Goal: Task Accomplishment & Management: Manage account settings

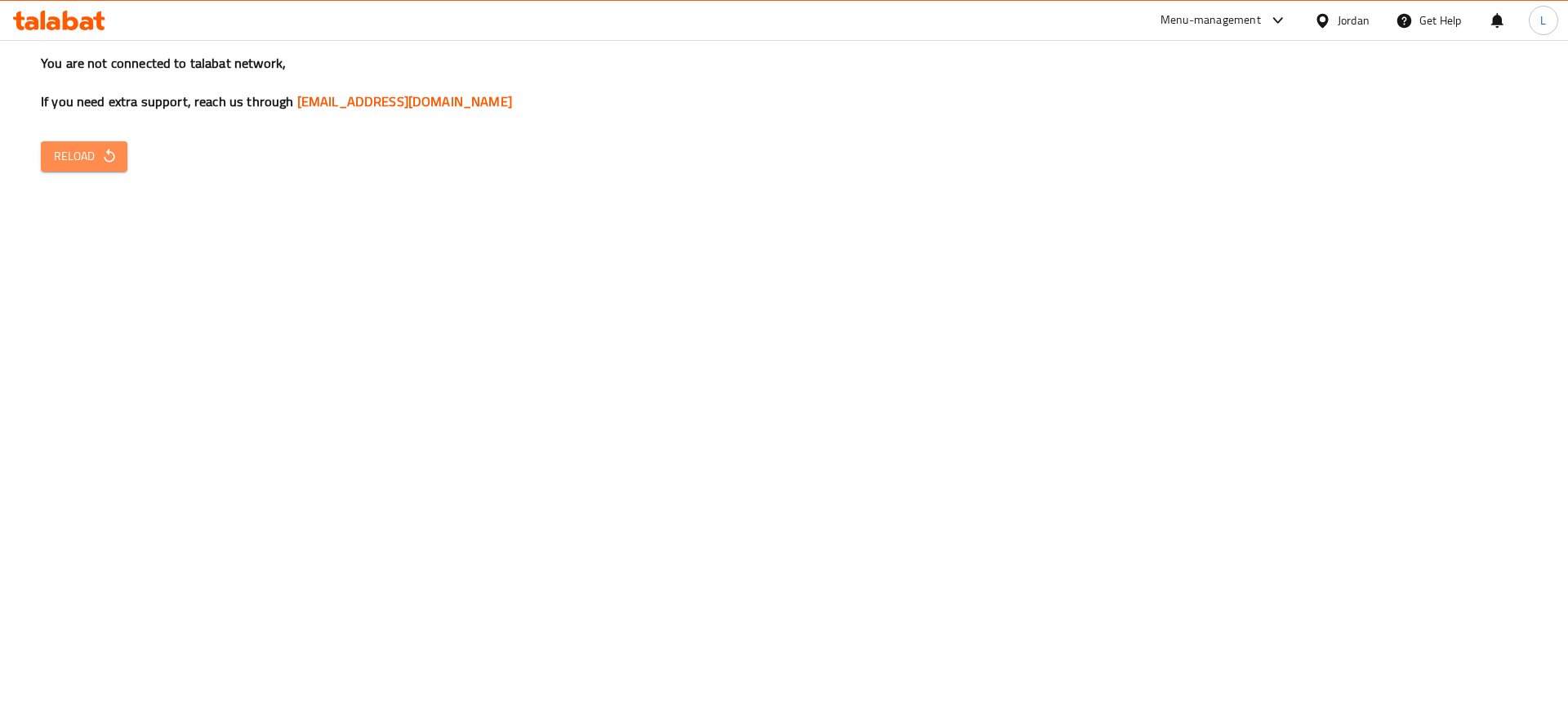
click at [47, 165] on button "Reload" at bounding box center [84, 157] width 87 height 30
click at [62, 168] on button "Reload" at bounding box center [84, 157] width 87 height 30
drag, startPoint x: 241, startPoint y: 324, endPoint x: 228, endPoint y: 313, distance: 17.0
click at [241, 324] on div "You are not connected to talabat network, If you need extra support, reach us t…" at bounding box center [784, 355] width 1568 height 710
click at [114, 142] on button "Reload" at bounding box center [84, 157] width 87 height 30
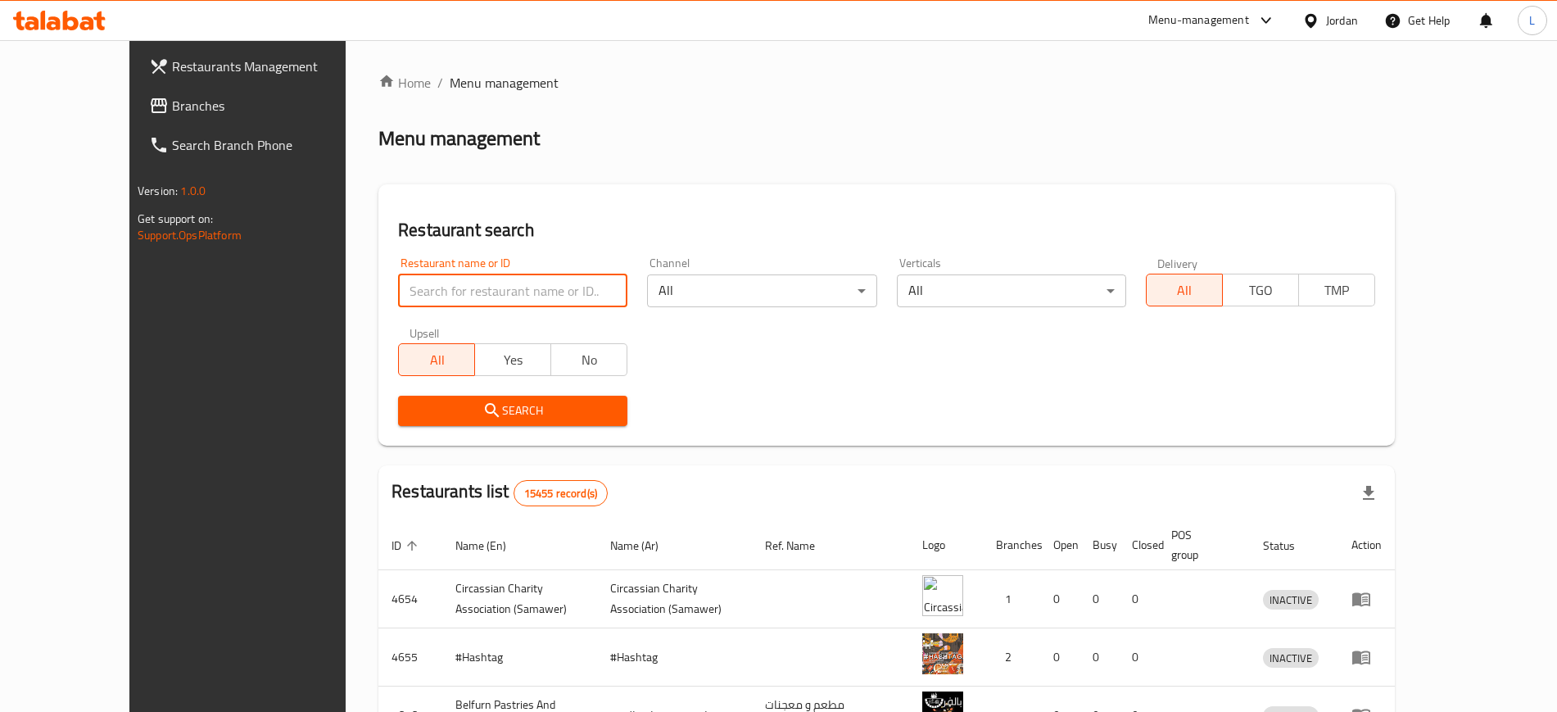
click at [457, 285] on input "search" at bounding box center [512, 290] width 229 height 33
click at [472, 295] on input "search" at bounding box center [512, 290] width 229 height 33
type input "brazil"
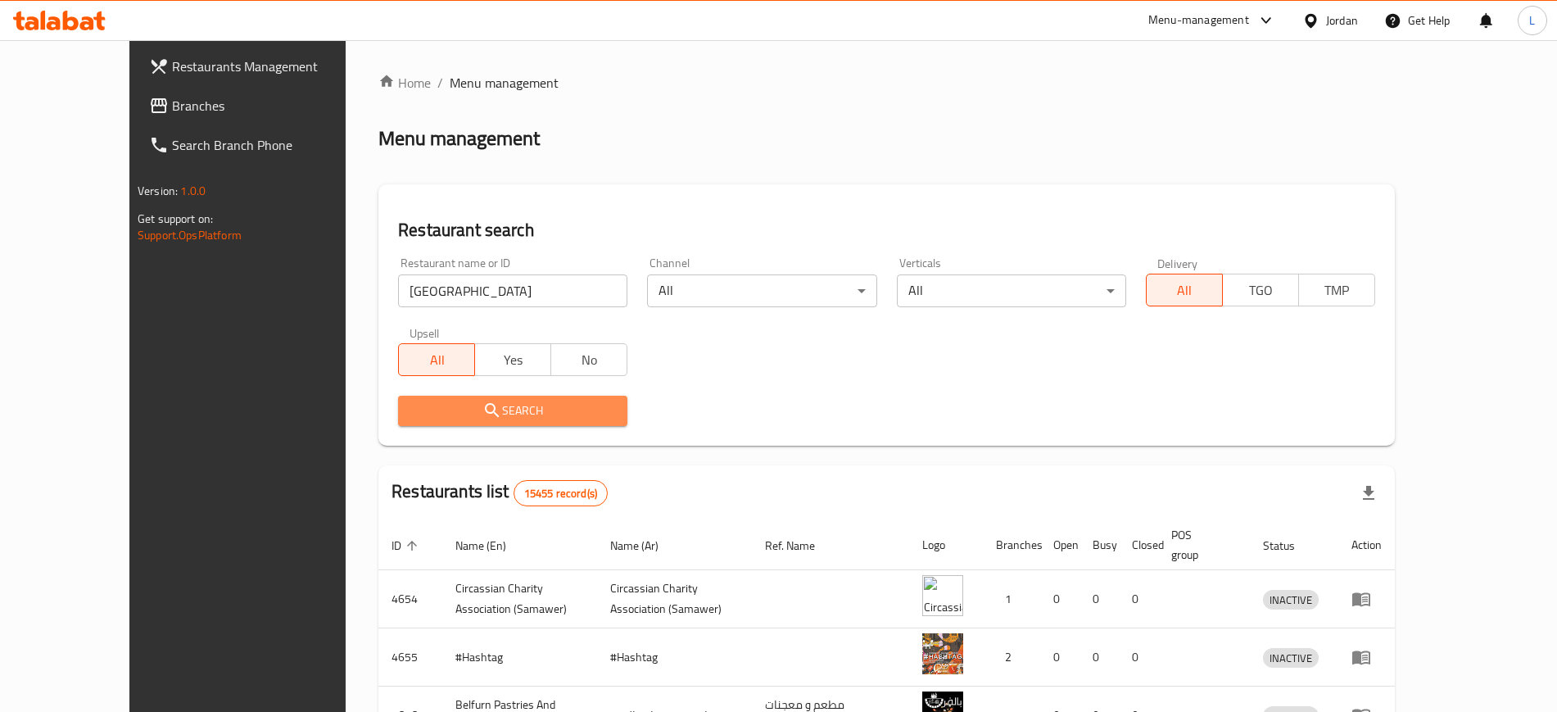
click at [457, 408] on span "Search" at bounding box center [512, 410] width 203 height 20
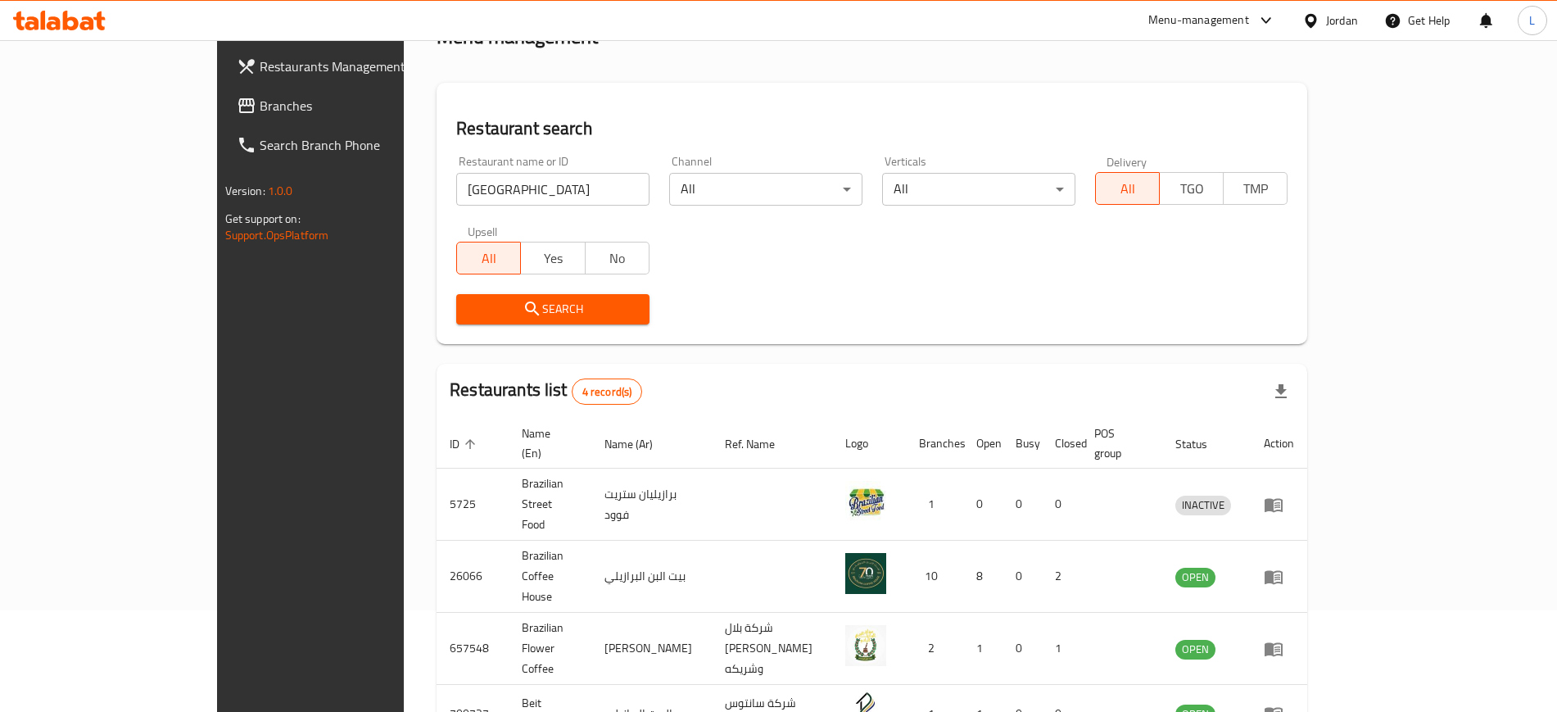
scroll to position [102, 0]
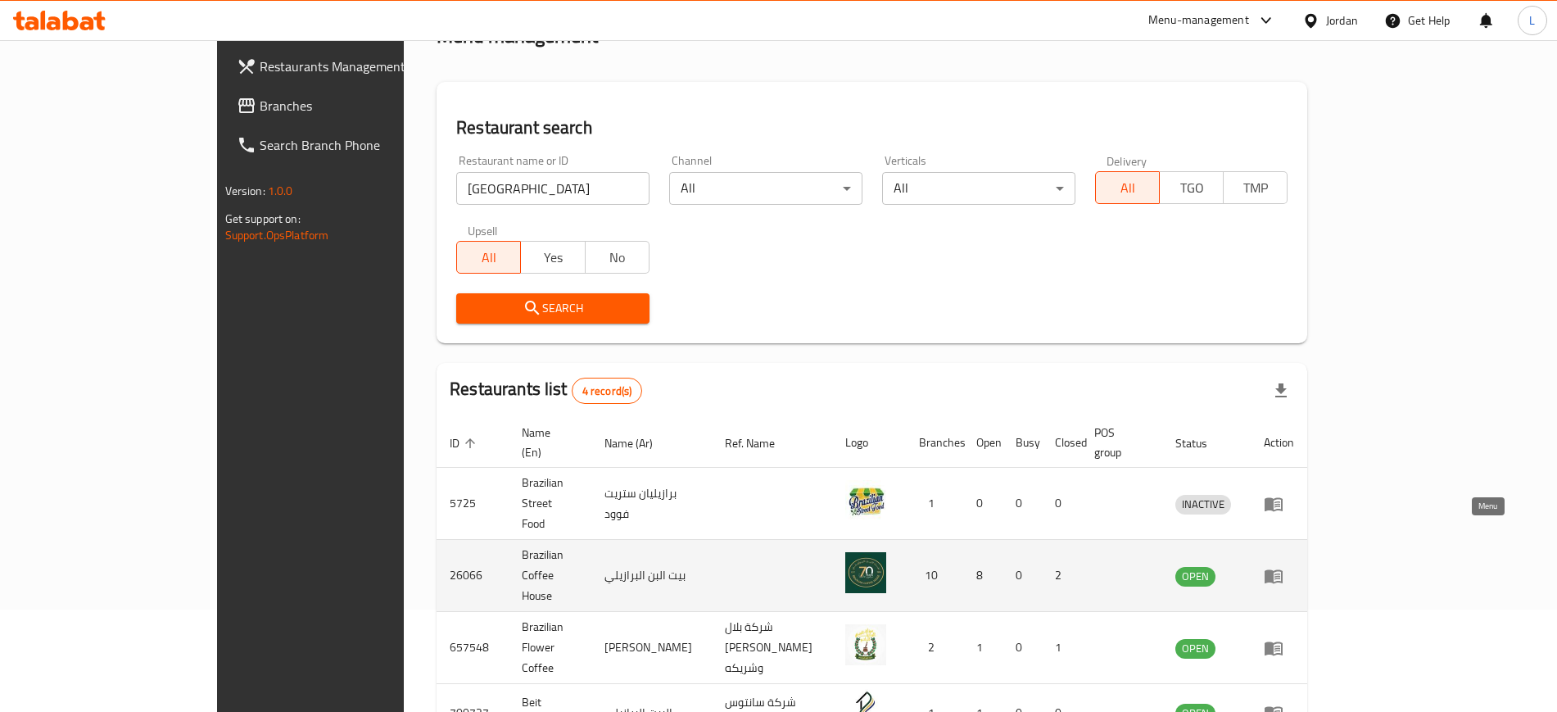
click at [1282, 569] on icon "enhanced table" at bounding box center [1273, 576] width 18 height 14
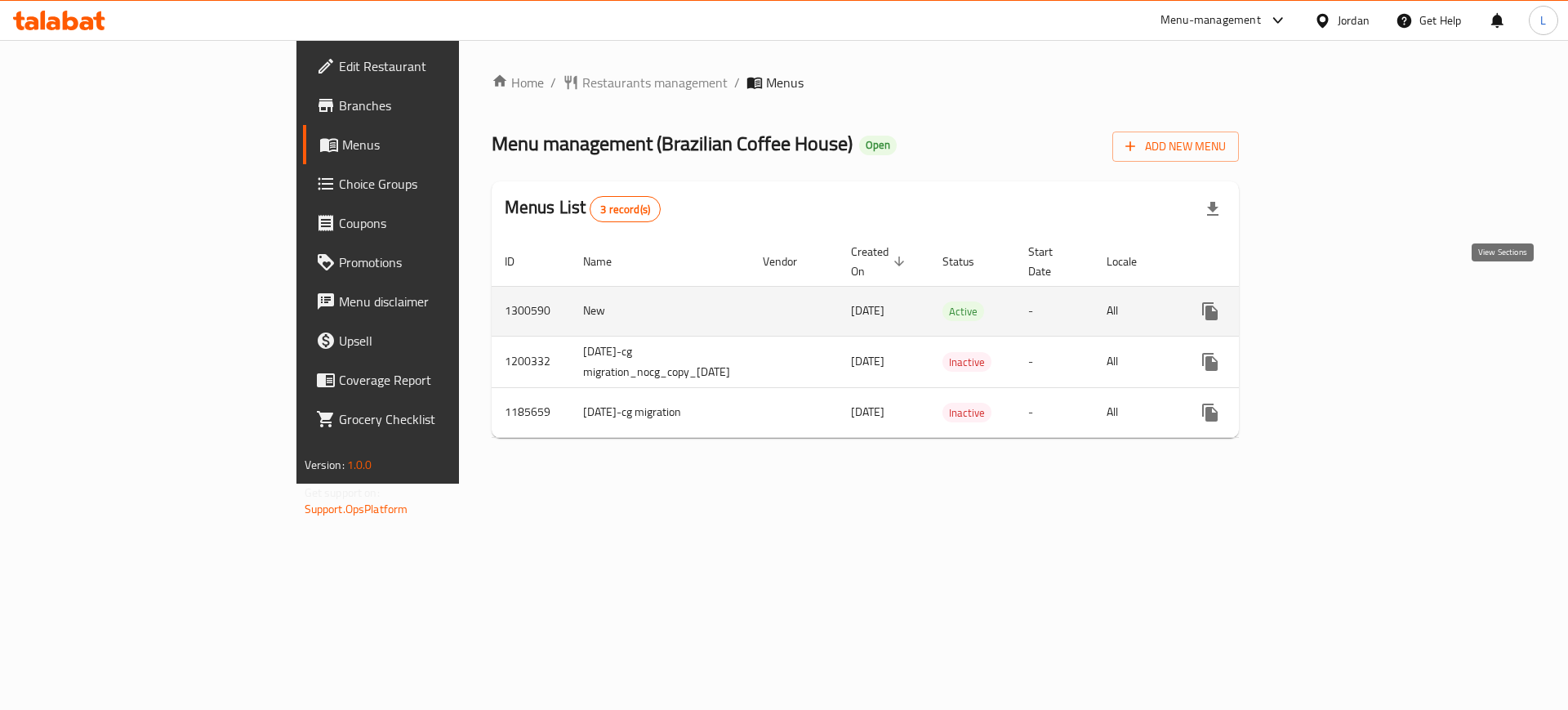
click at [1348, 291] on link "enhanced table" at bounding box center [1328, 310] width 39 height 39
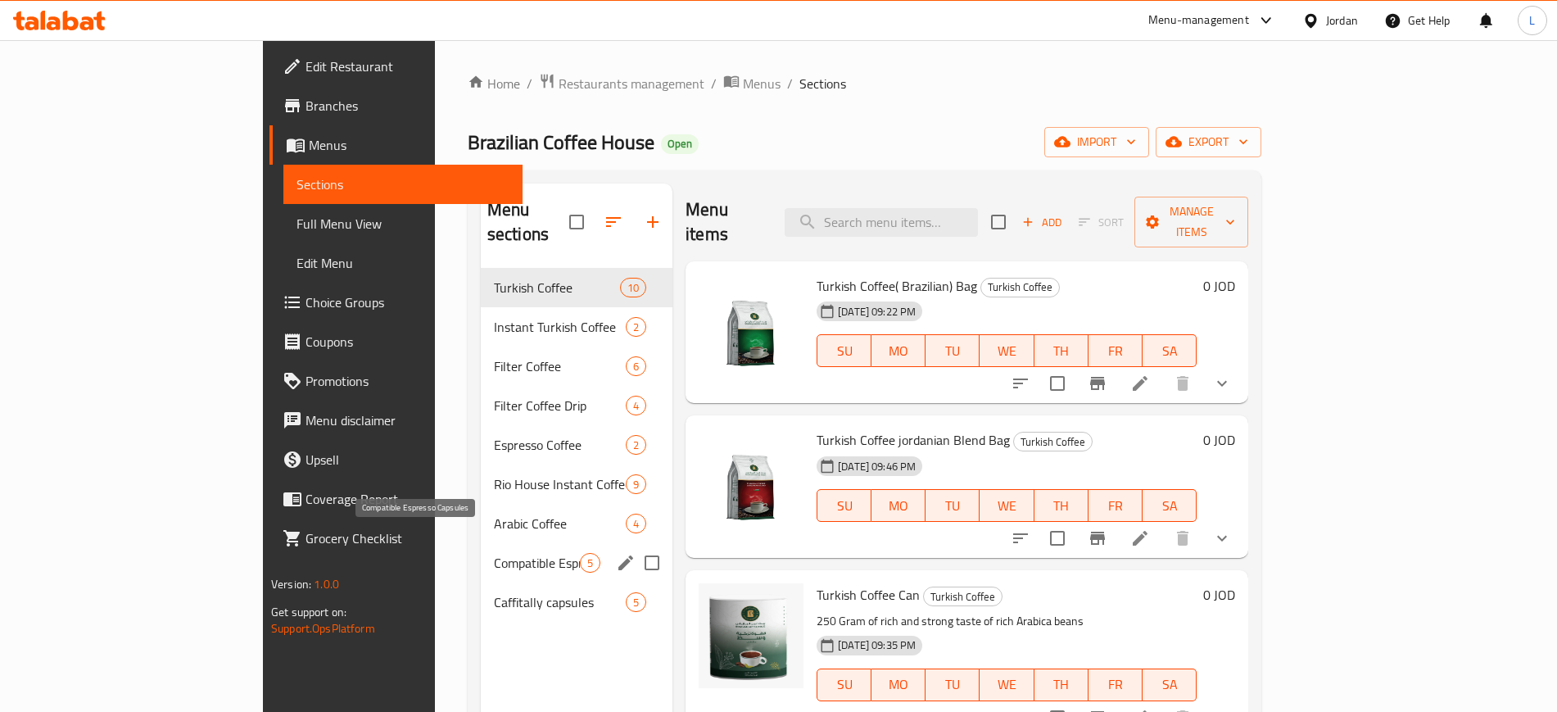
click at [494, 553] on span "Compatible Espresso Capsules" at bounding box center [537, 563] width 86 height 20
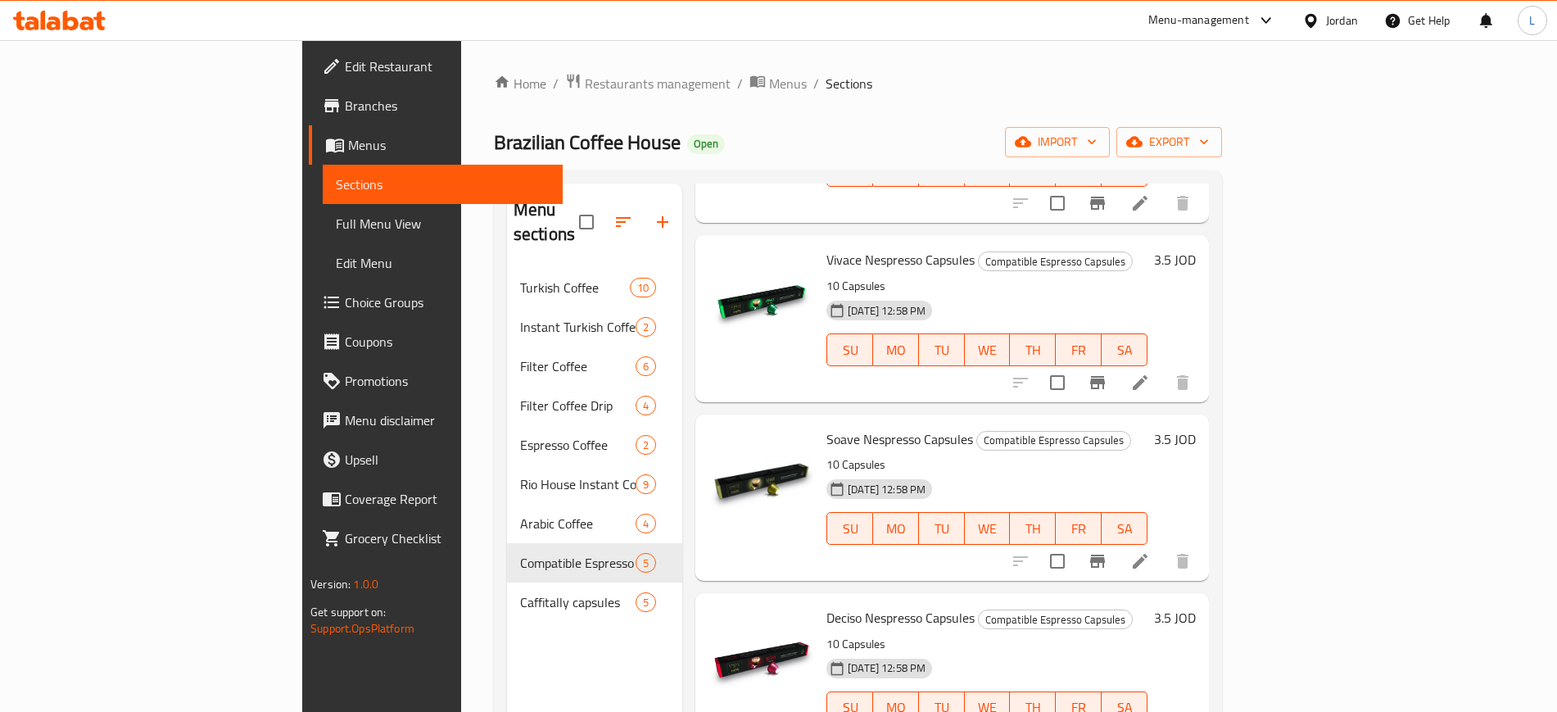
scroll to position [224, 0]
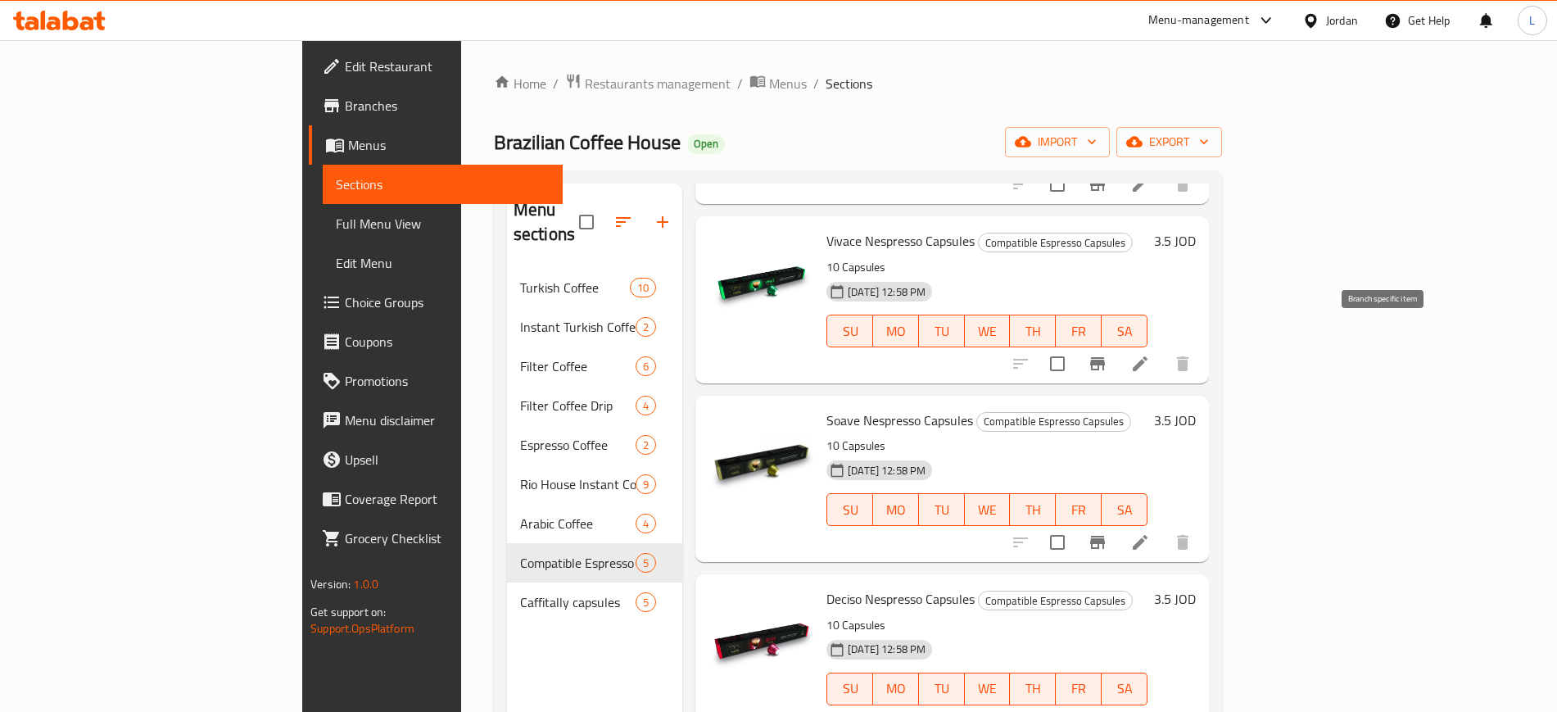
click at [1107, 354] on icon "Branch-specific-item" at bounding box center [1097, 364] width 20 height 20
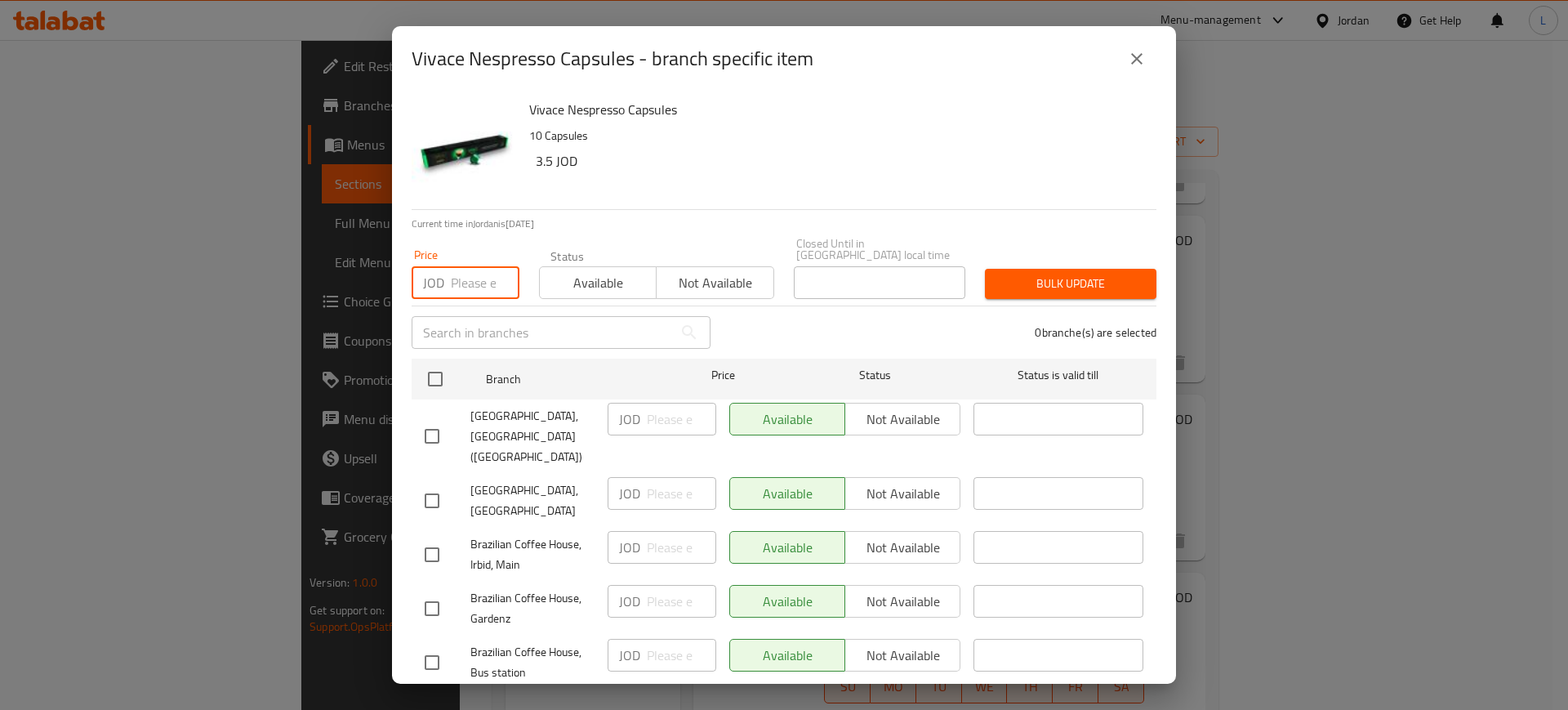
click at [469, 266] on input "number" at bounding box center [485, 282] width 69 height 33
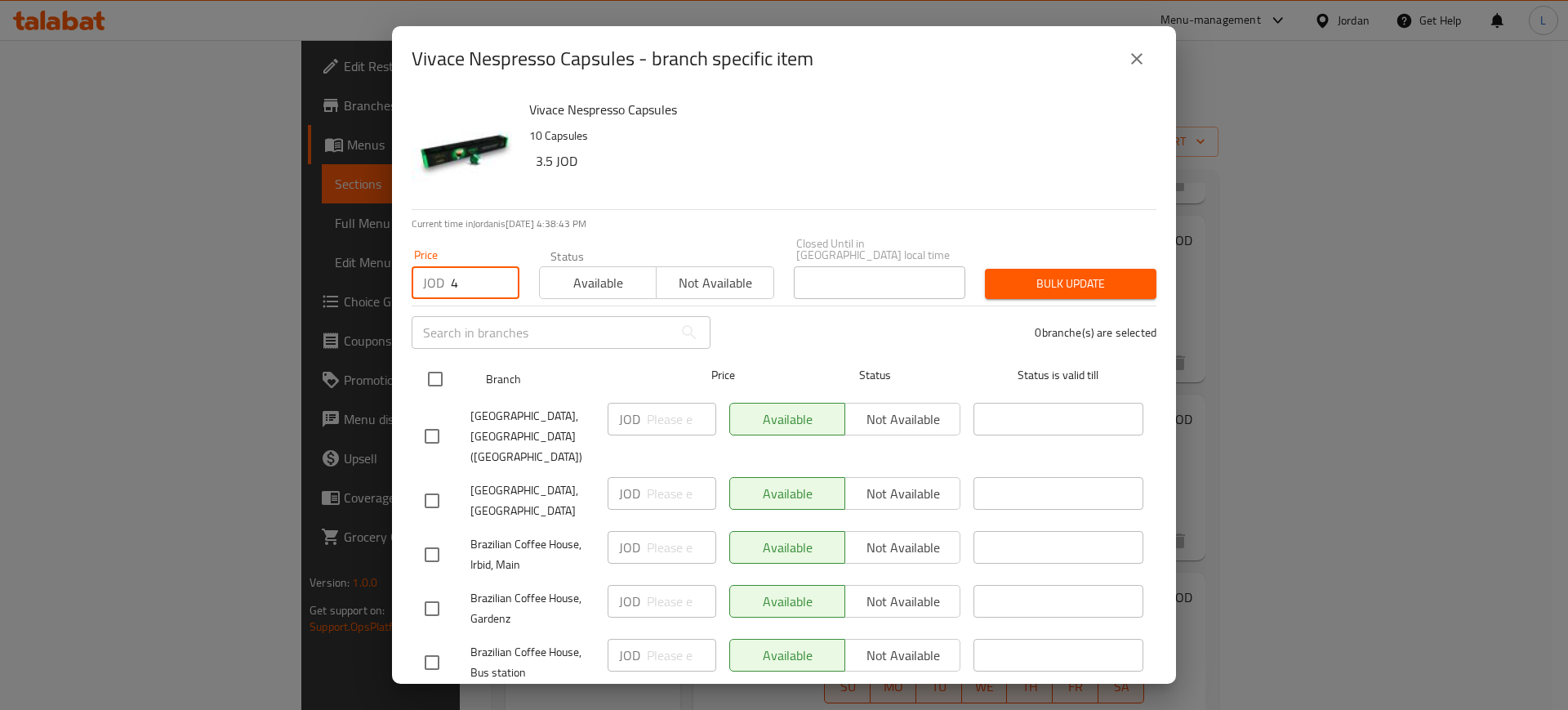
type input "4"
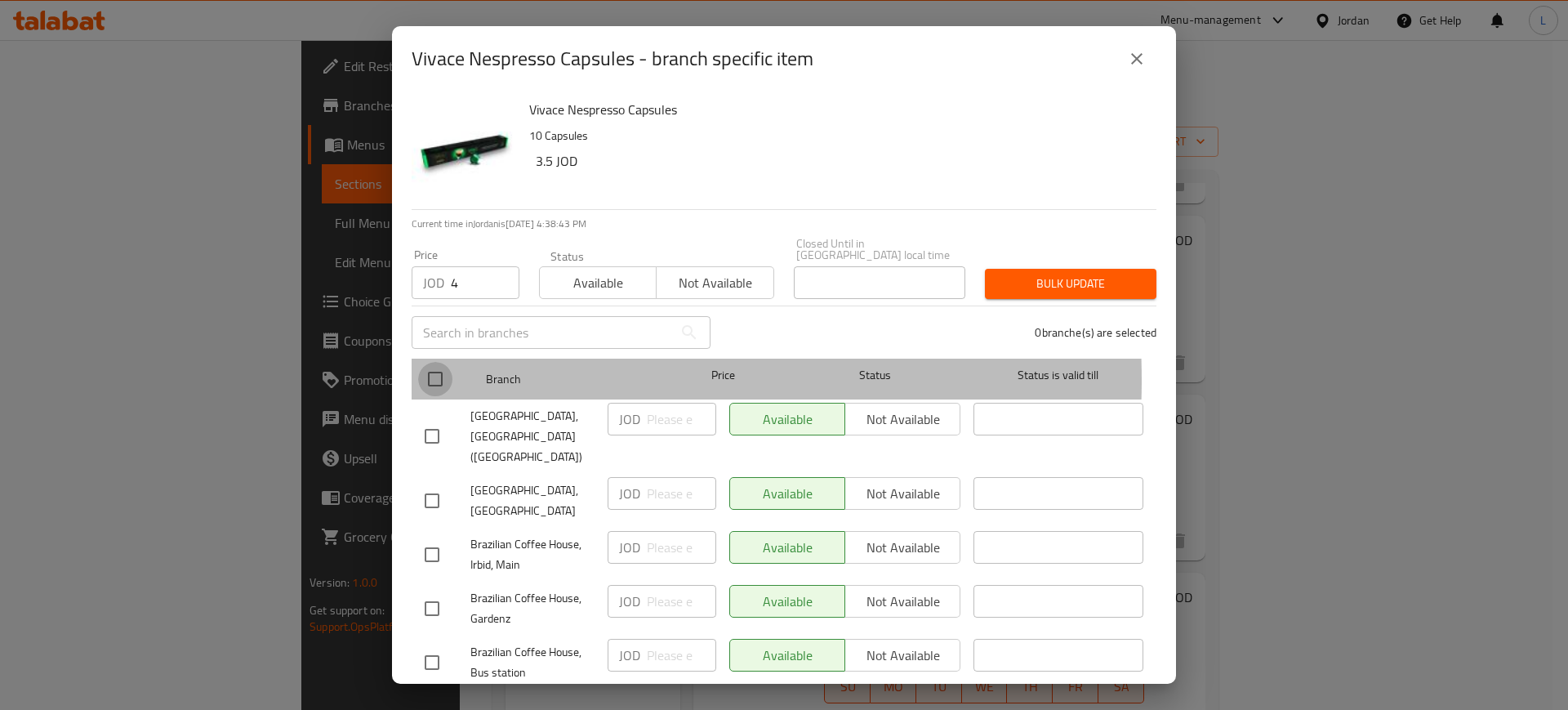
click at [437, 368] on input "checkbox" at bounding box center [435, 379] width 34 height 34
checkbox input "true"
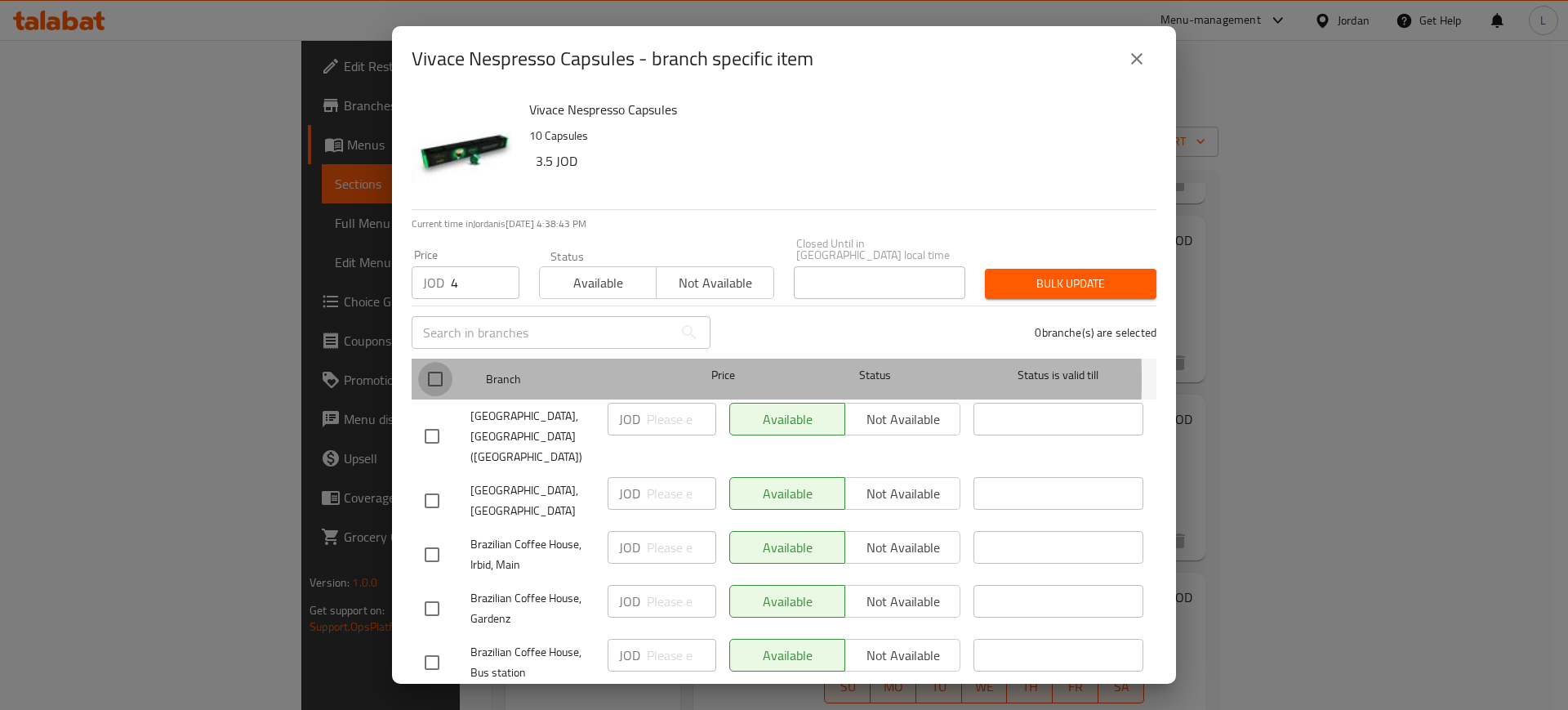
checkbox input "true"
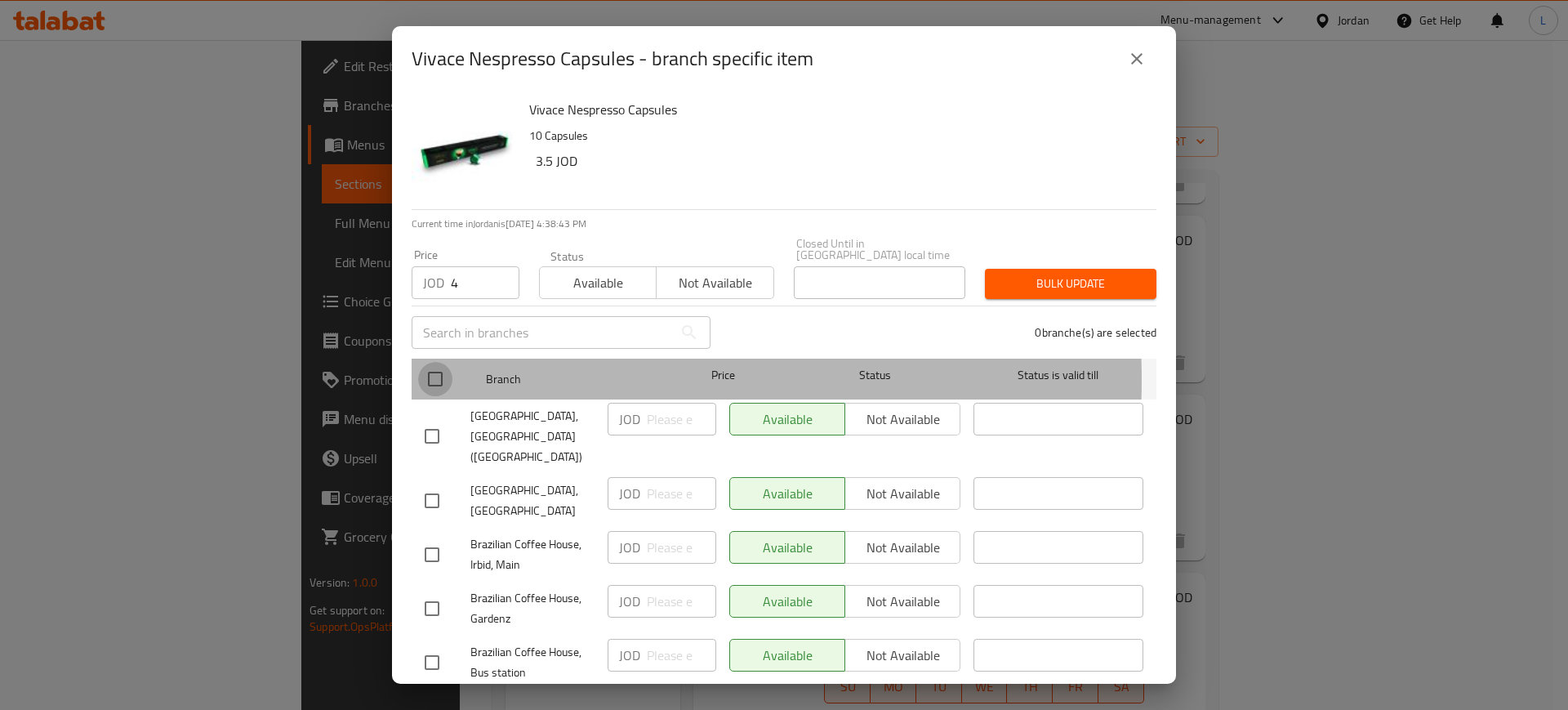
checkbox input "true"
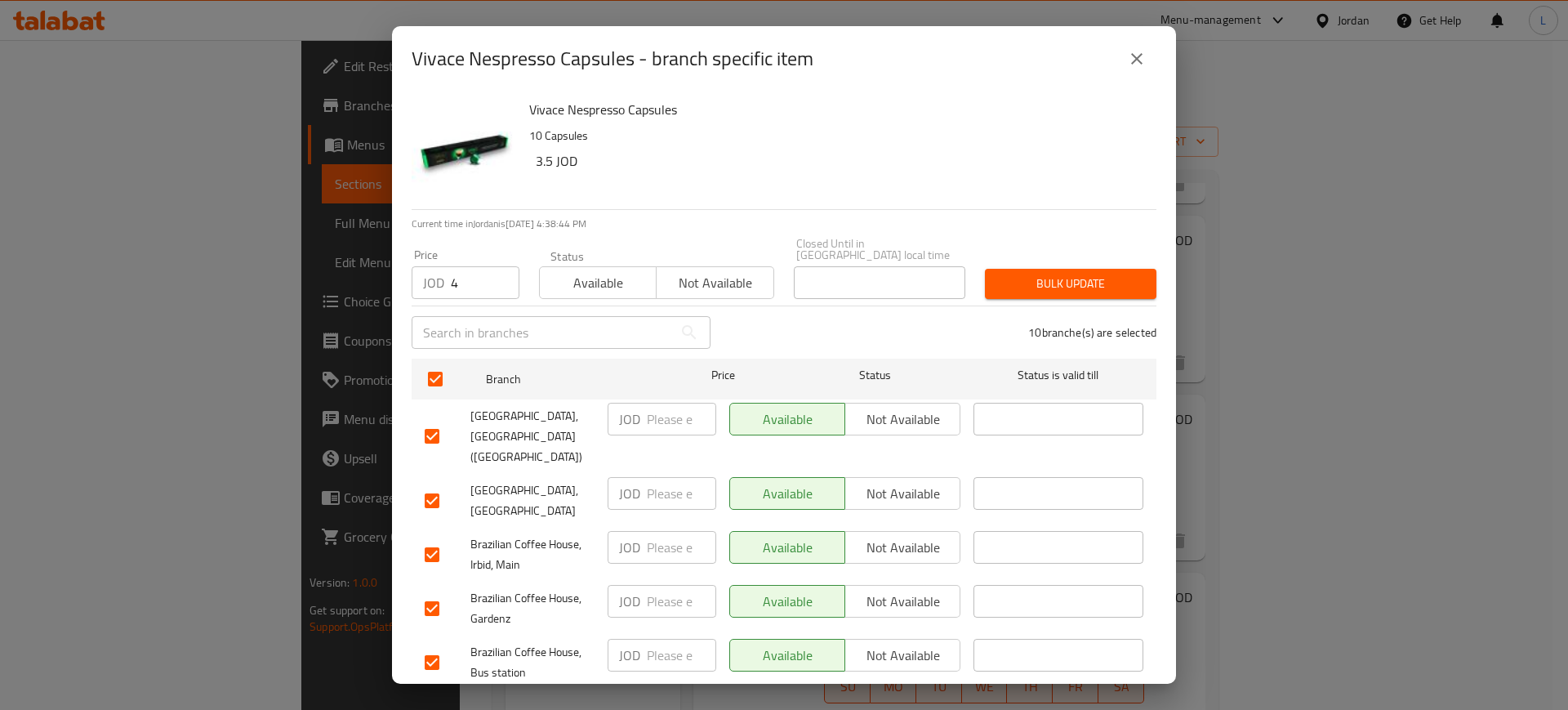
click at [998, 273] on span "Bulk update" at bounding box center [1071, 283] width 146 height 20
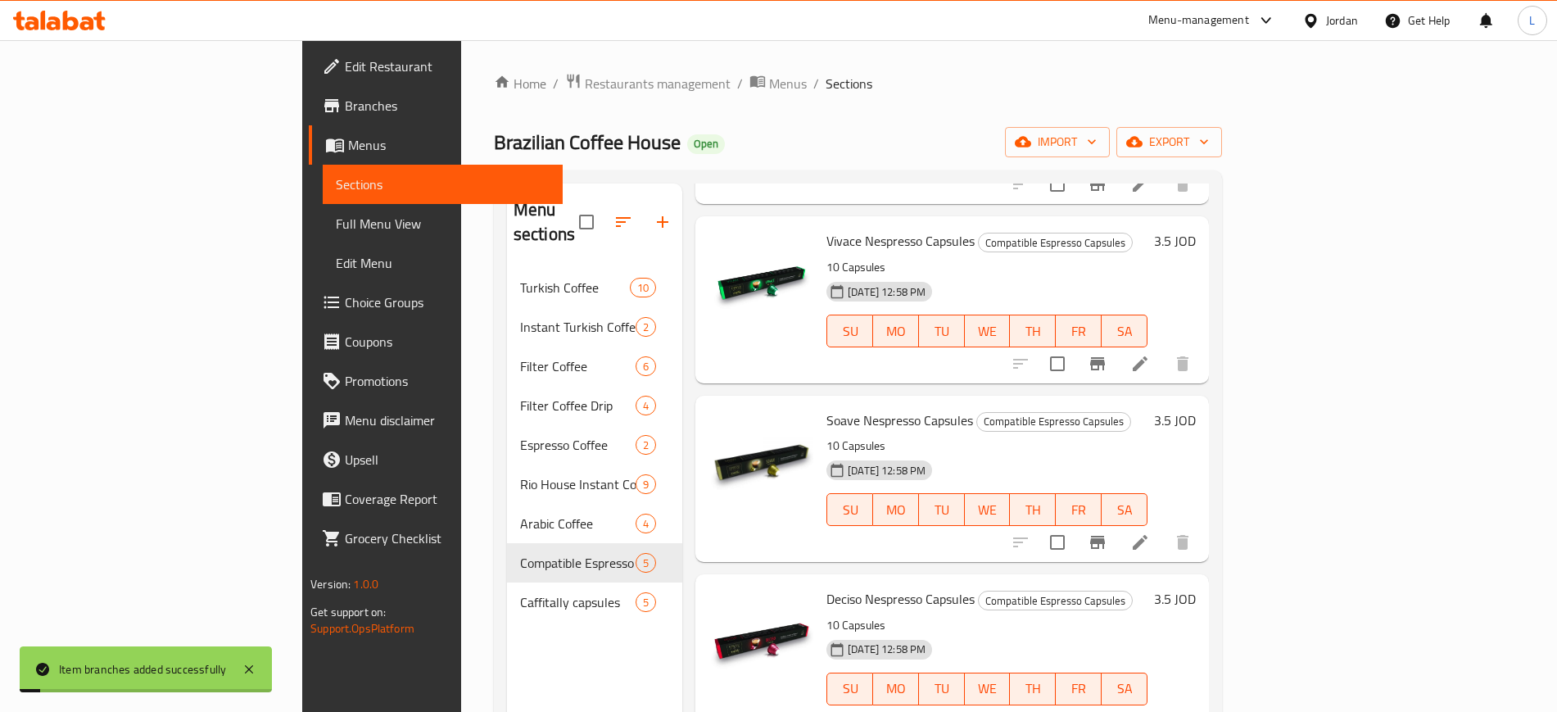
click at [1107, 532] on icon "Branch-specific-item" at bounding box center [1097, 542] width 20 height 20
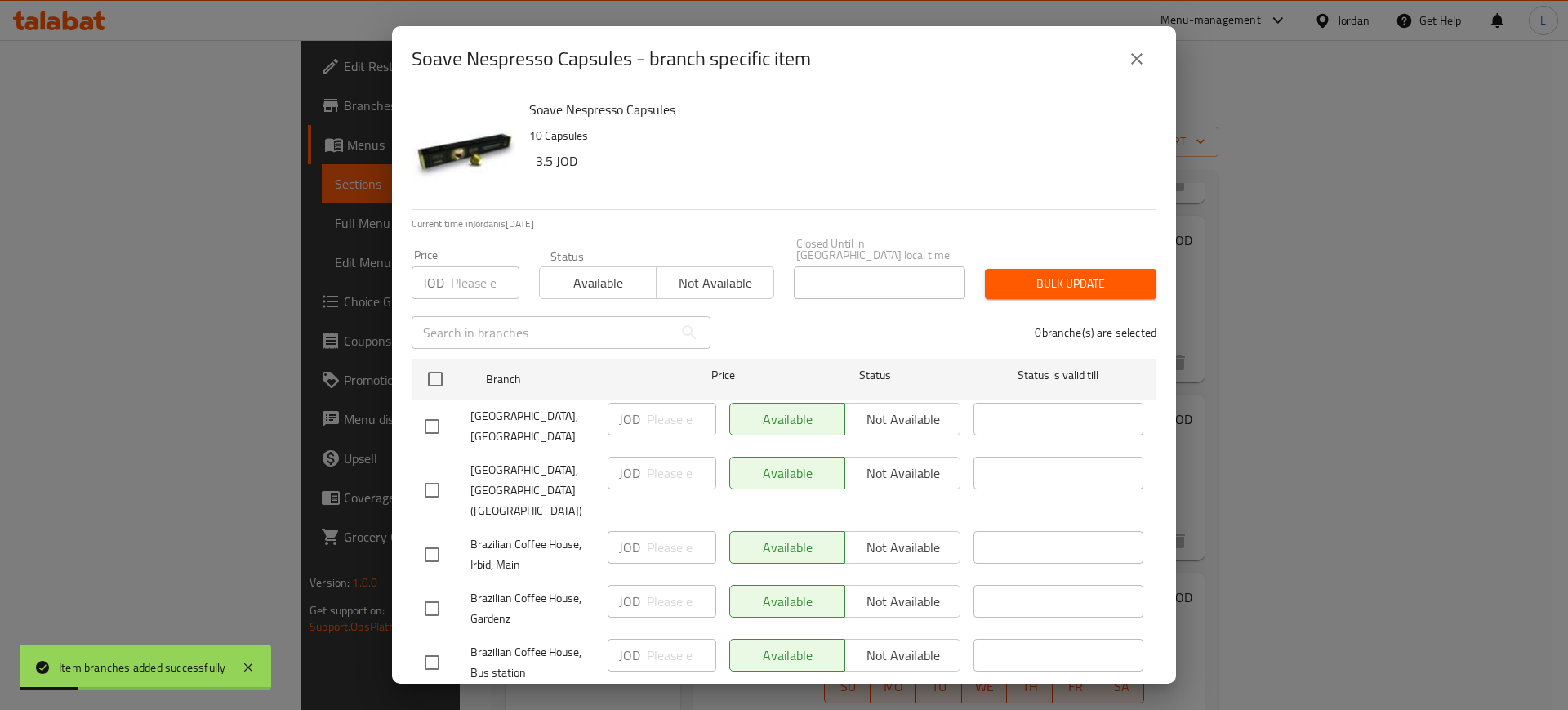
click at [456, 273] on input "number" at bounding box center [485, 282] width 69 height 33
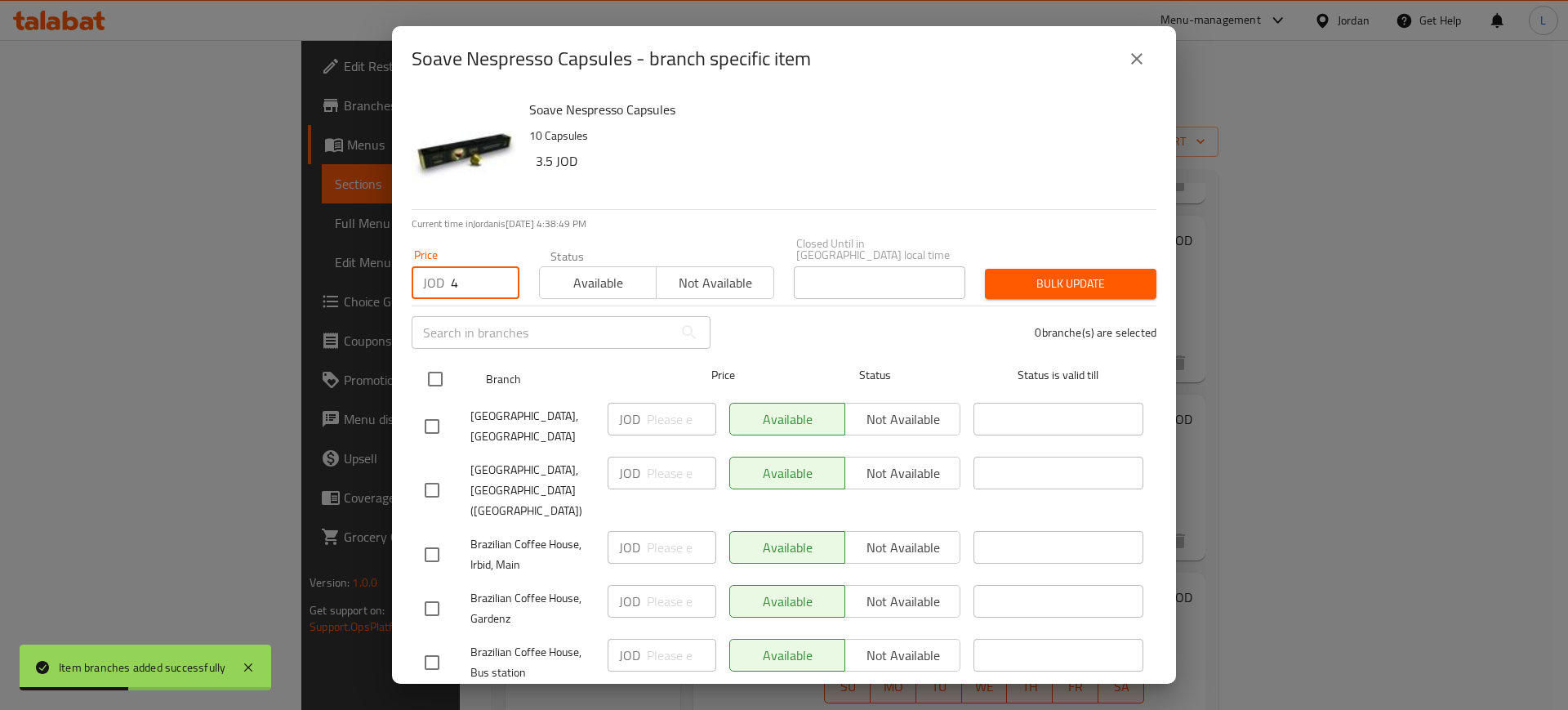
type input "4"
click at [430, 371] on input "checkbox" at bounding box center [435, 379] width 34 height 34
checkbox input "true"
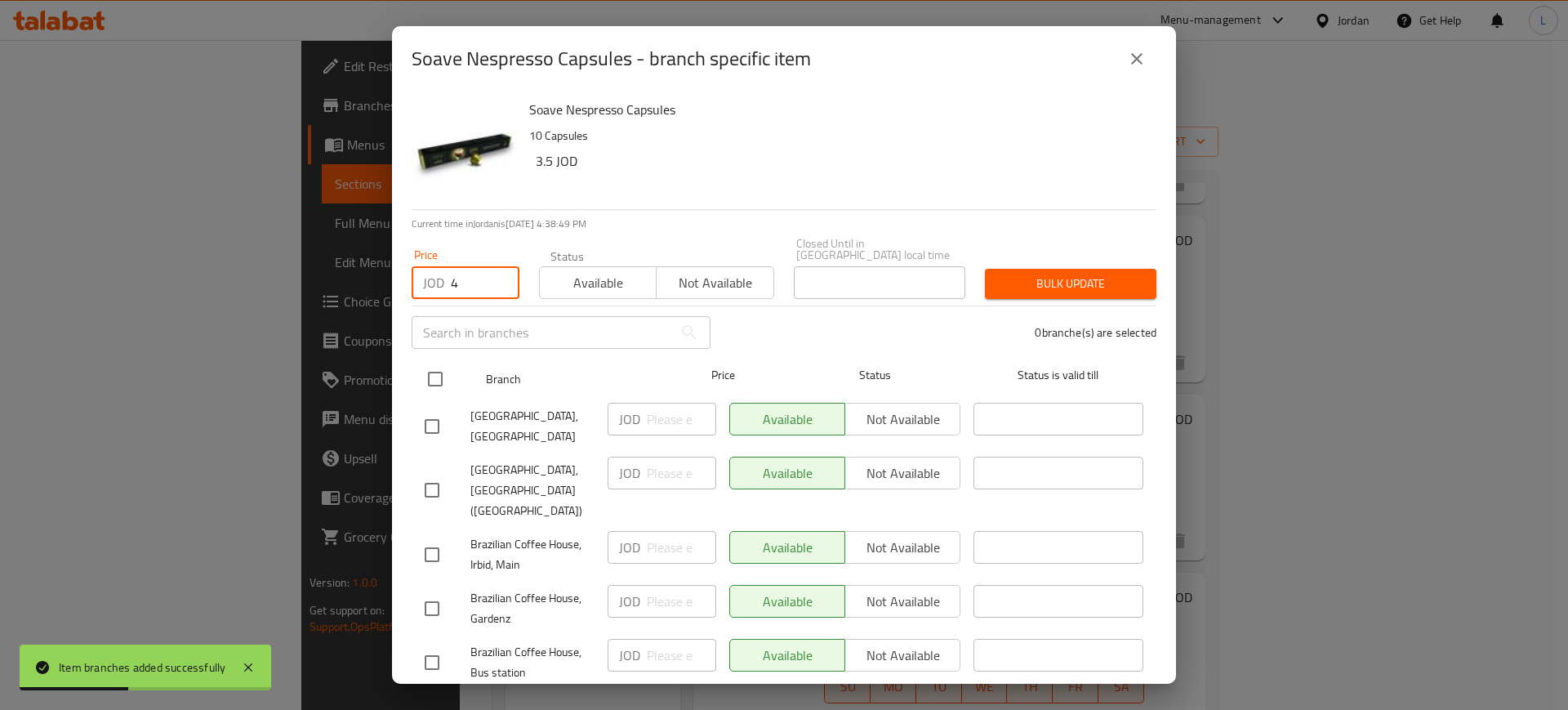
checkbox input "true"
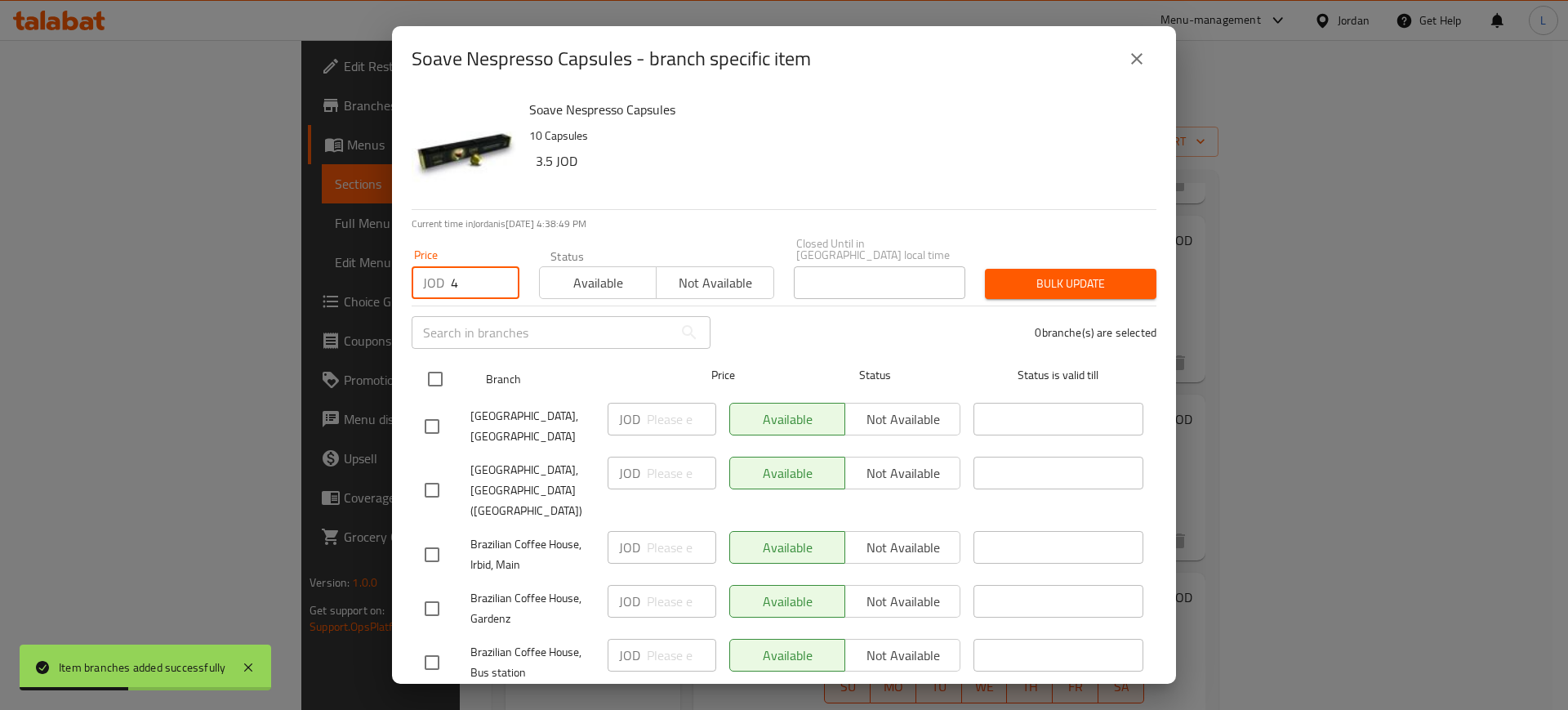
checkbox input "true"
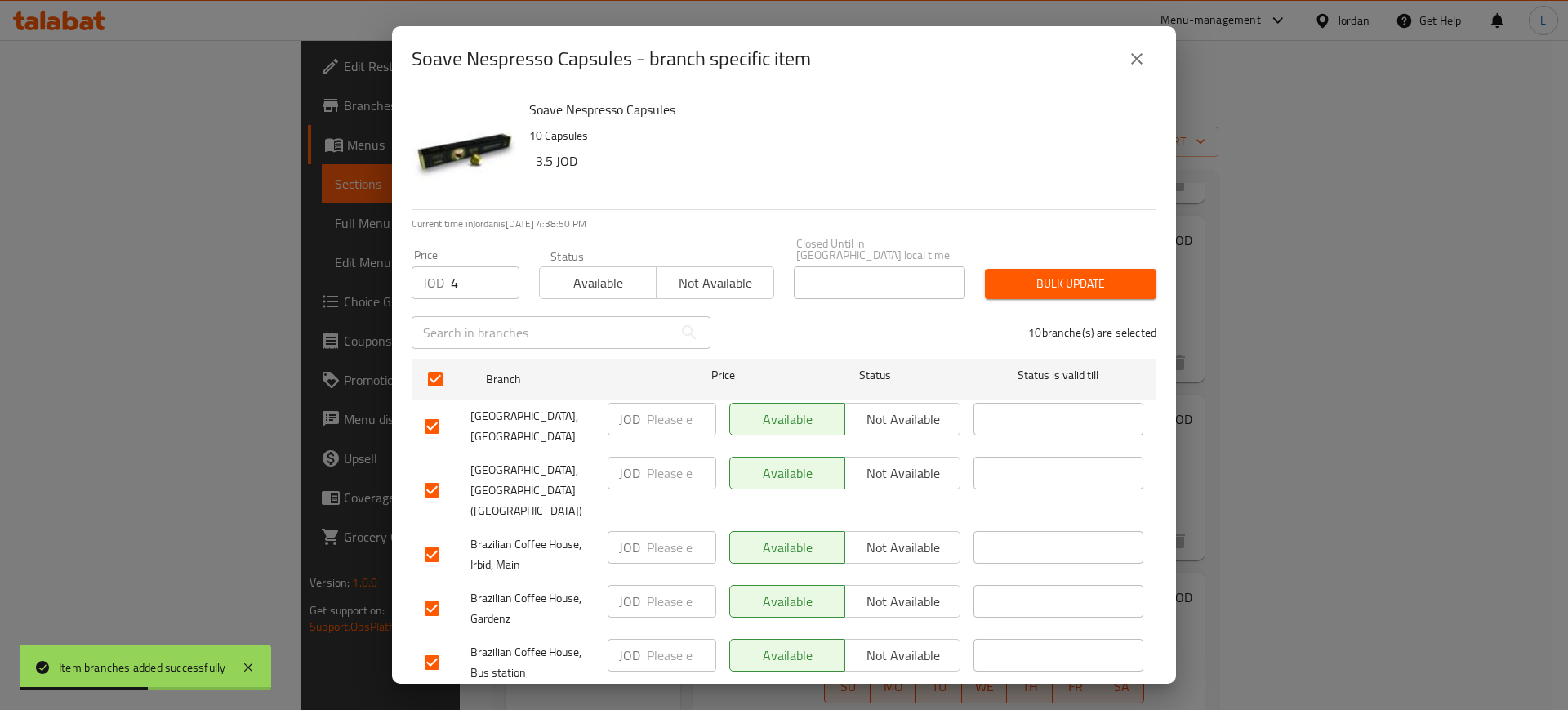
click at [1014, 273] on span "Bulk update" at bounding box center [1071, 283] width 146 height 20
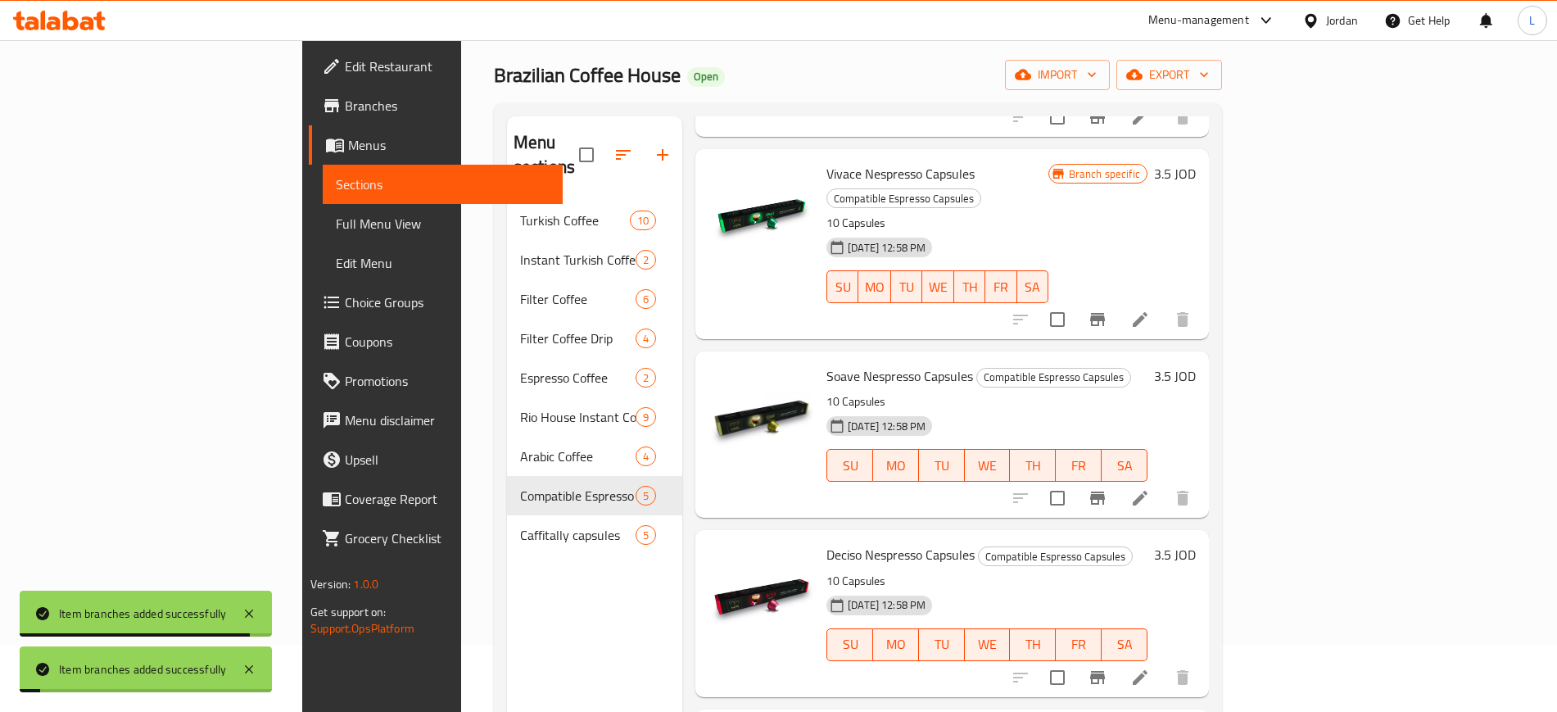
scroll to position [102, 0]
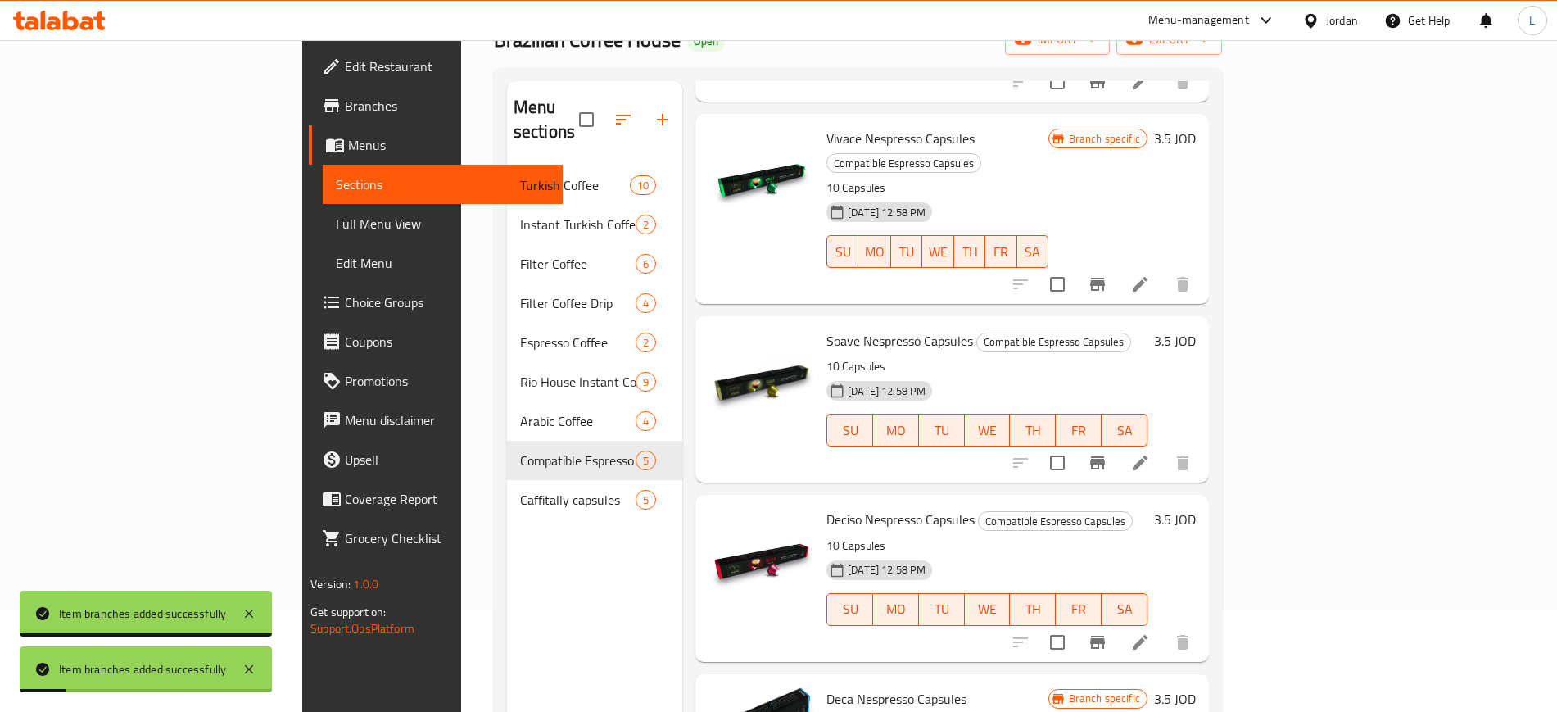
click at [1107, 632] on icon "Branch-specific-item" at bounding box center [1097, 642] width 20 height 20
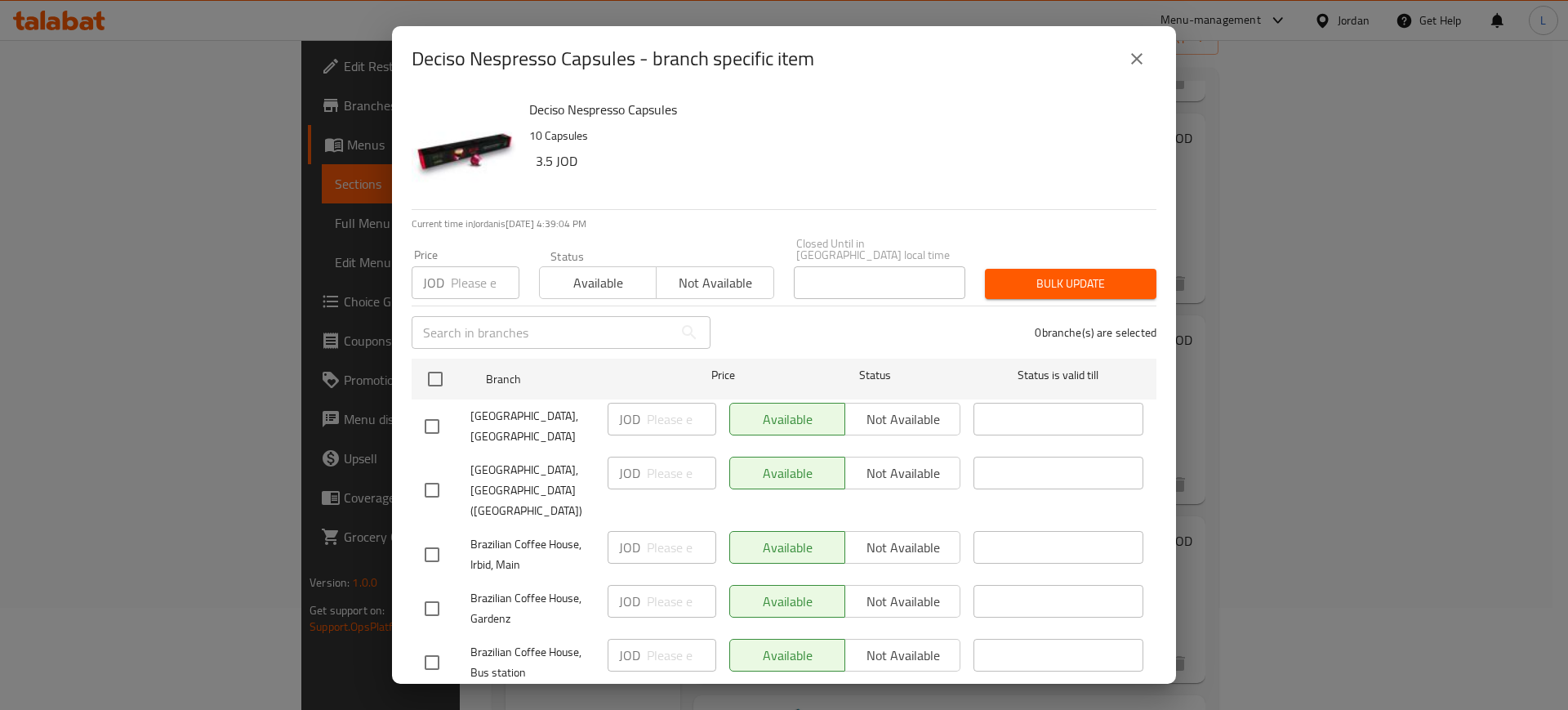
click at [451, 280] on input "number" at bounding box center [485, 282] width 69 height 33
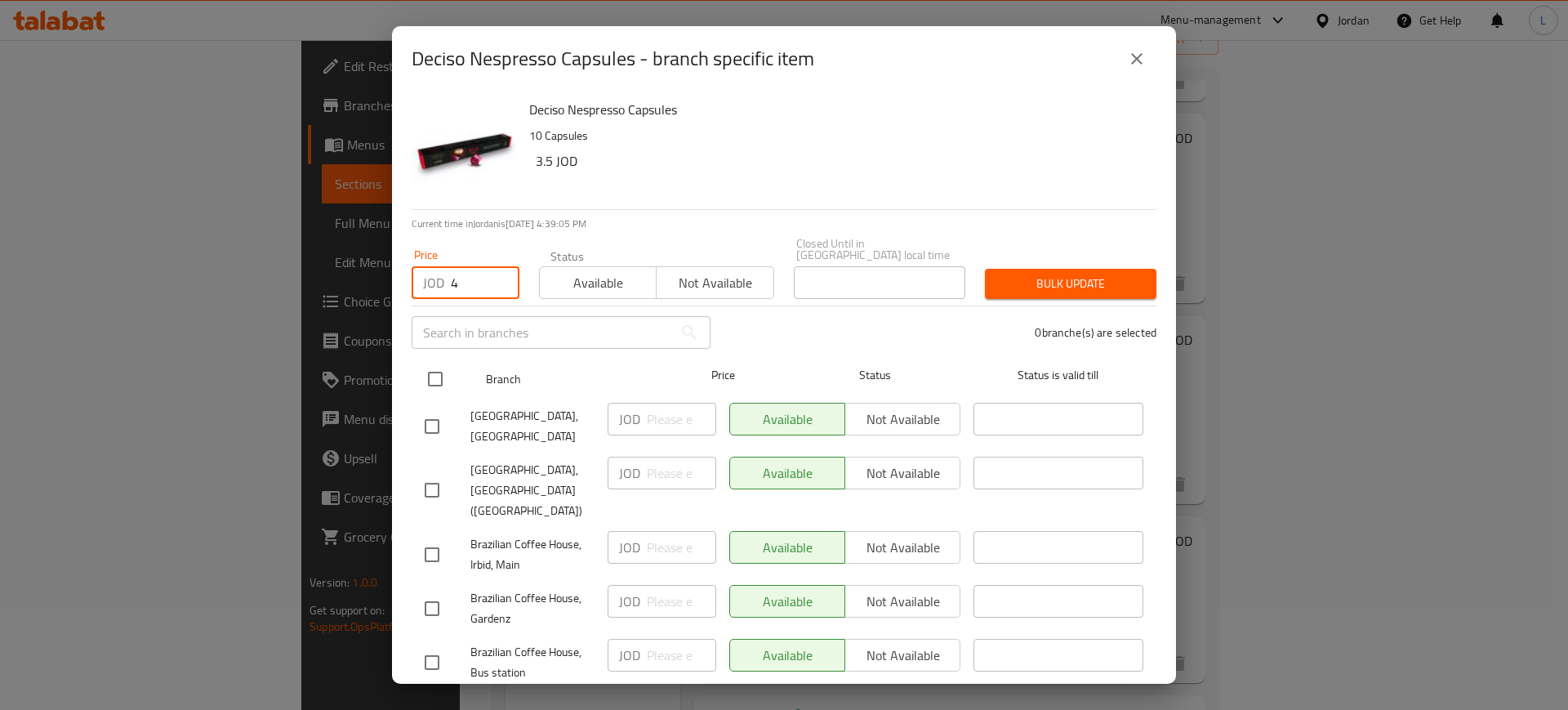
type input "4"
click at [432, 372] on input "checkbox" at bounding box center [435, 379] width 34 height 34
checkbox input "true"
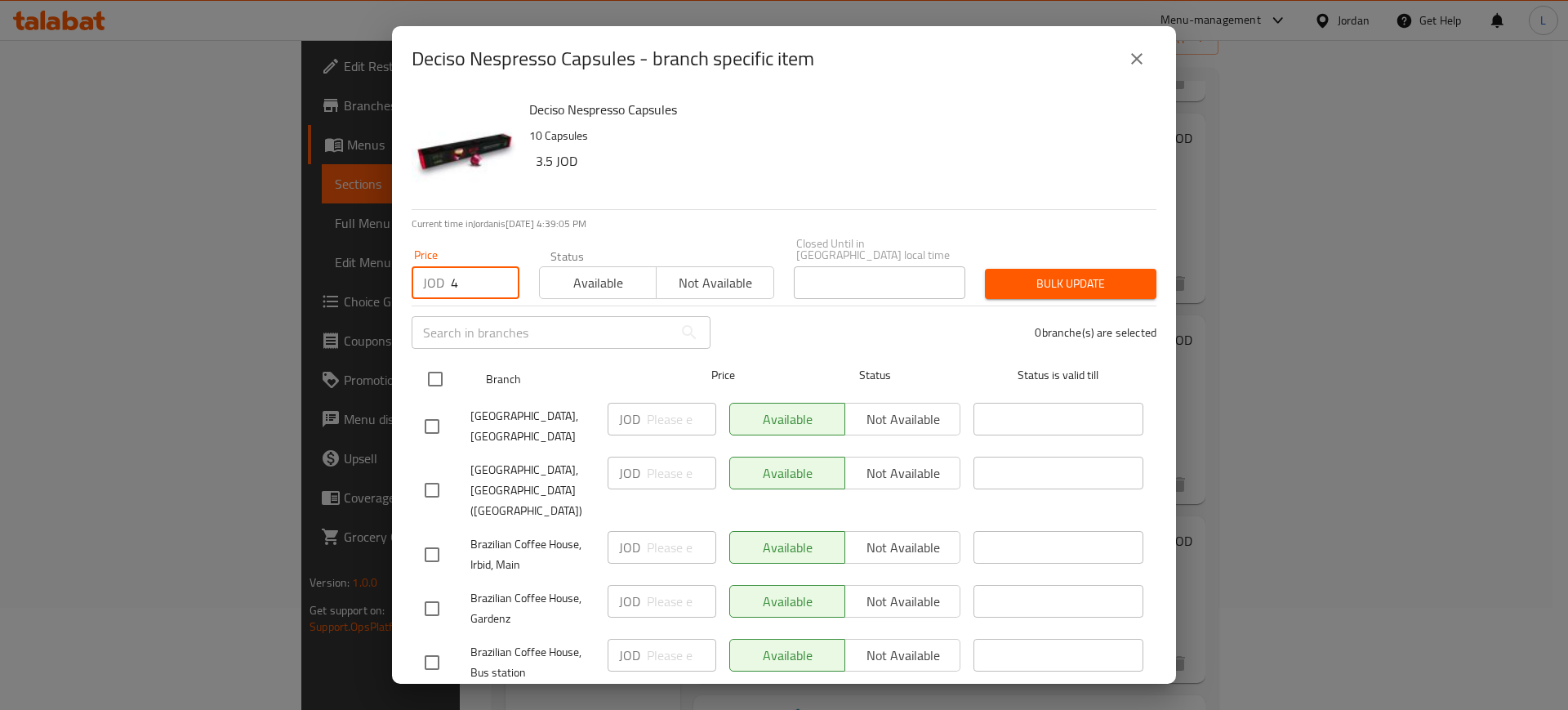
checkbox input "true"
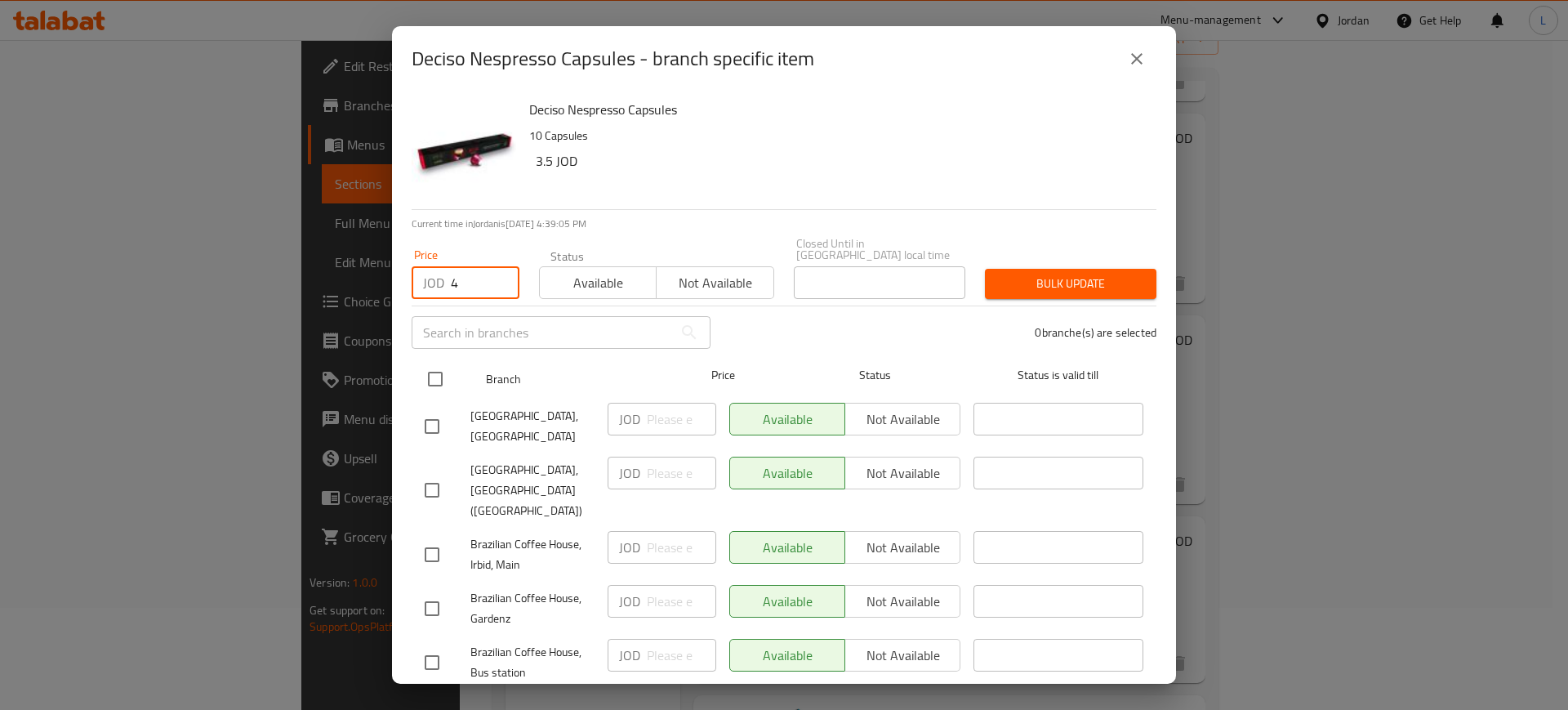
checkbox input "true"
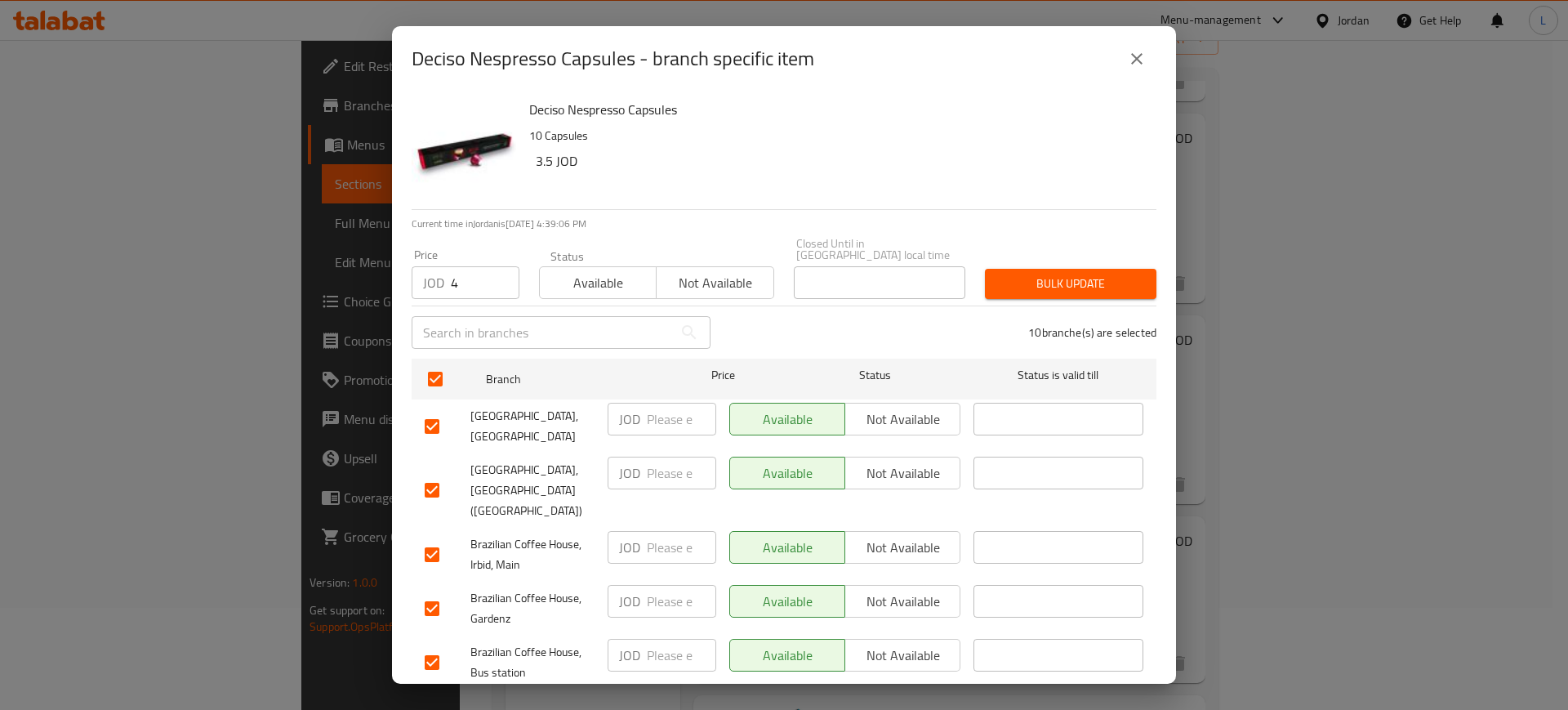
click at [638, 271] on span "Available" at bounding box center [598, 283] width 104 height 24
click at [1049, 277] on span "Bulk update" at bounding box center [1071, 283] width 146 height 20
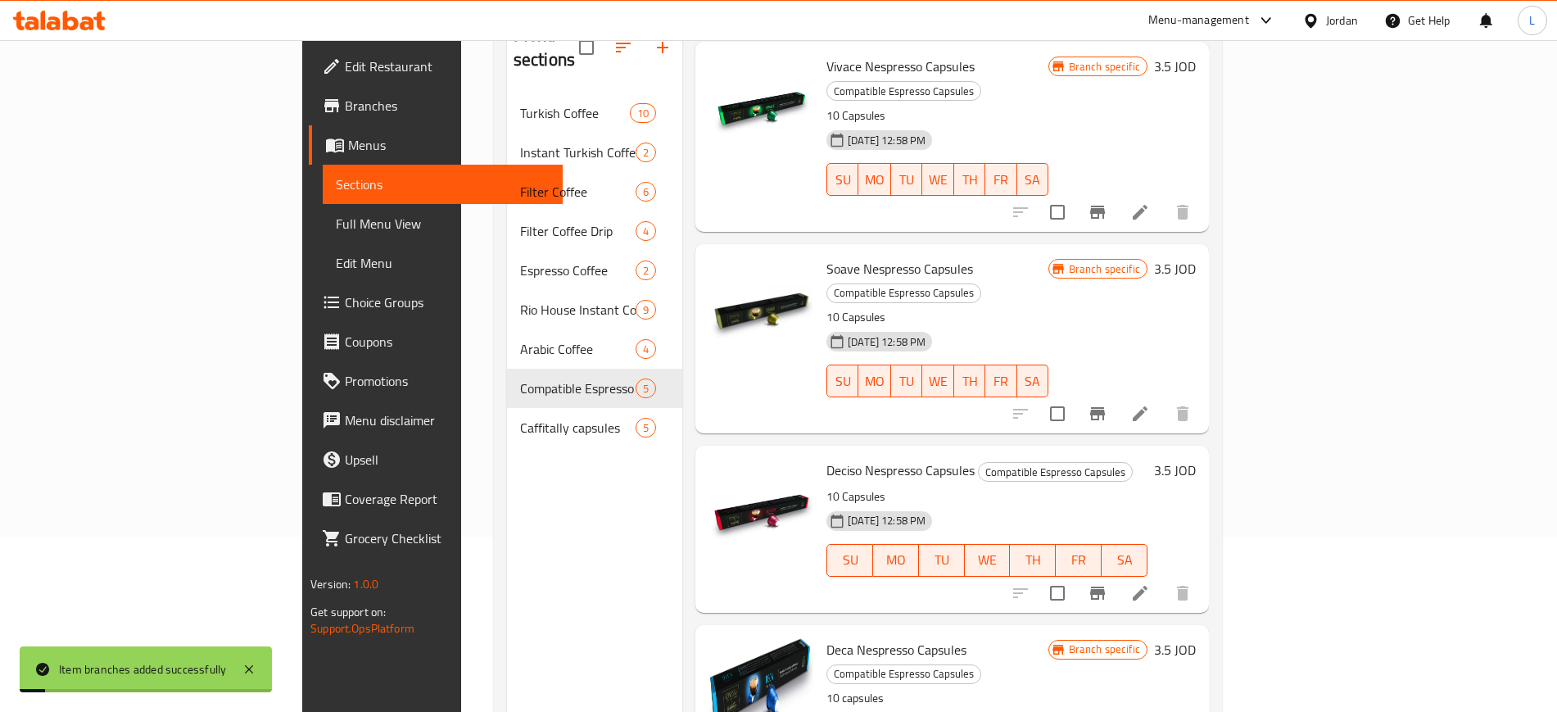
scroll to position [205, 0]
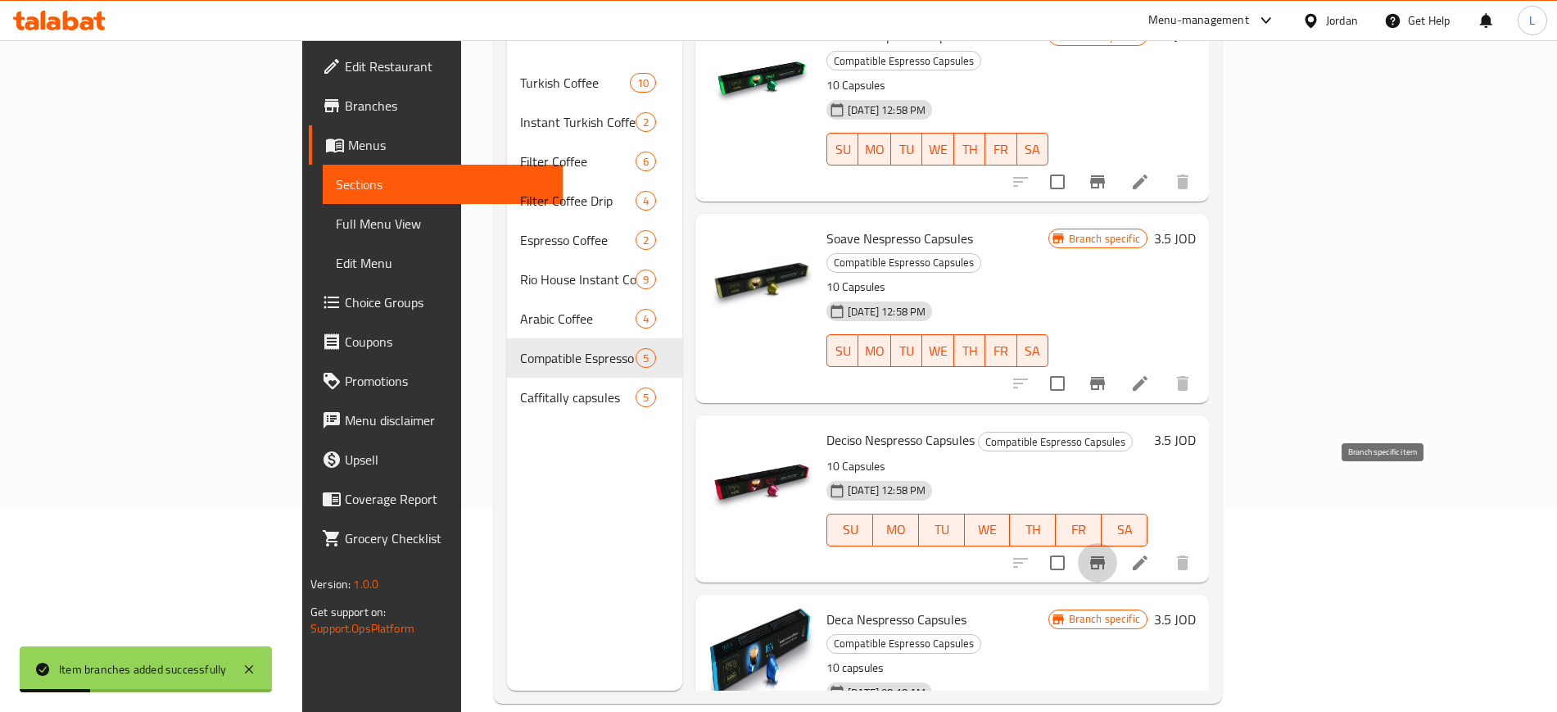
click at [1107, 553] on icon "Branch-specific-item" at bounding box center [1097, 563] width 20 height 20
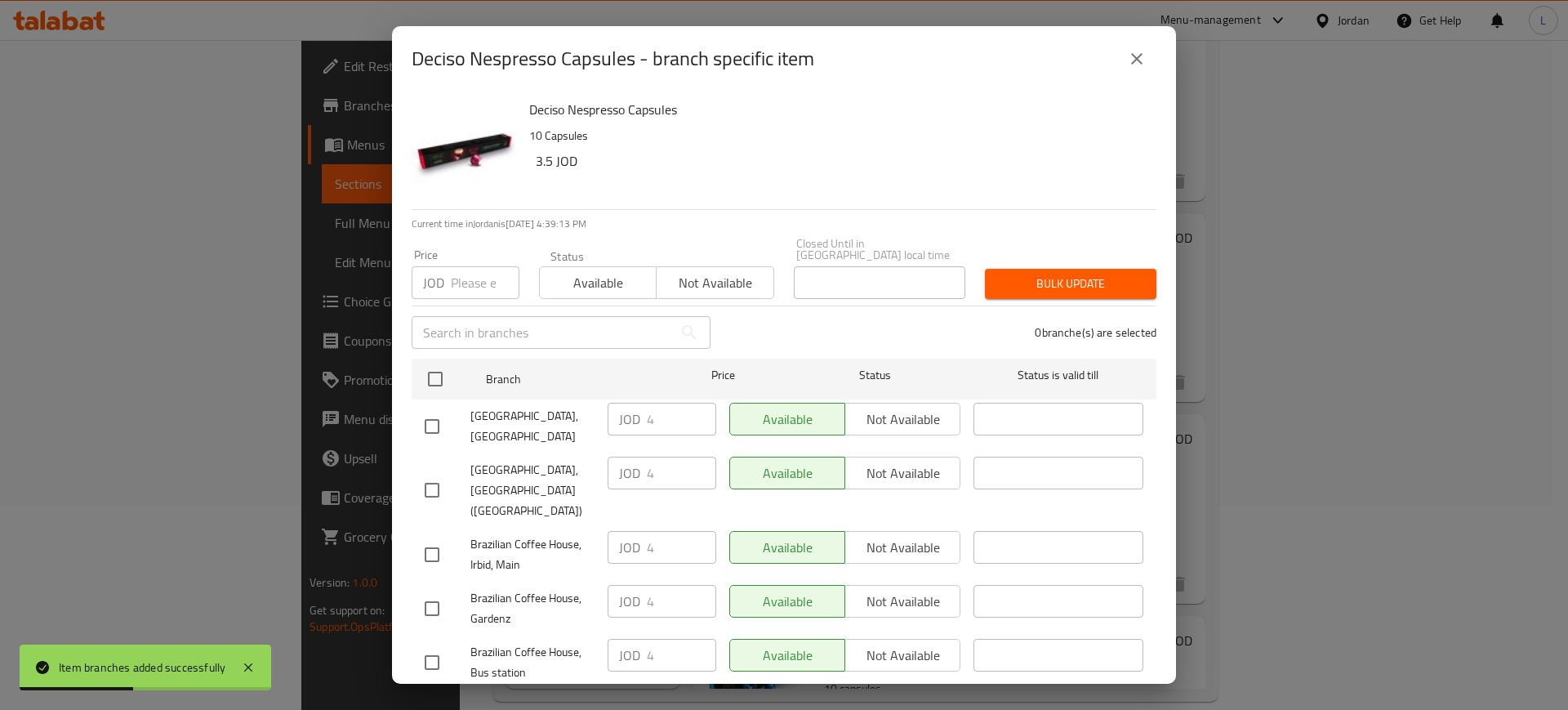
drag, startPoint x: 1127, startPoint y: 62, endPoint x: 1145, endPoint y: 75, distance: 22.2
click at [1129, 62] on icon "close" at bounding box center [1137, 59] width 20 height 20
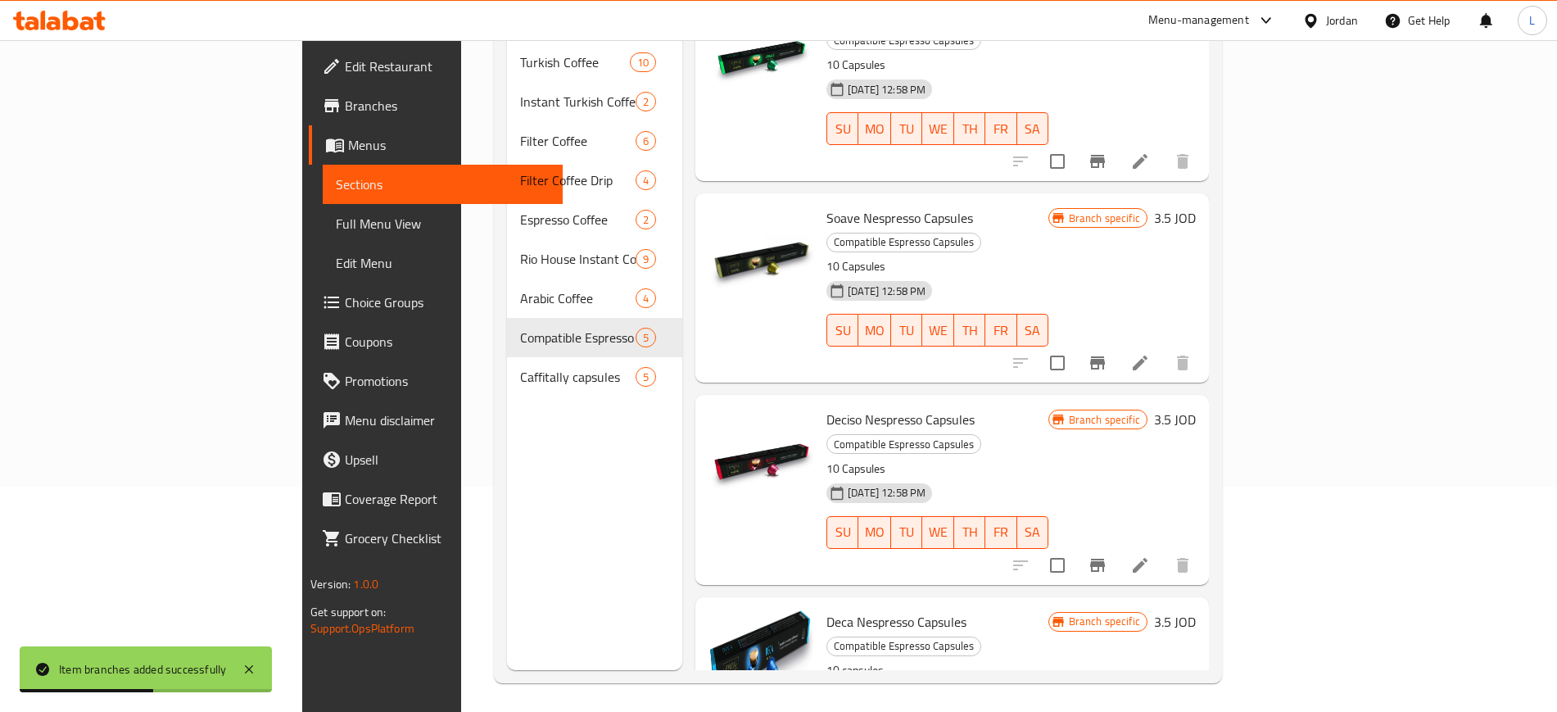
scroll to position [229, 0]
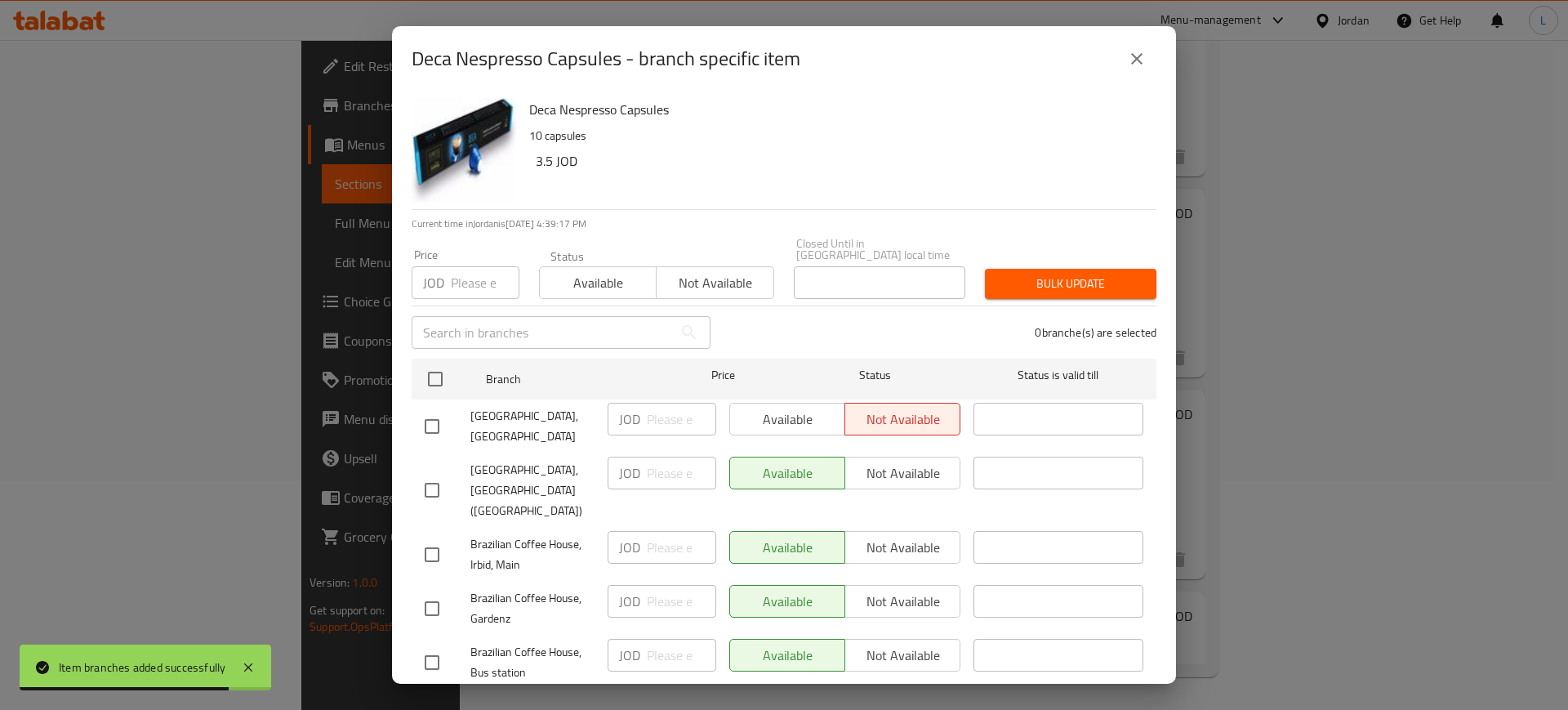
drag, startPoint x: 477, startPoint y: 274, endPoint x: 485, endPoint y: 276, distance: 8.2
click at [480, 276] on input "number" at bounding box center [485, 282] width 69 height 33
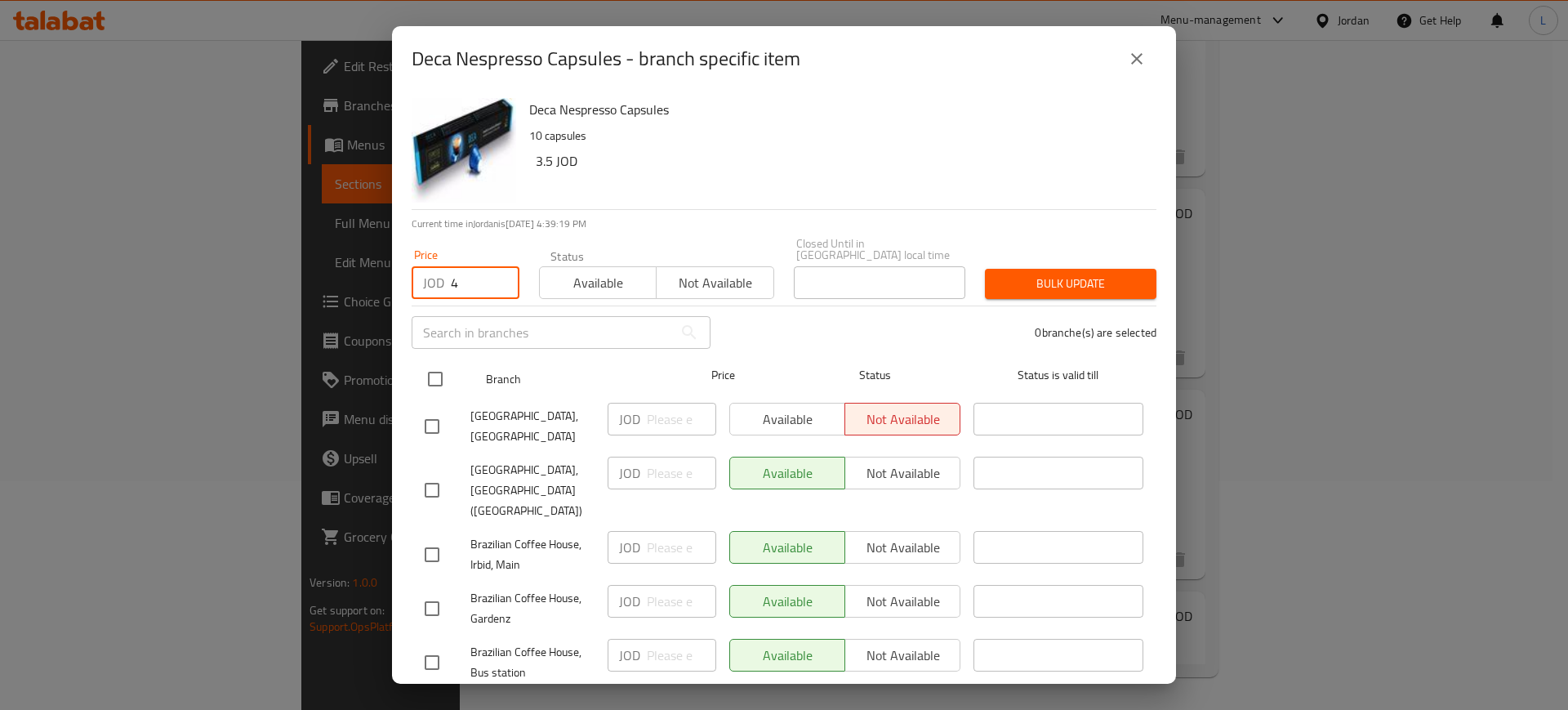
type input "4"
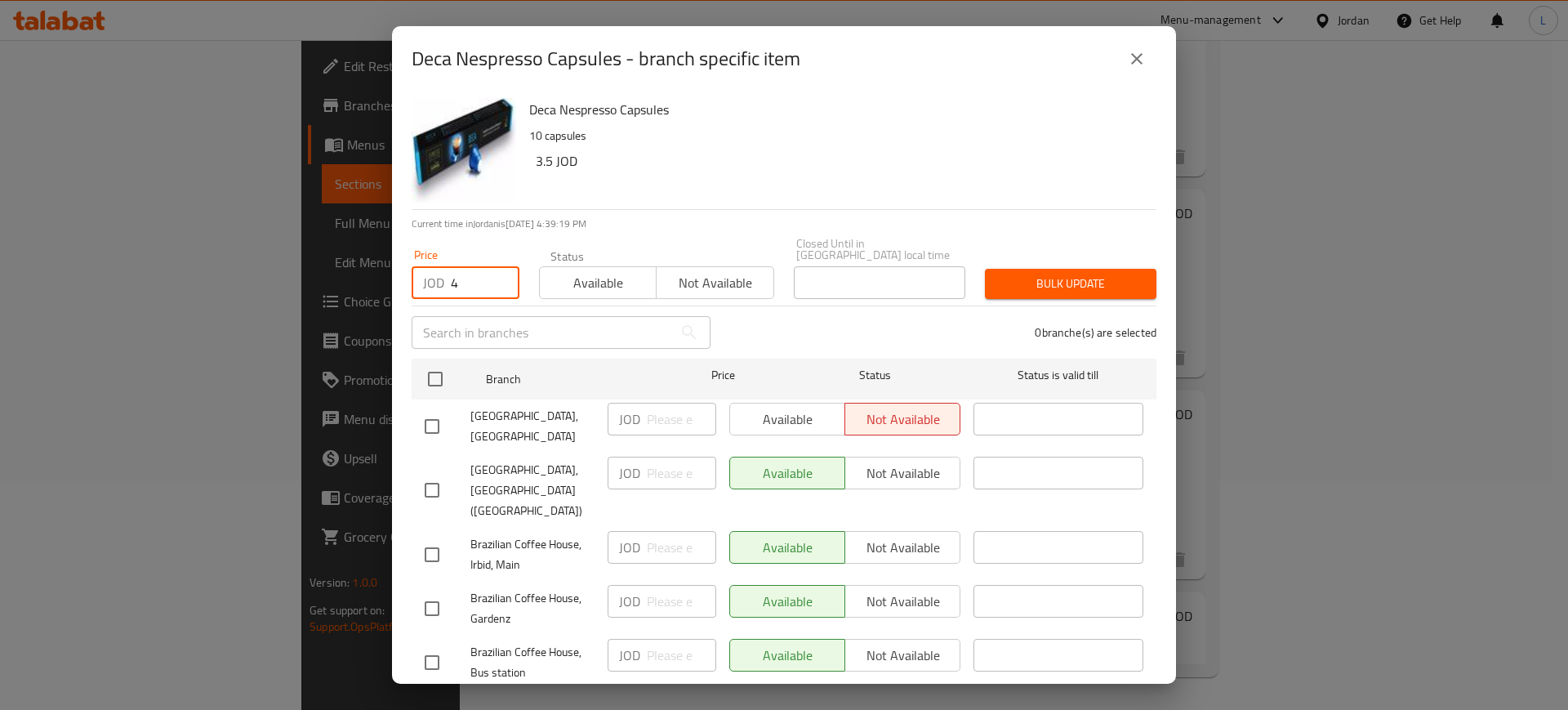
drag, startPoint x: 431, startPoint y: 364, endPoint x: 484, endPoint y: 336, distance: 59.9
click at [432, 364] on input "checkbox" at bounding box center [435, 379] width 34 height 34
checkbox input "true"
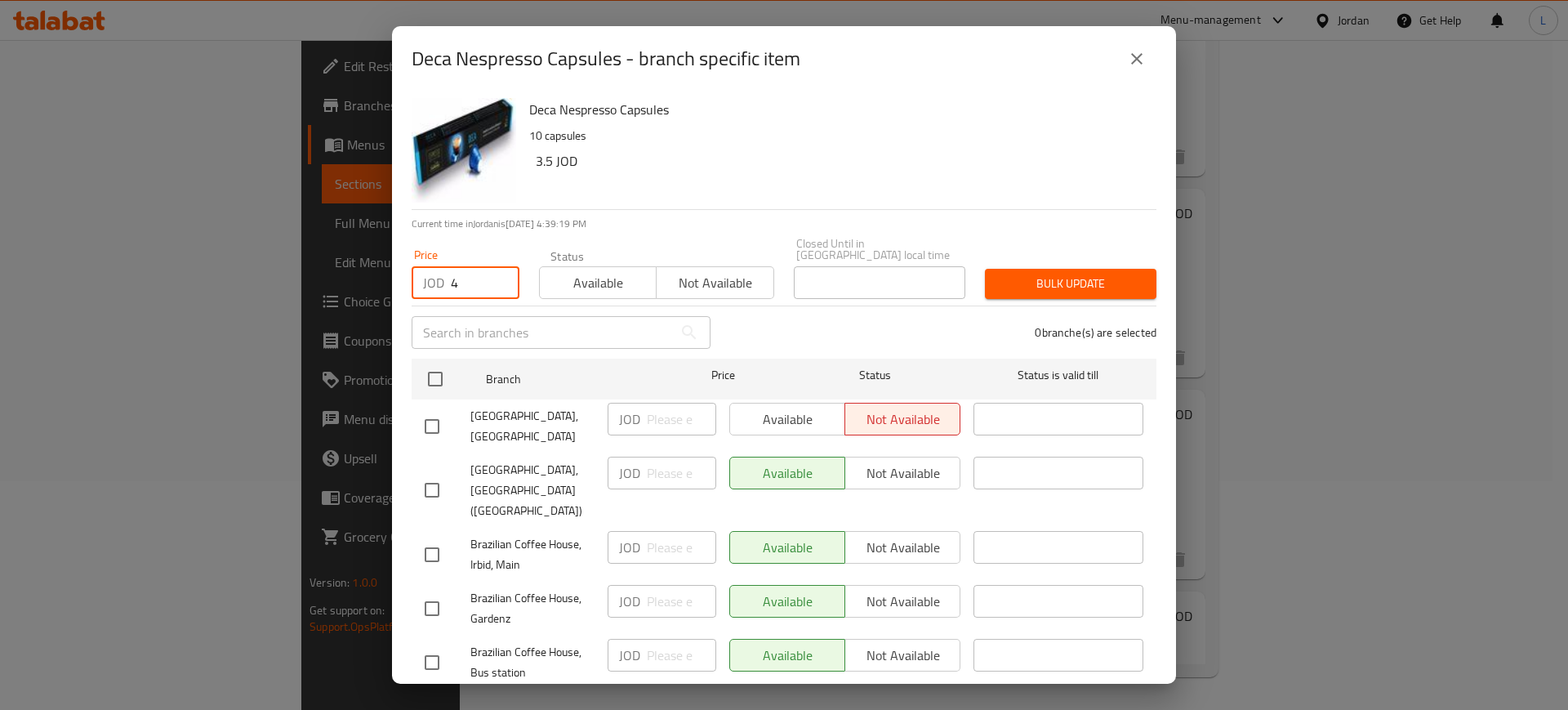
checkbox input "true"
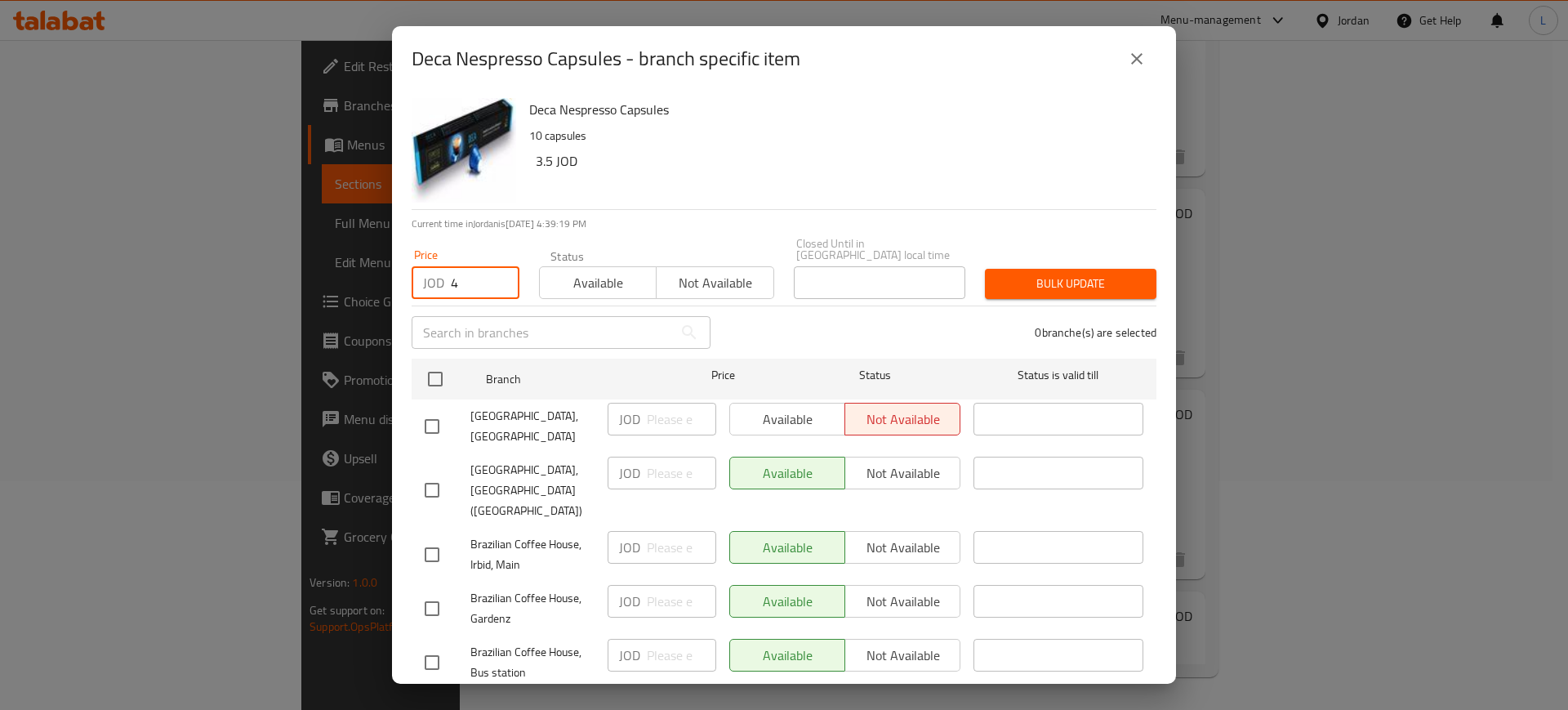
checkbox input "true"
click at [561, 271] on span "Available" at bounding box center [598, 283] width 104 height 24
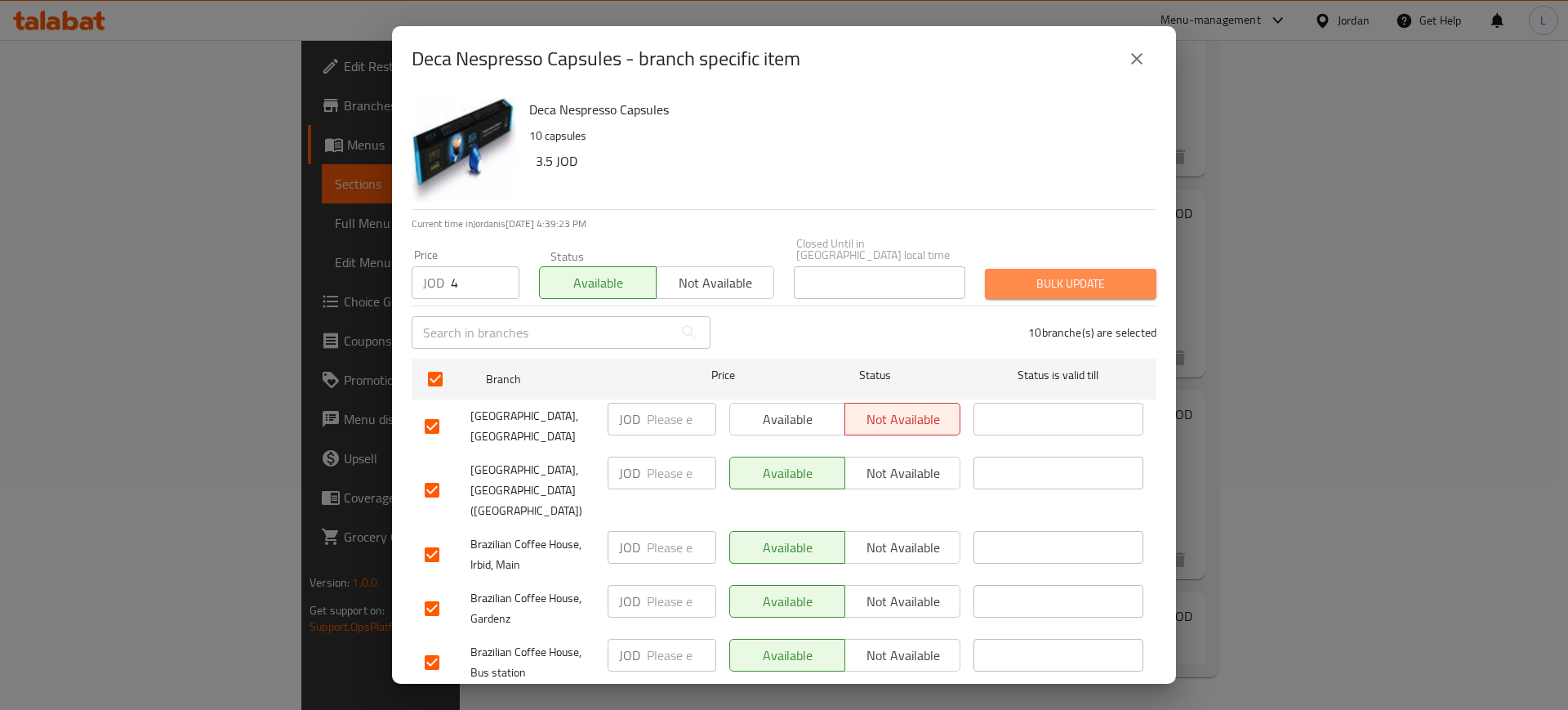
click at [1071, 273] on span "Bulk update" at bounding box center [1071, 283] width 146 height 20
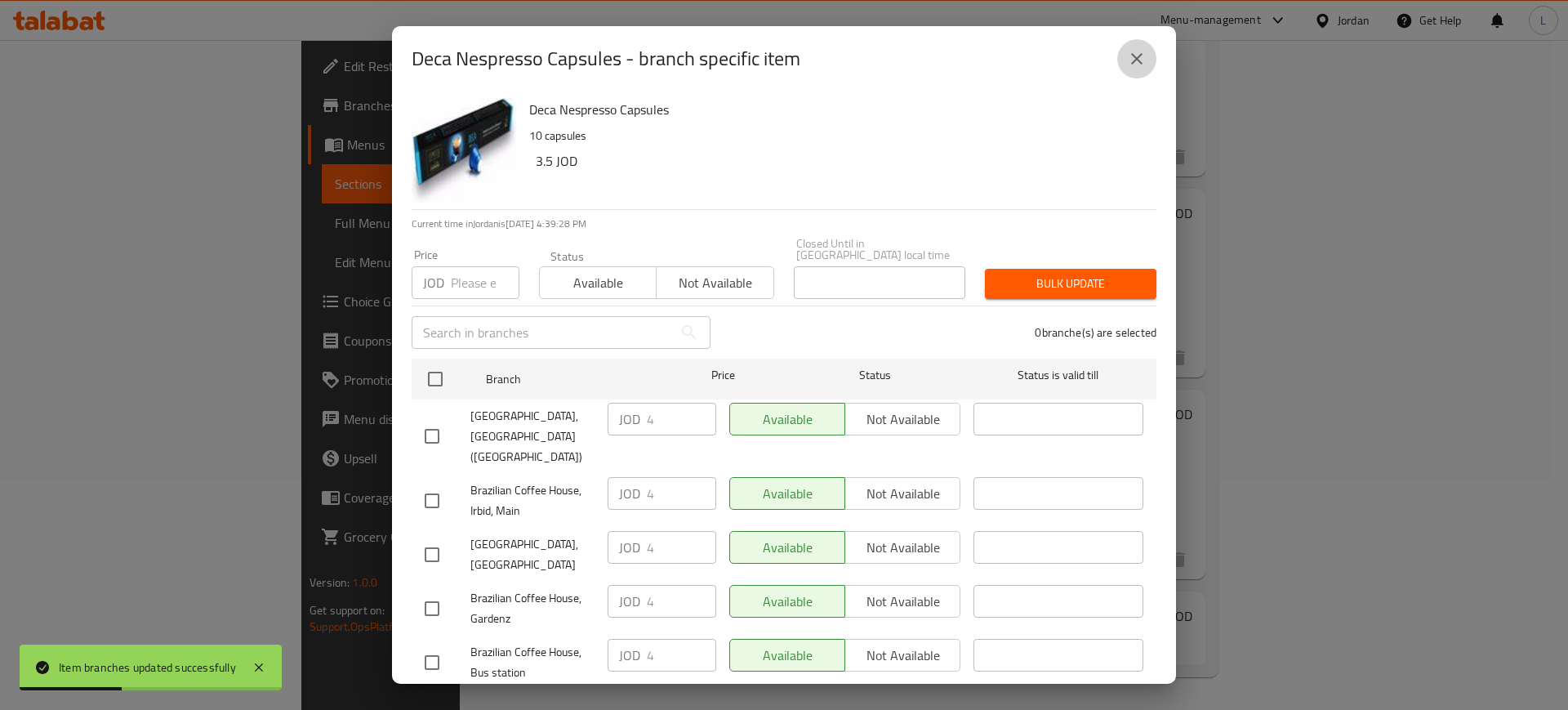
click at [1140, 59] on icon "close" at bounding box center [1137, 59] width 20 height 20
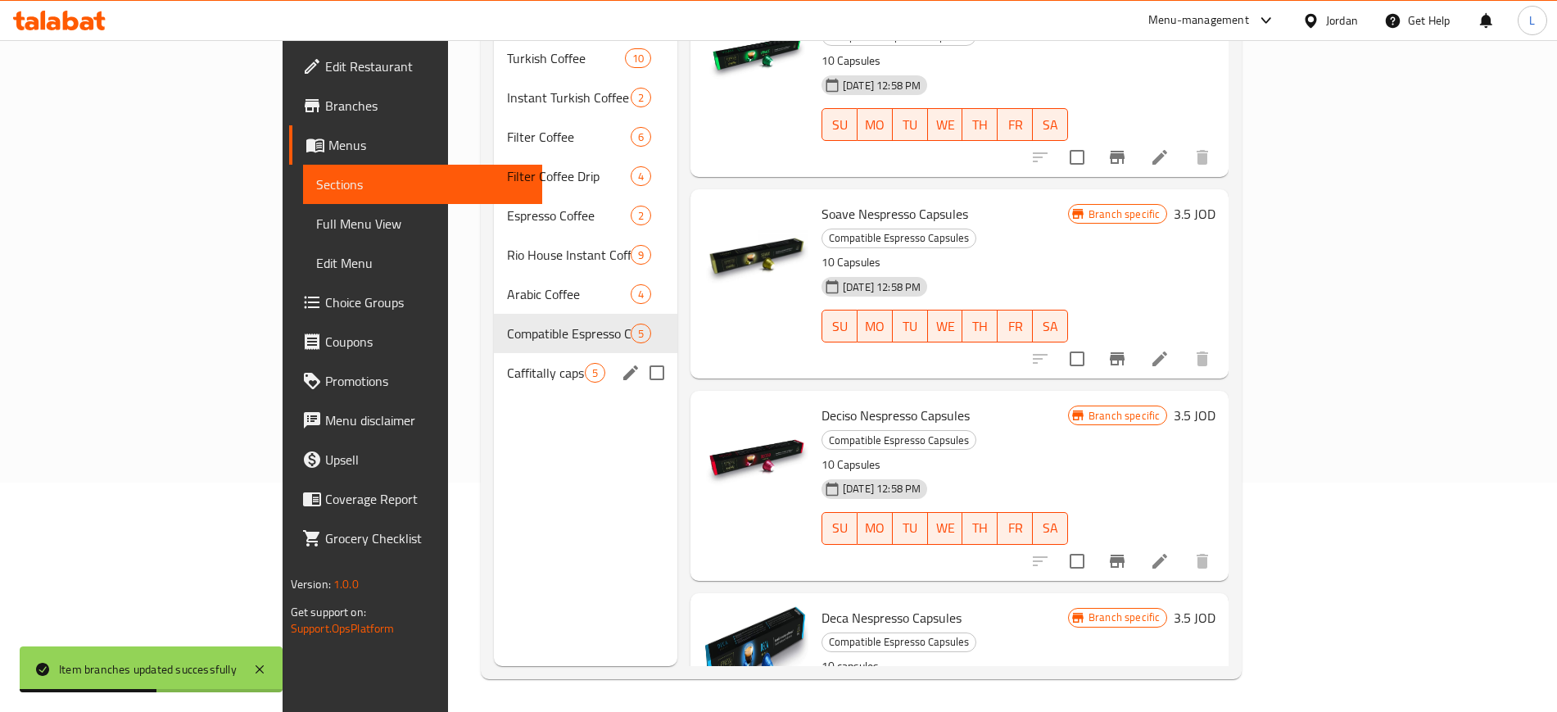
click at [507, 363] on span "Caffitally capsules" at bounding box center [546, 373] width 78 height 20
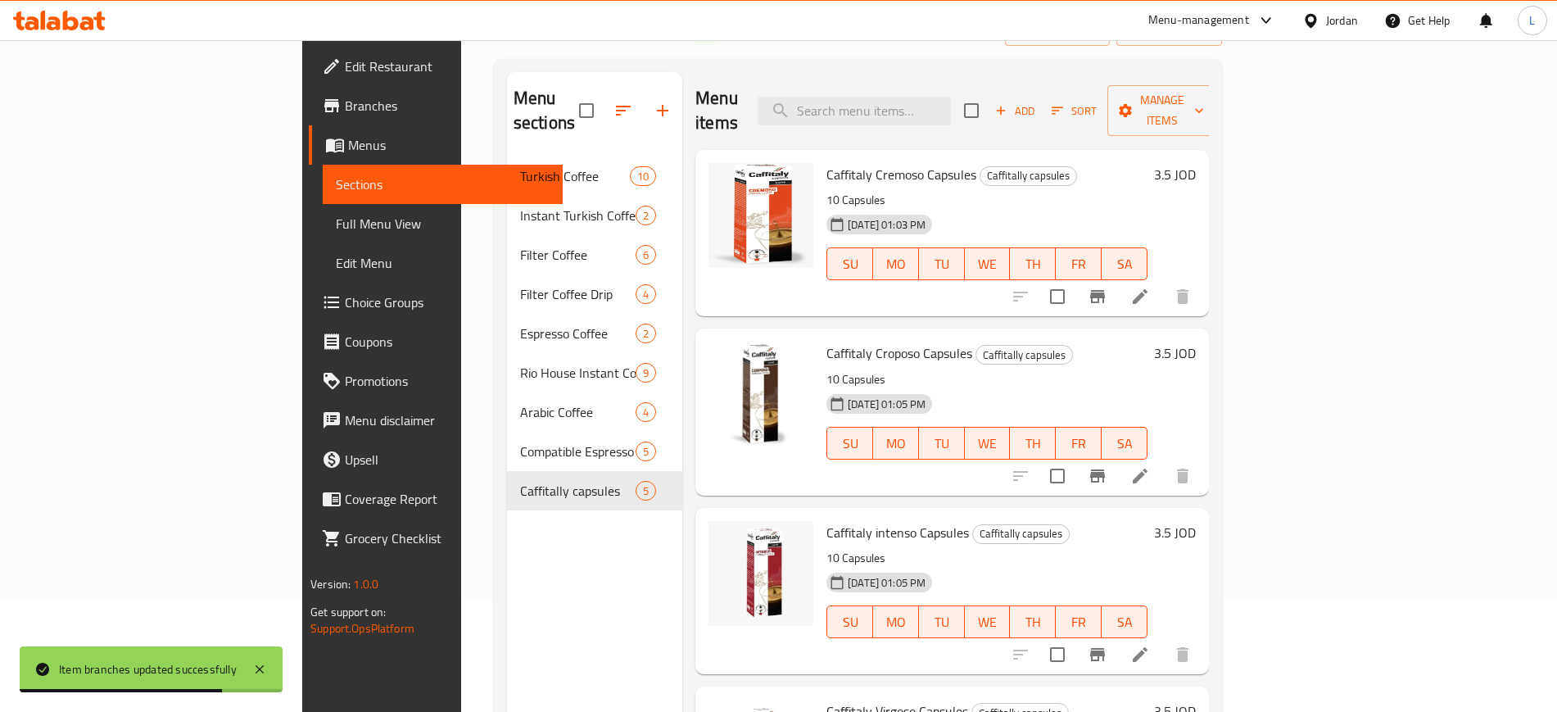
scroll to position [25, 0]
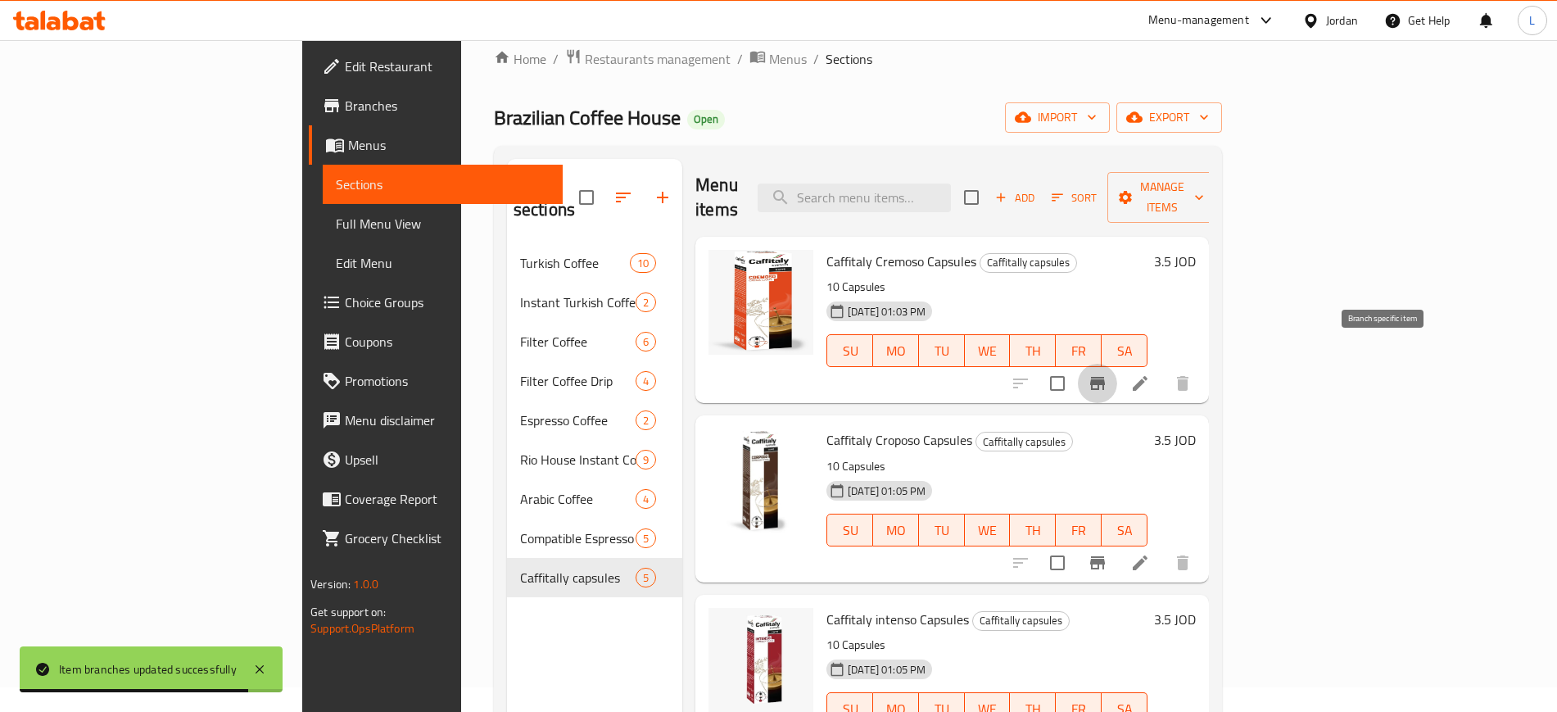
click at [1107, 373] on icon "Branch-specific-item" at bounding box center [1097, 383] width 20 height 20
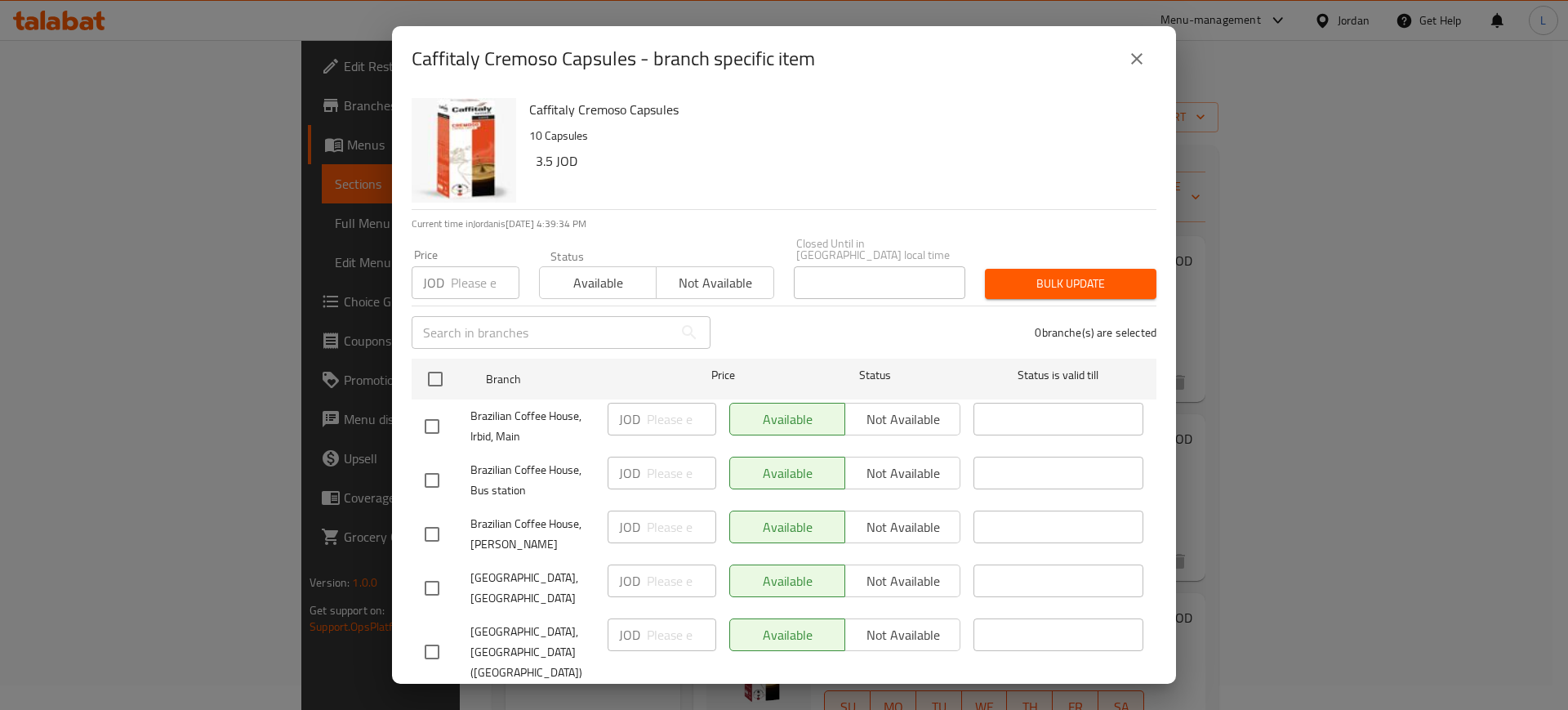
drag, startPoint x: 464, startPoint y: 265, endPoint x: 498, endPoint y: 278, distance: 36.4
click at [469, 267] on input "number" at bounding box center [485, 282] width 69 height 33
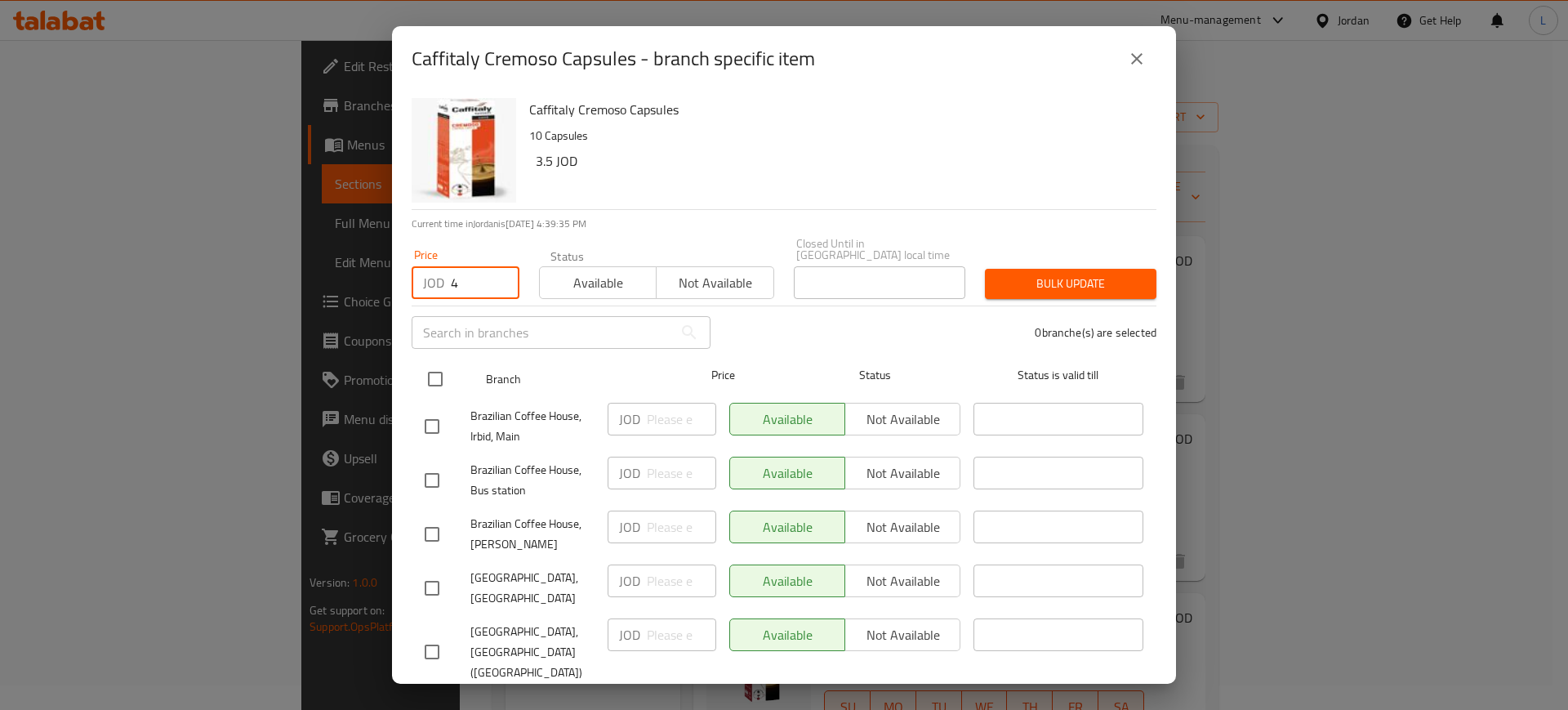
type input "4"
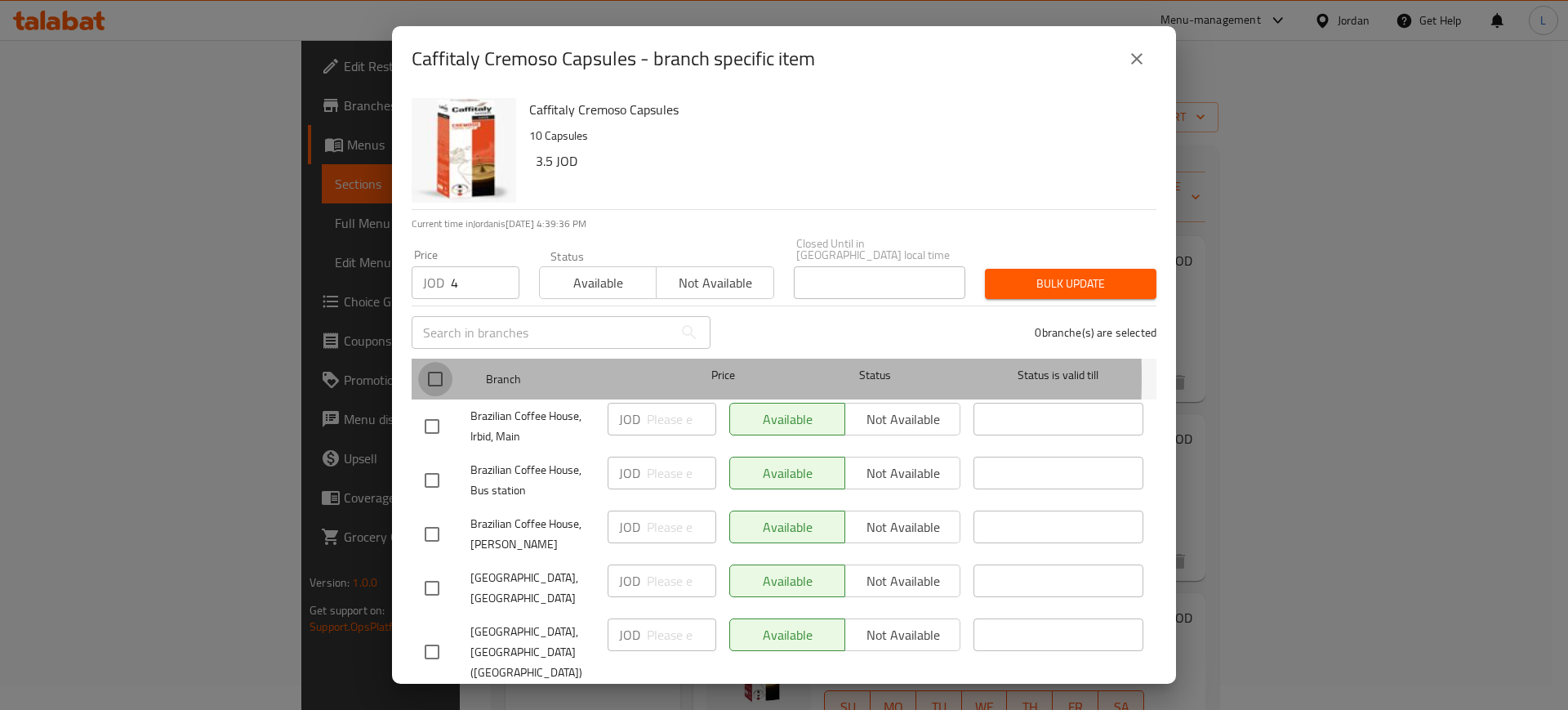
drag, startPoint x: 436, startPoint y: 365, endPoint x: 523, endPoint y: 325, distance: 95.8
click at [435, 365] on input "checkbox" at bounding box center [435, 379] width 34 height 34
checkbox input "true"
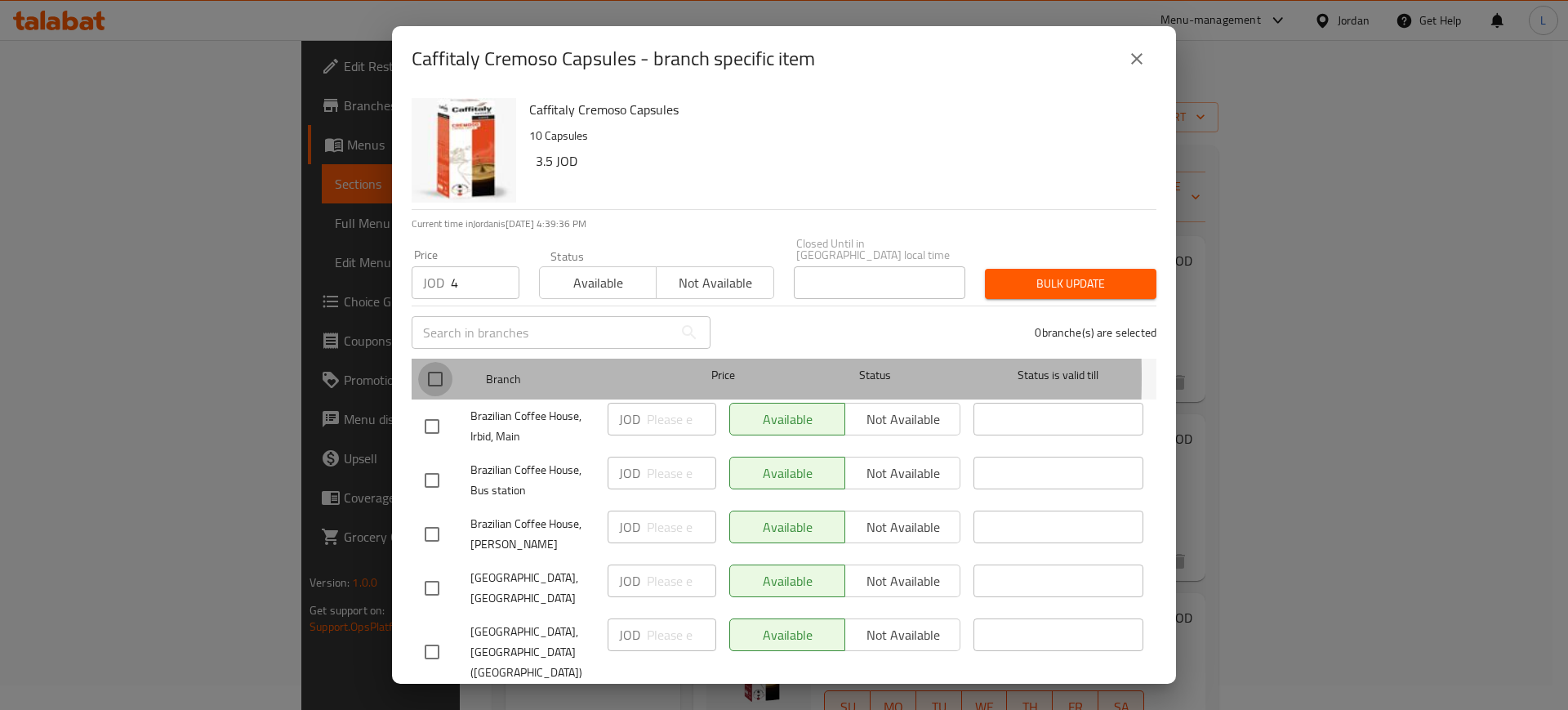
checkbox input "true"
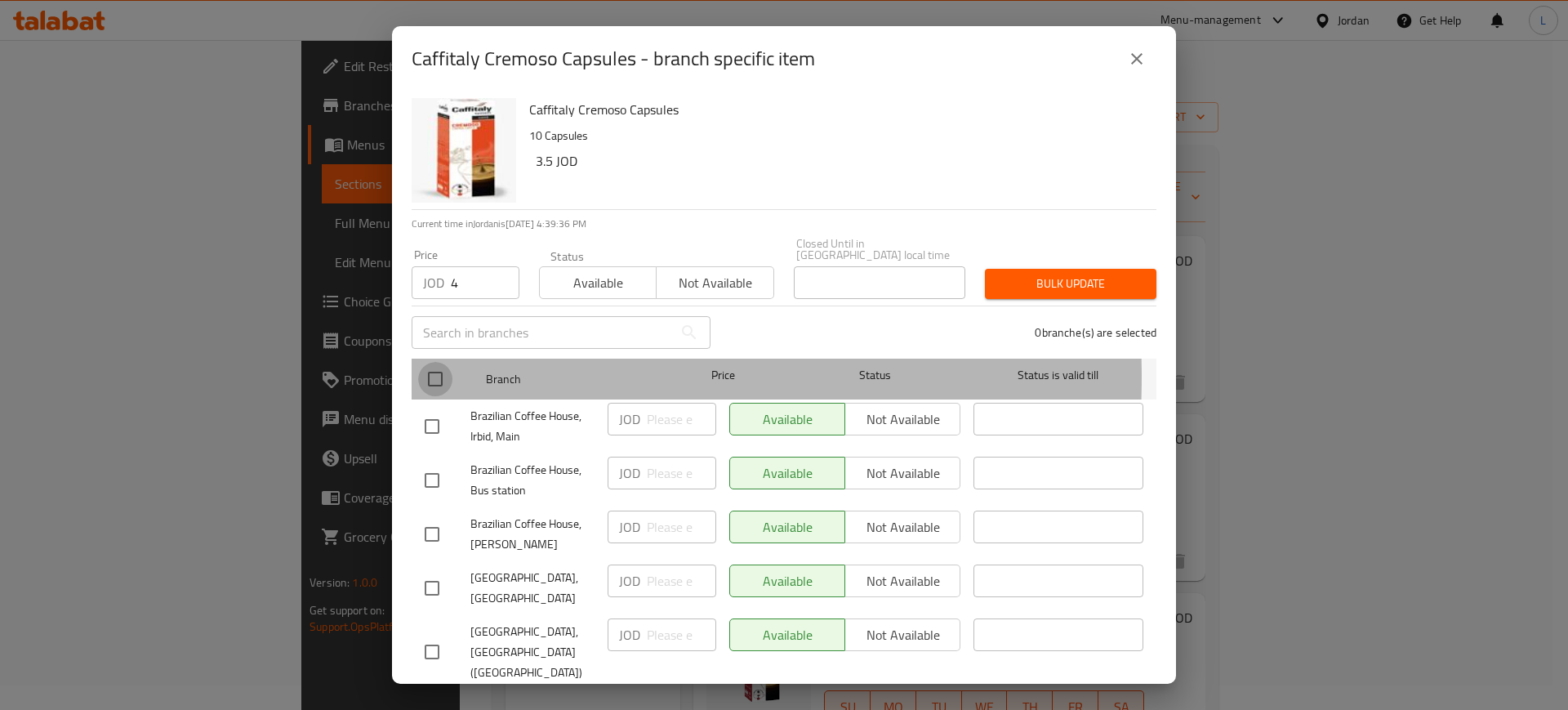
checkbox input "true"
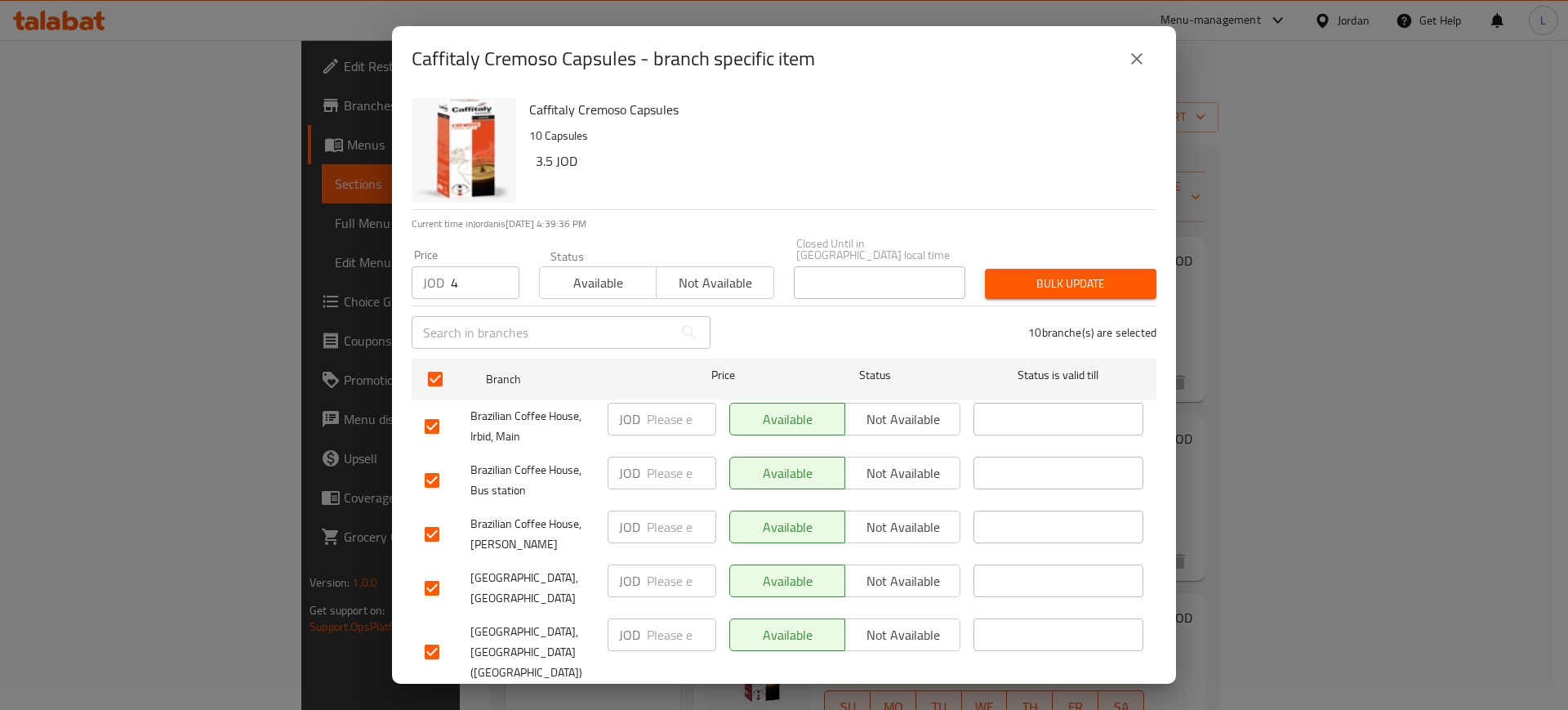
click at [588, 271] on span "Available" at bounding box center [598, 283] width 104 height 24
click at [1070, 274] on span "Bulk update" at bounding box center [1071, 283] width 146 height 20
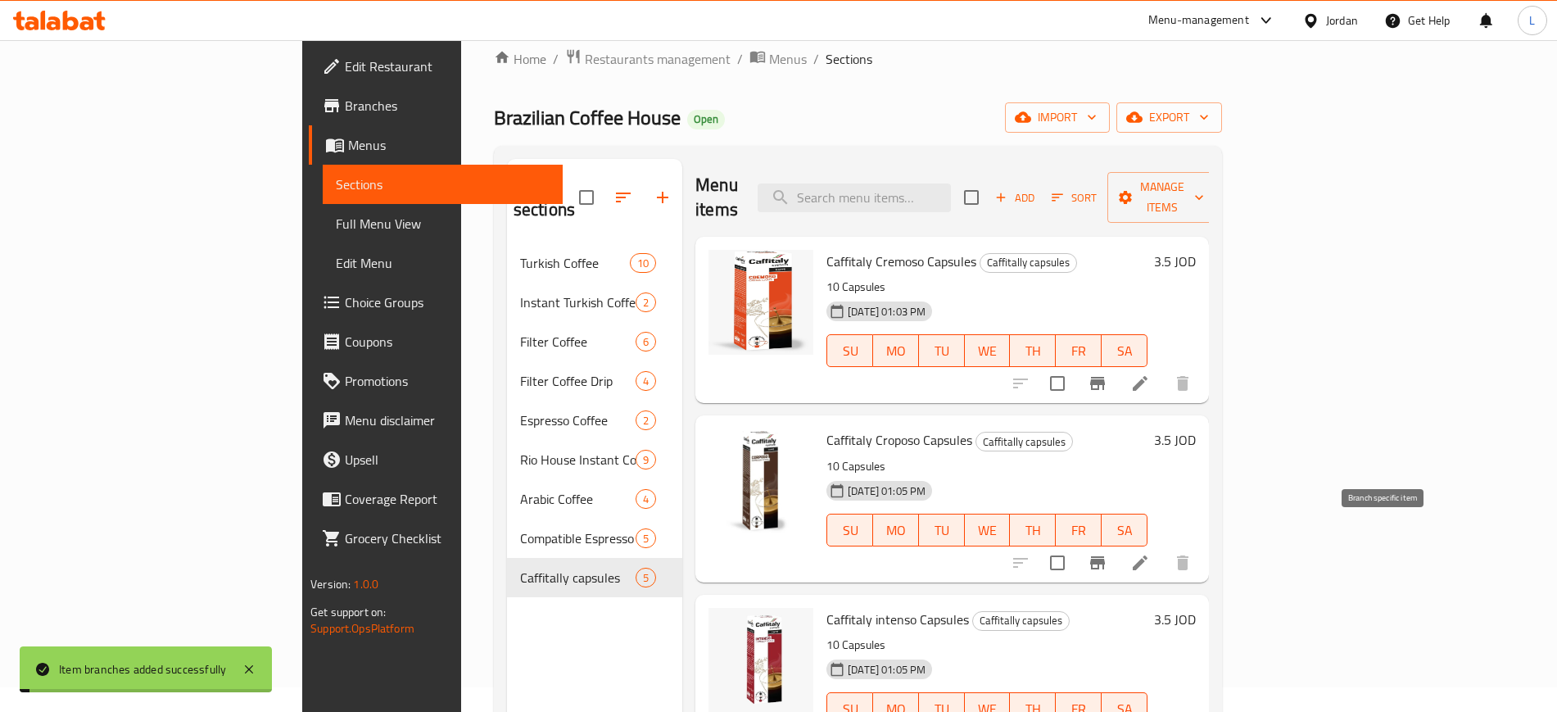
click at [1107, 553] on icon "Branch-specific-item" at bounding box center [1097, 563] width 20 height 20
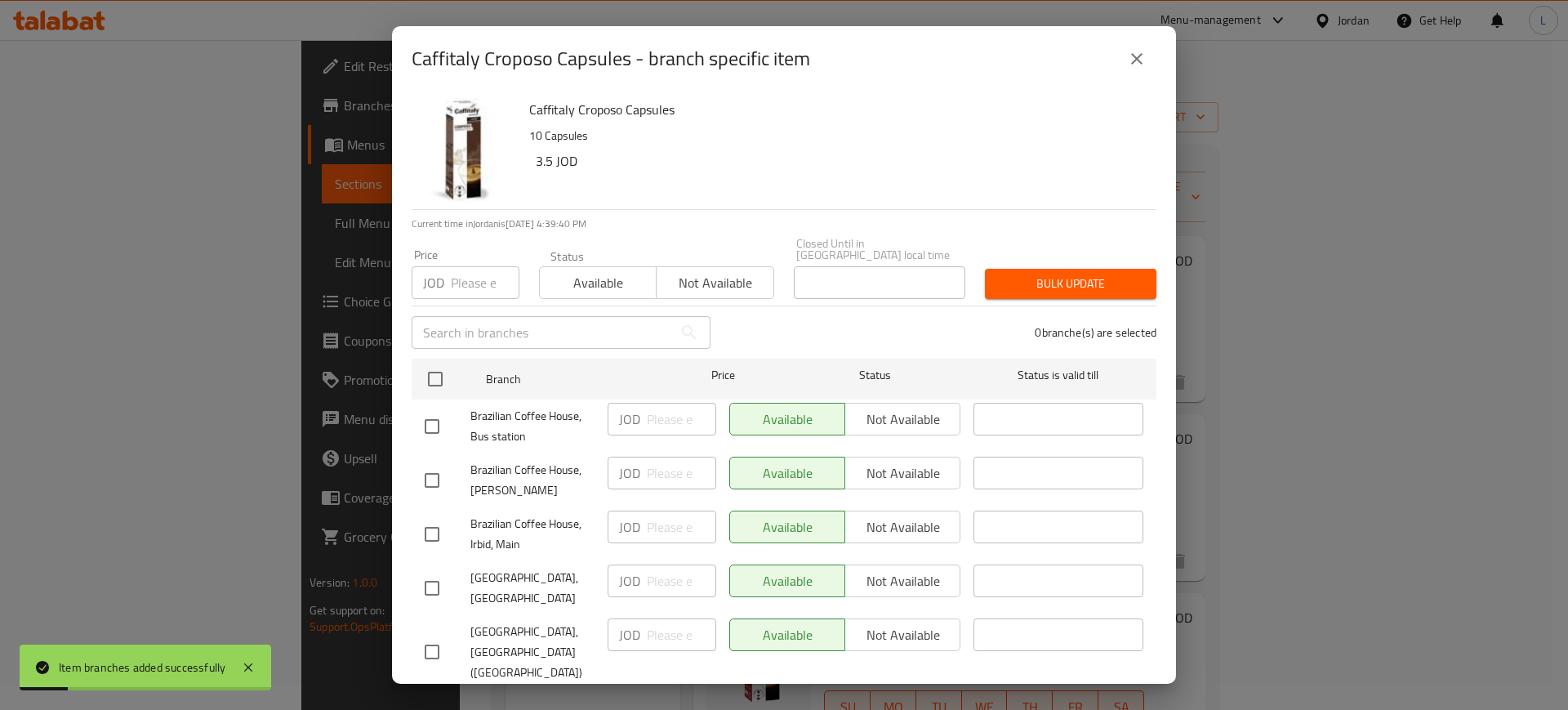
click at [464, 272] on input "number" at bounding box center [485, 282] width 69 height 33
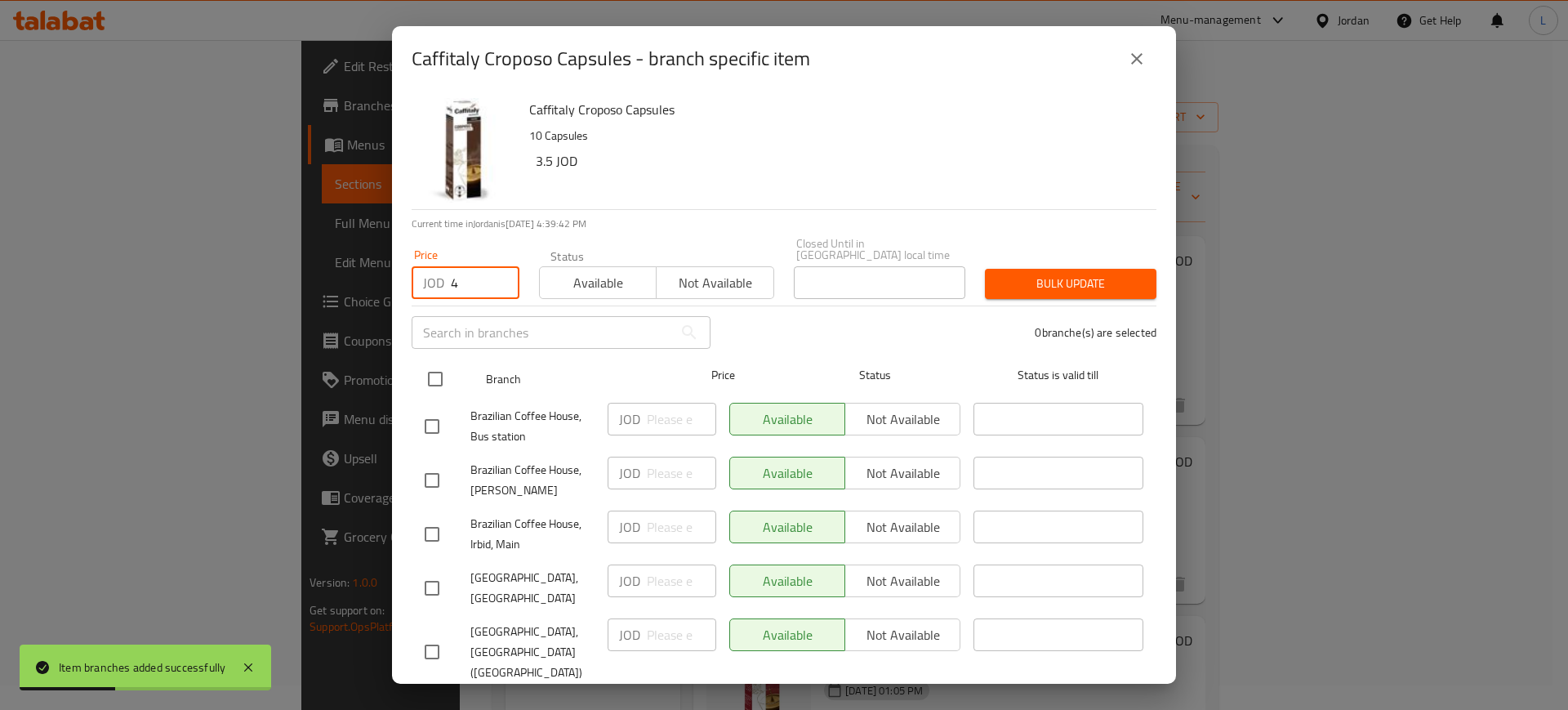
type input "4"
click at [435, 371] on input "checkbox" at bounding box center [435, 379] width 34 height 34
checkbox input "true"
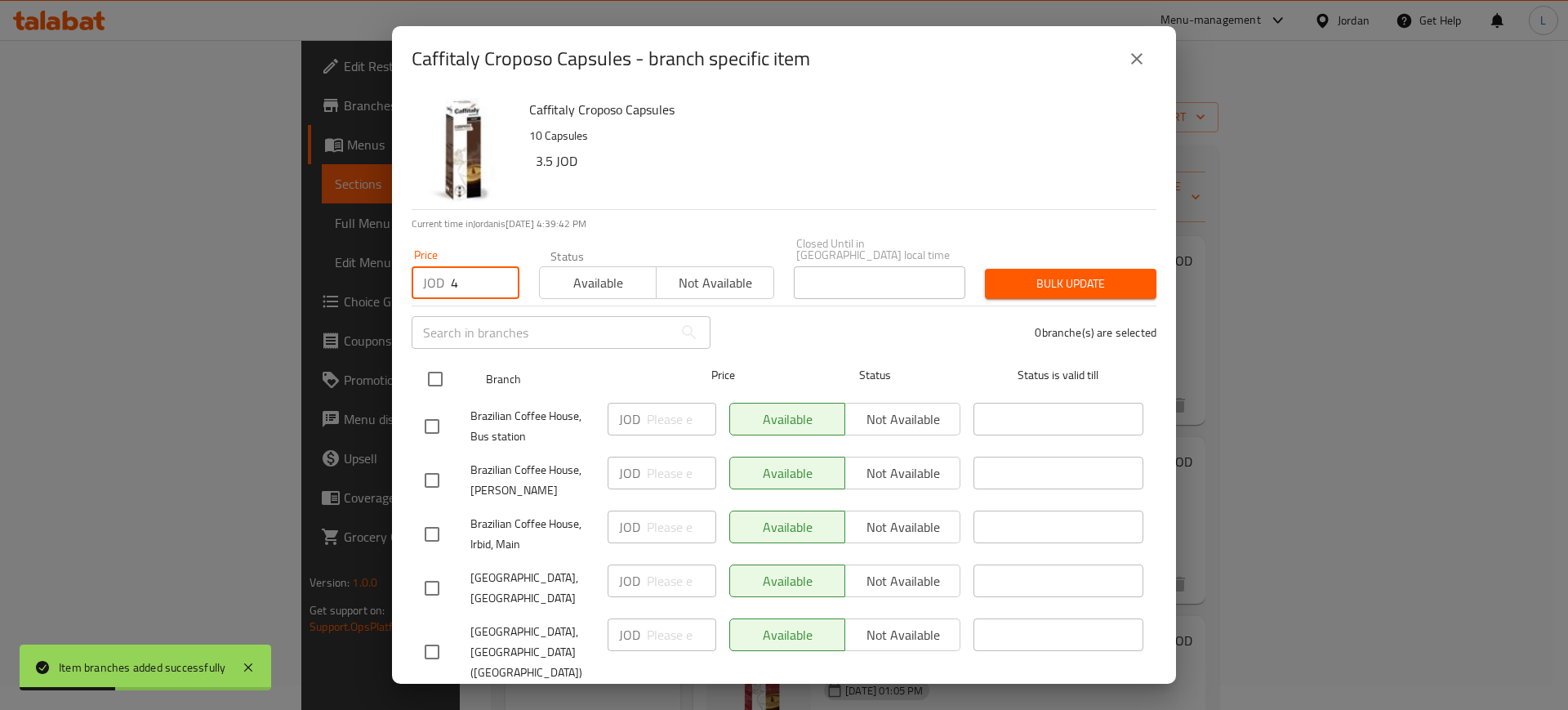
checkbox input "true"
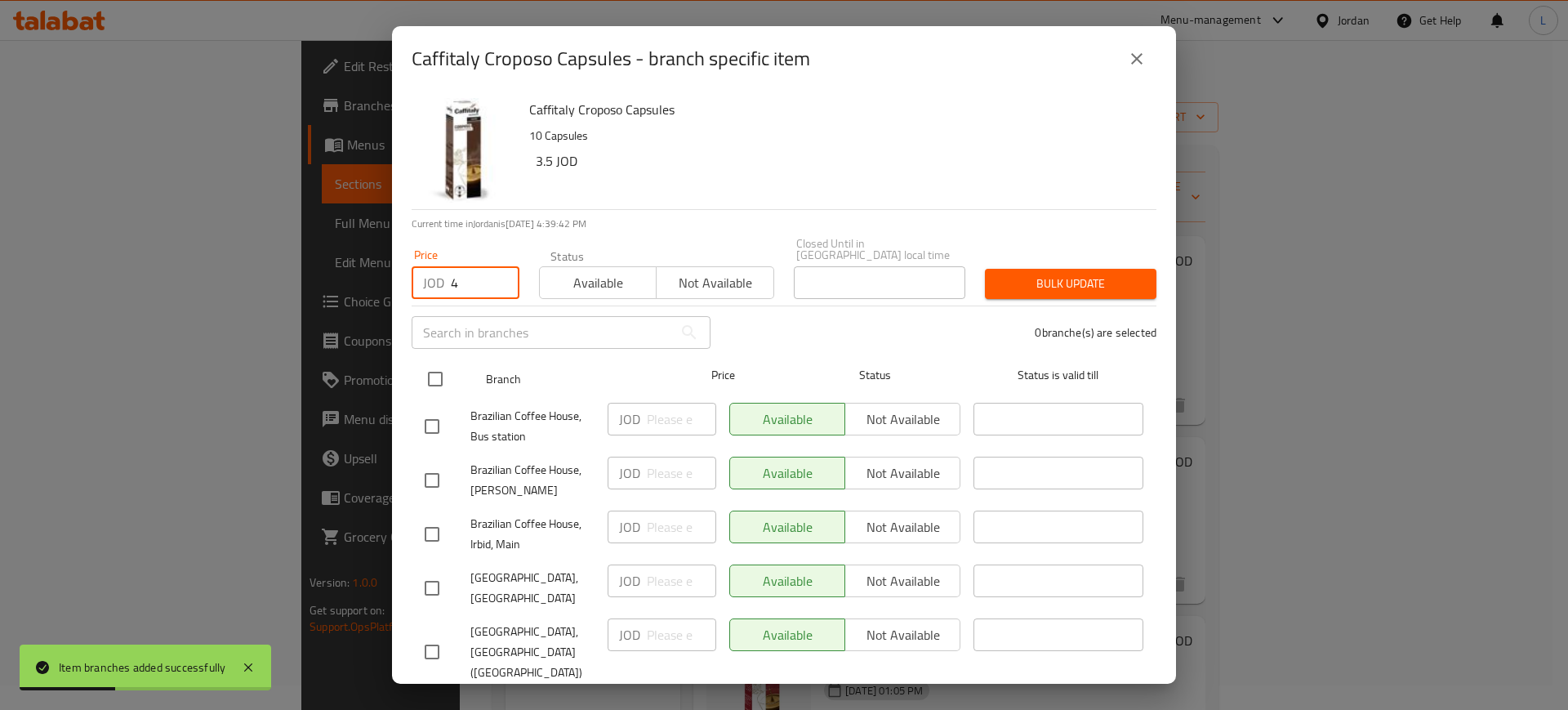
checkbox input "true"
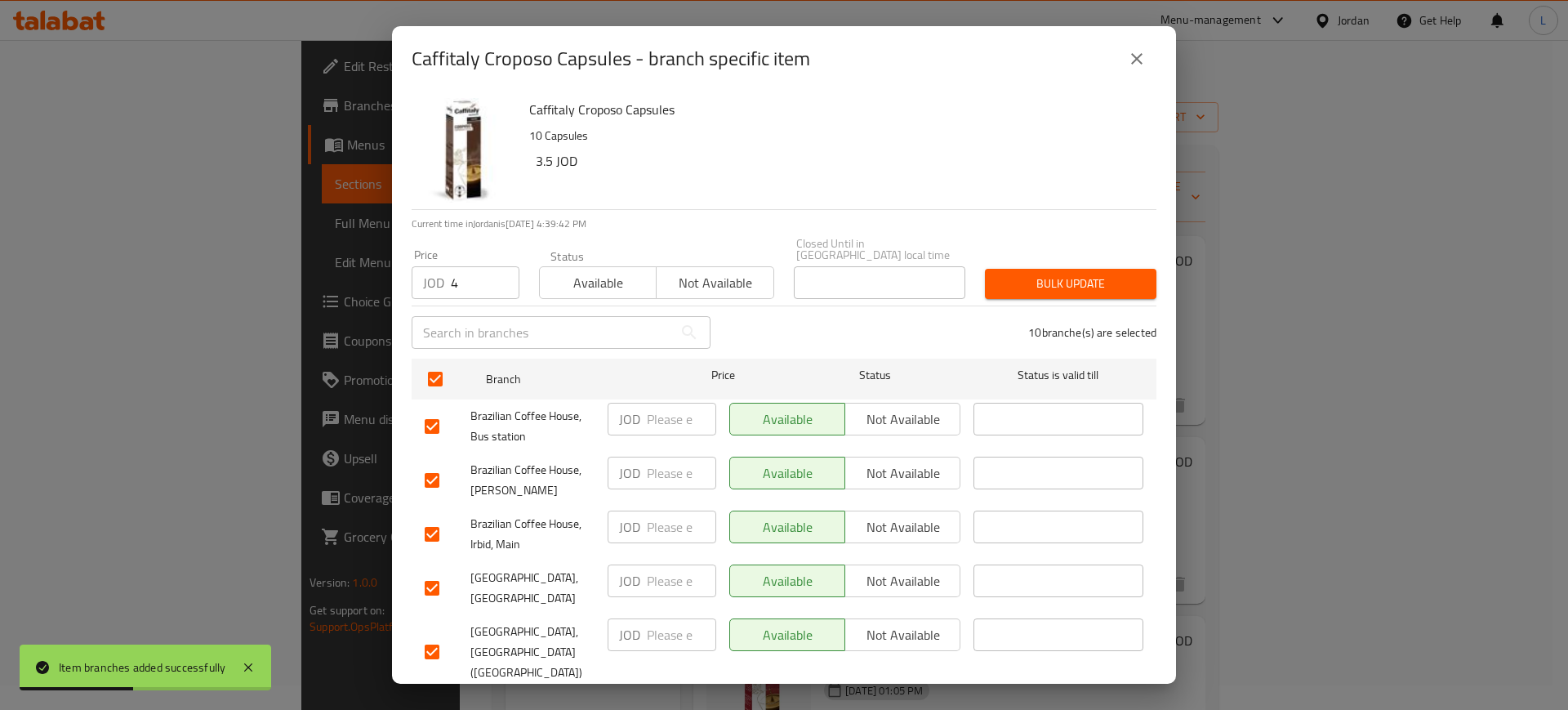
click at [588, 271] on span "Available" at bounding box center [598, 283] width 104 height 24
click at [1074, 273] on span "Bulk update" at bounding box center [1071, 283] width 146 height 20
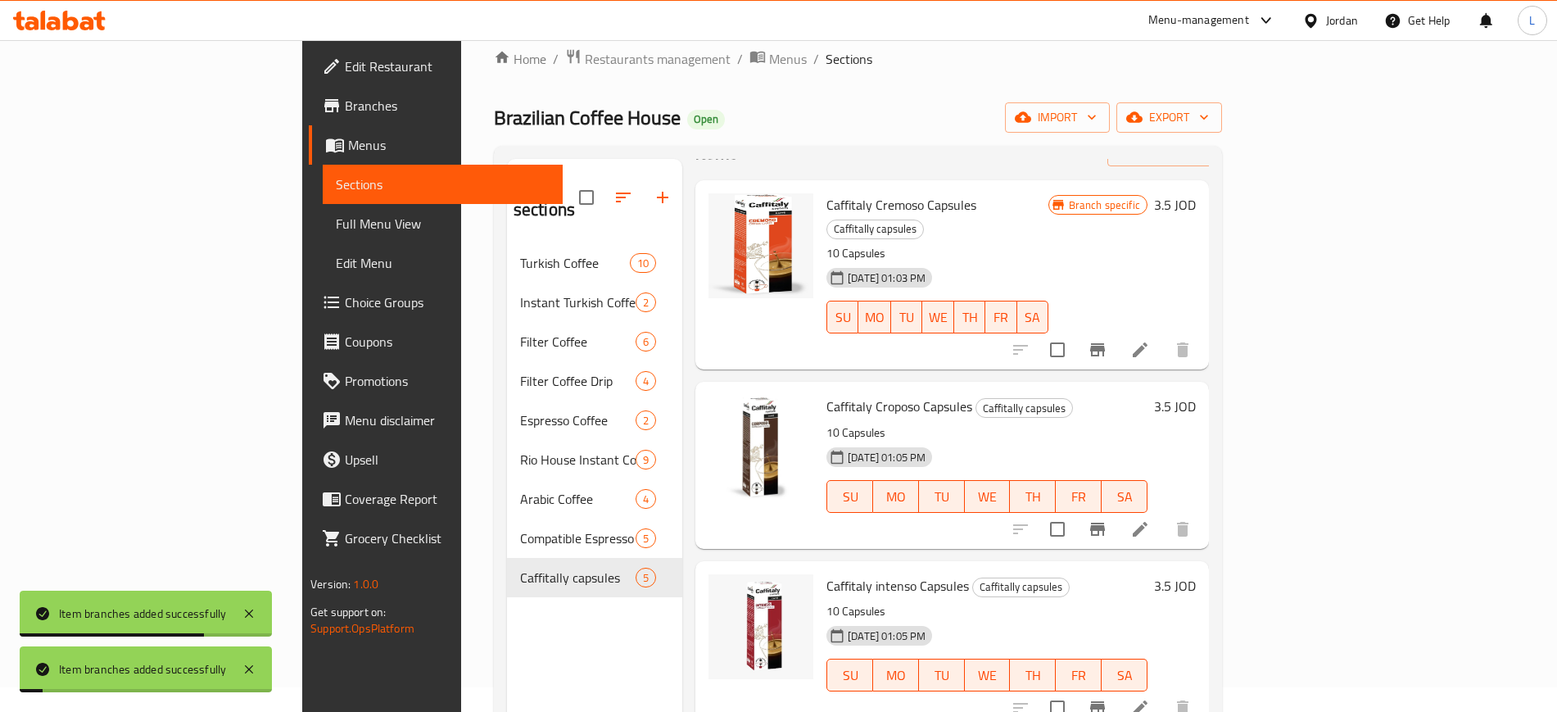
scroll to position [102, 0]
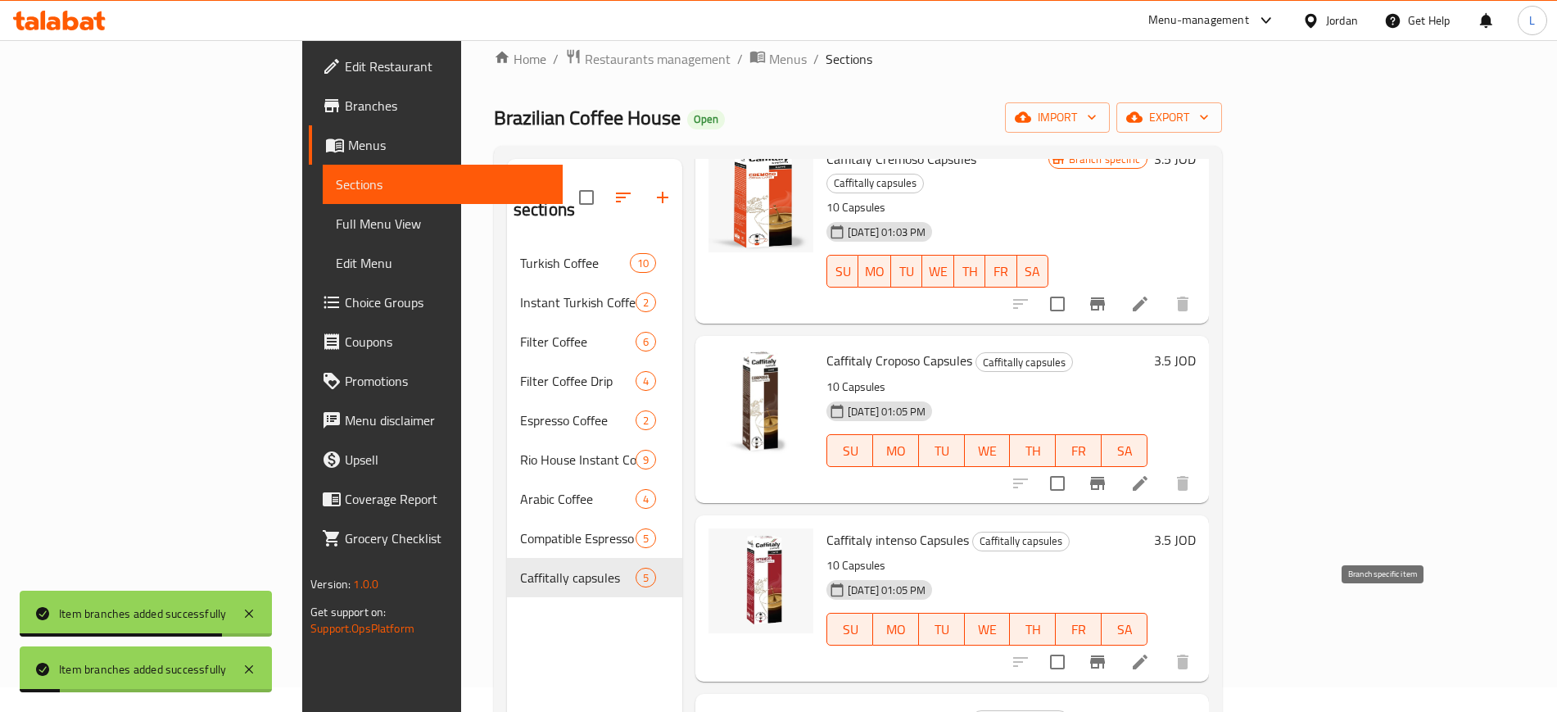
click at [1105, 655] on icon "Branch-specific-item" at bounding box center [1097, 661] width 15 height 13
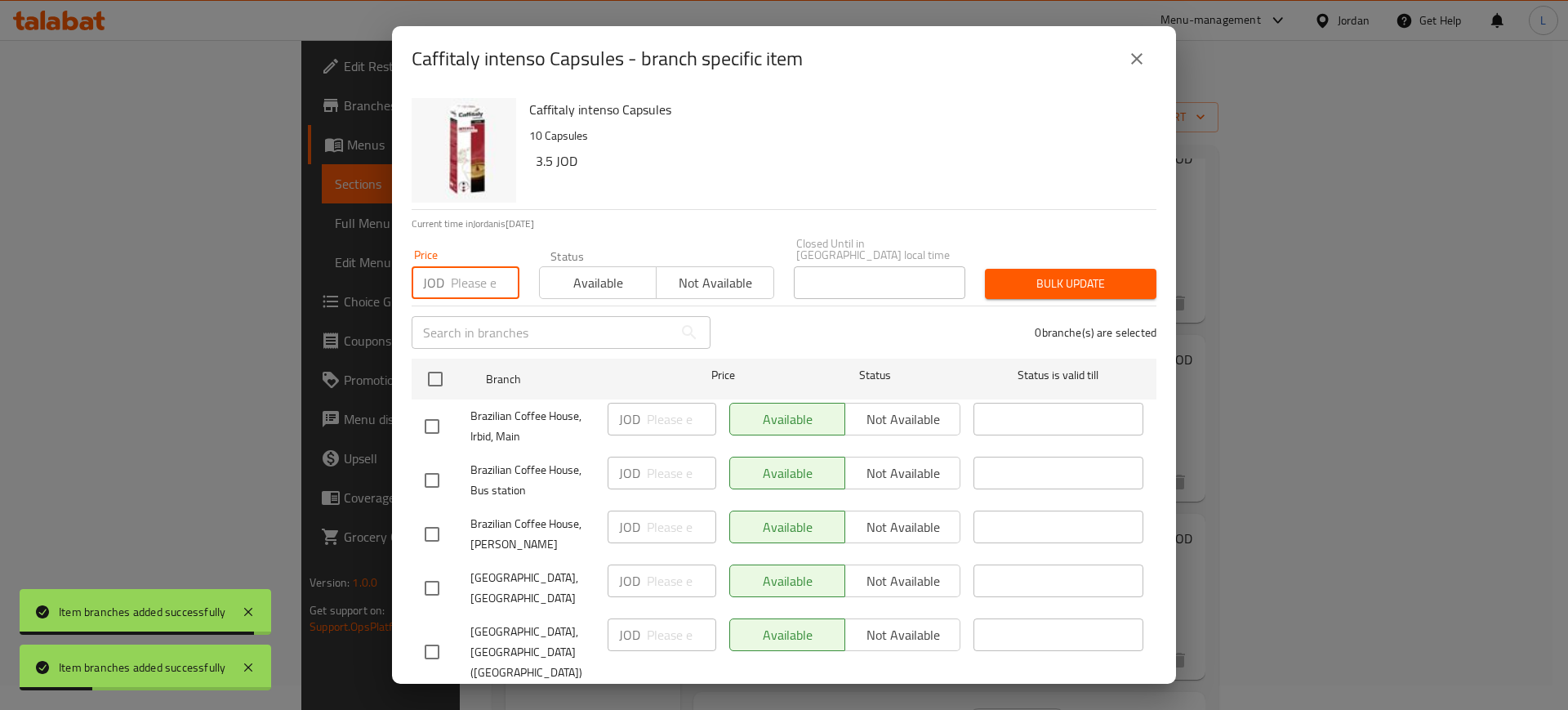
click at [451, 266] on input "number" at bounding box center [485, 282] width 69 height 33
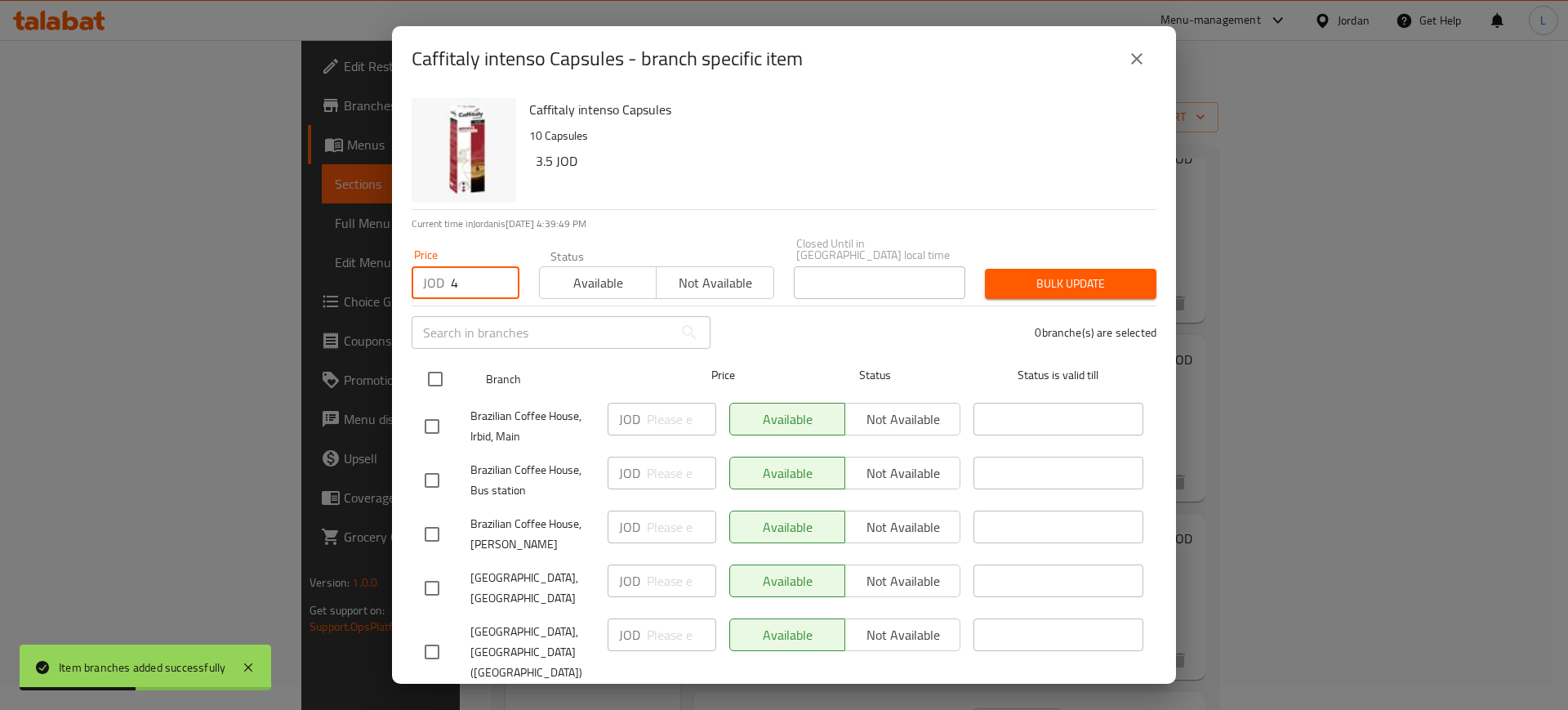
type input "4"
click at [431, 376] on input "checkbox" at bounding box center [435, 379] width 34 height 34
checkbox input "true"
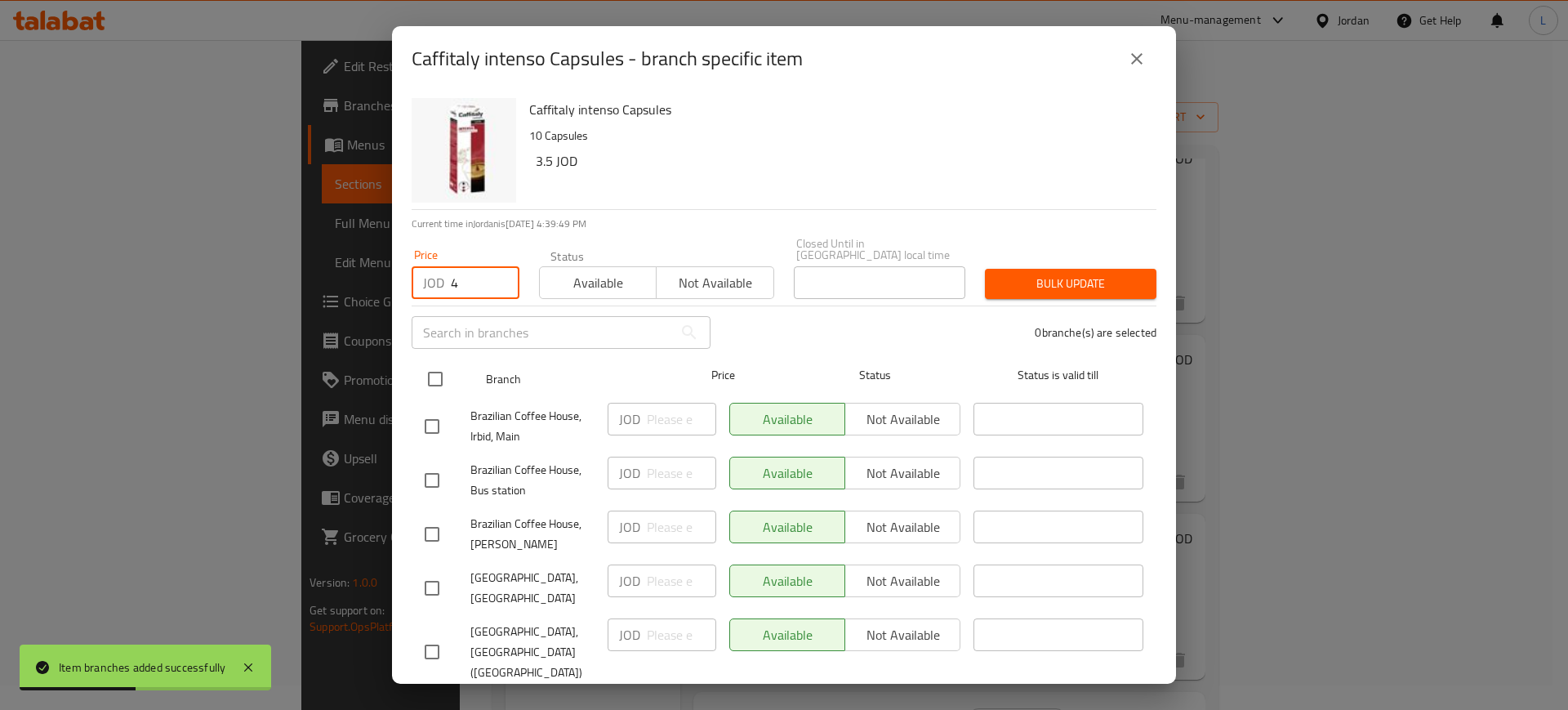
checkbox input "true"
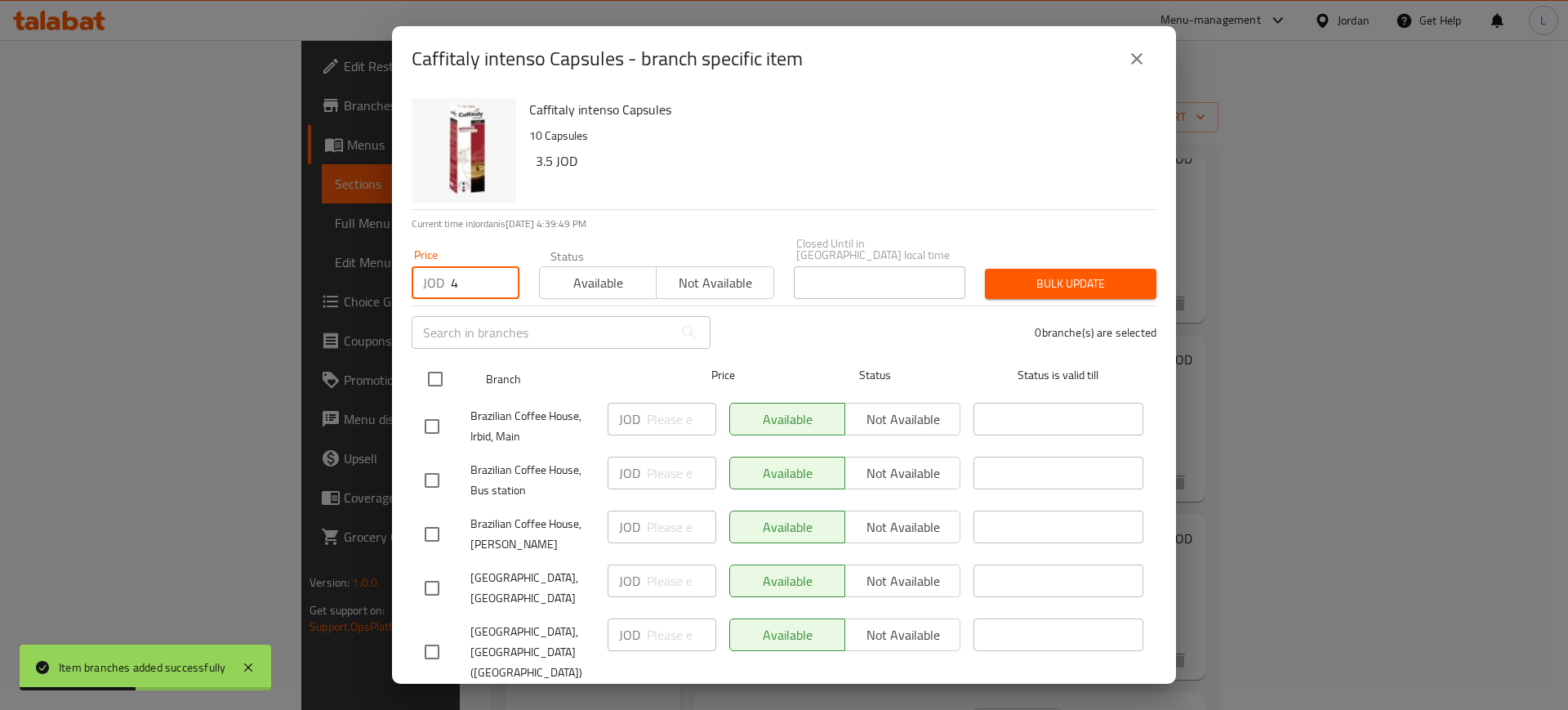
checkbox input "true"
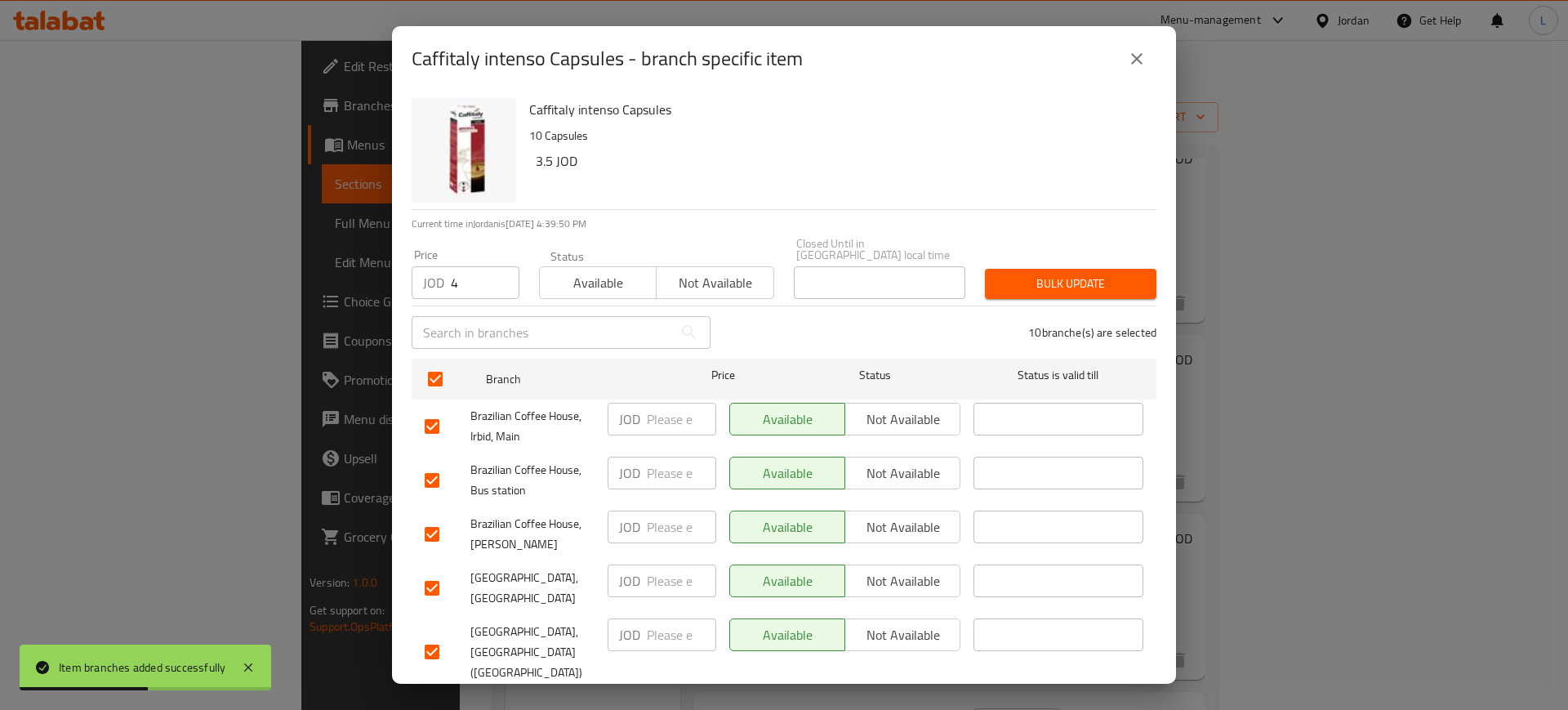
click at [578, 251] on div "Available Not available" at bounding box center [656, 274] width 235 height 49
click at [582, 271] on span "Available" at bounding box center [598, 283] width 104 height 24
click at [1040, 274] on span "Bulk update" at bounding box center [1071, 283] width 146 height 20
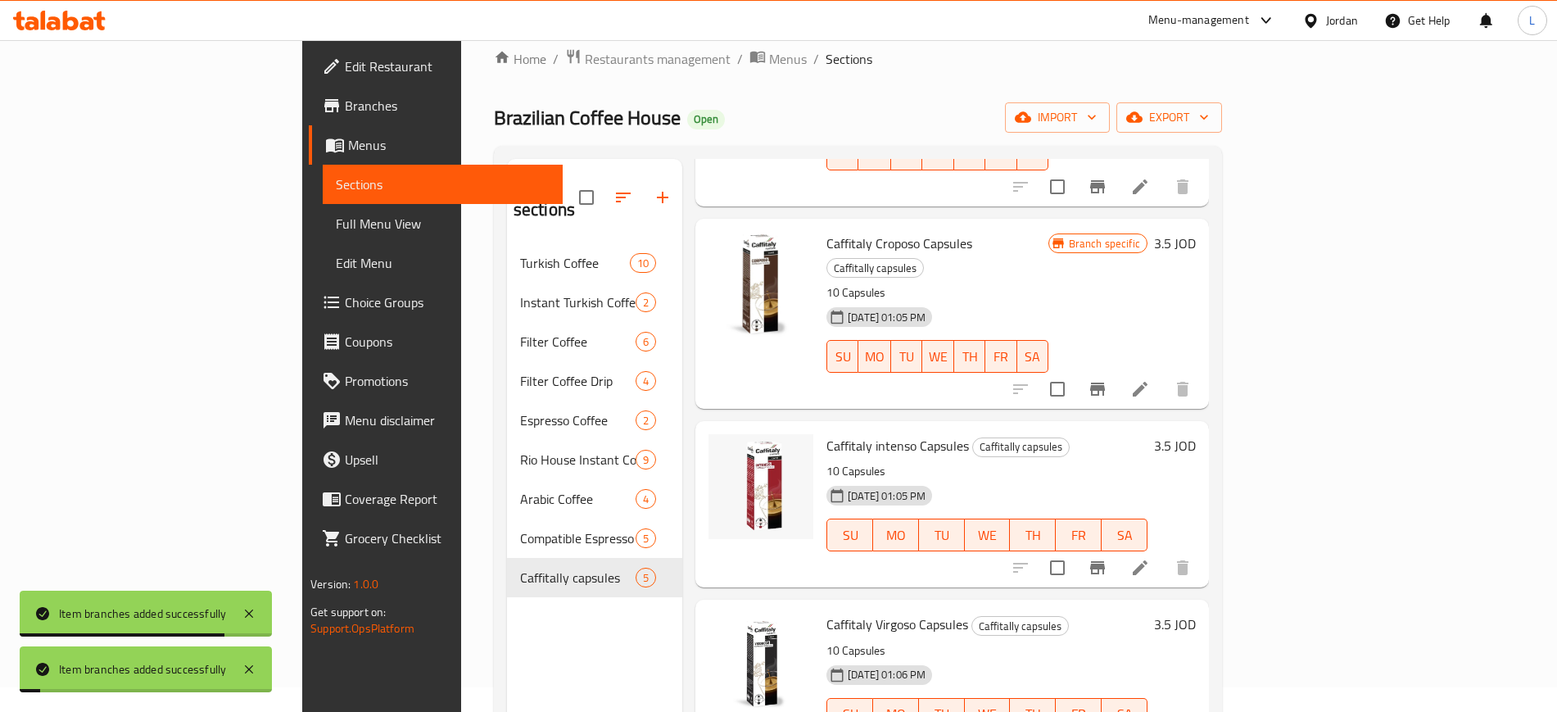
scroll to position [224, 0]
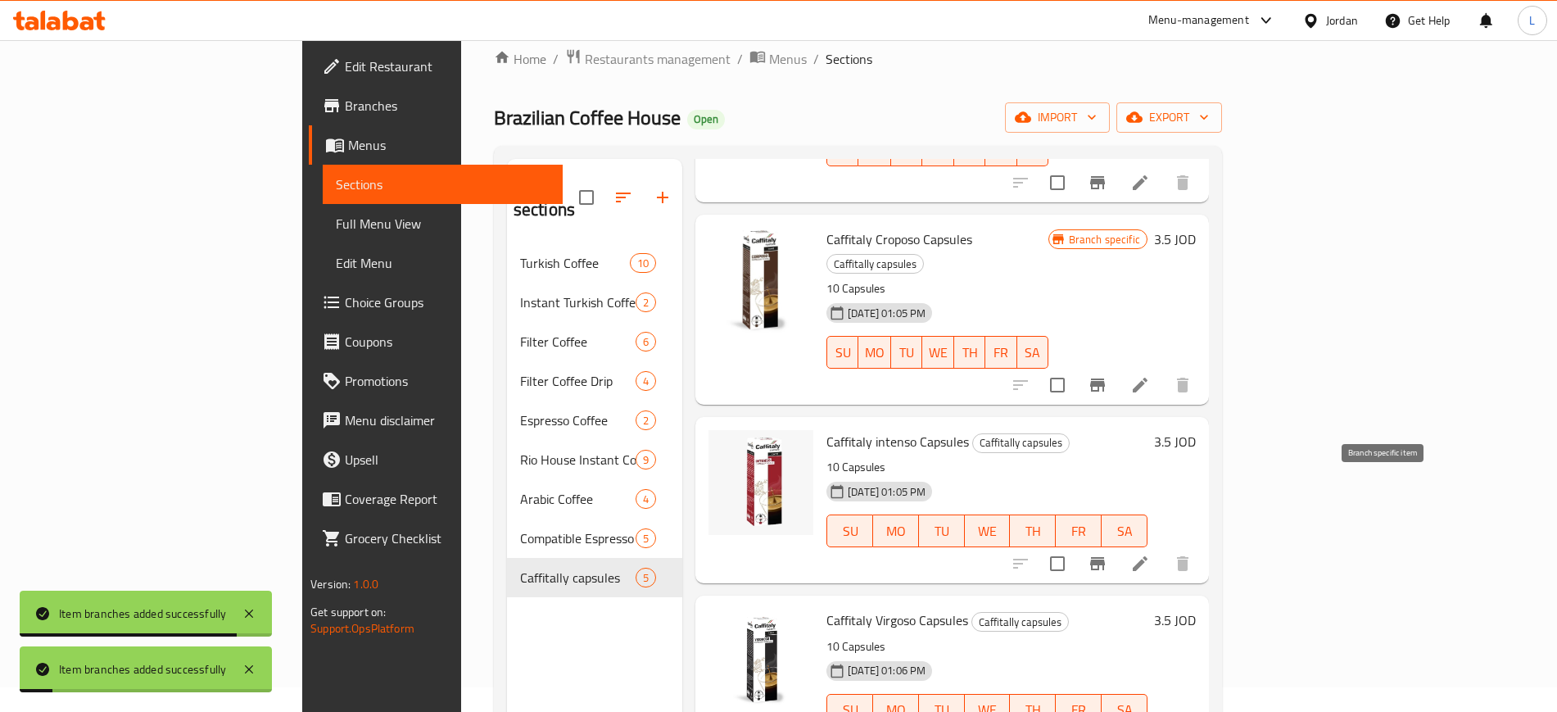
click at [1117, 544] on button "Branch-specific-item" at bounding box center [1097, 563] width 39 height 39
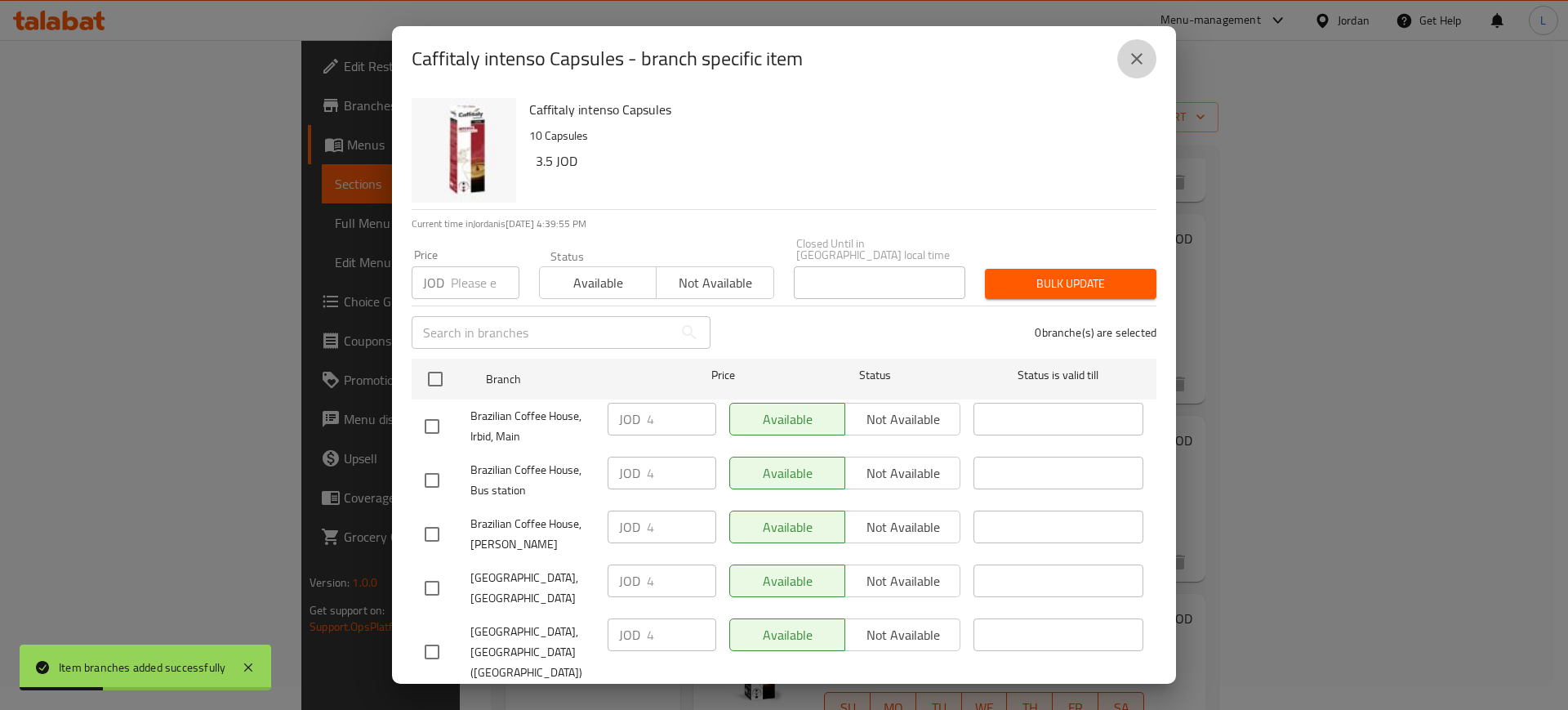
click at [1139, 58] on icon "close" at bounding box center [1137, 59] width 20 height 20
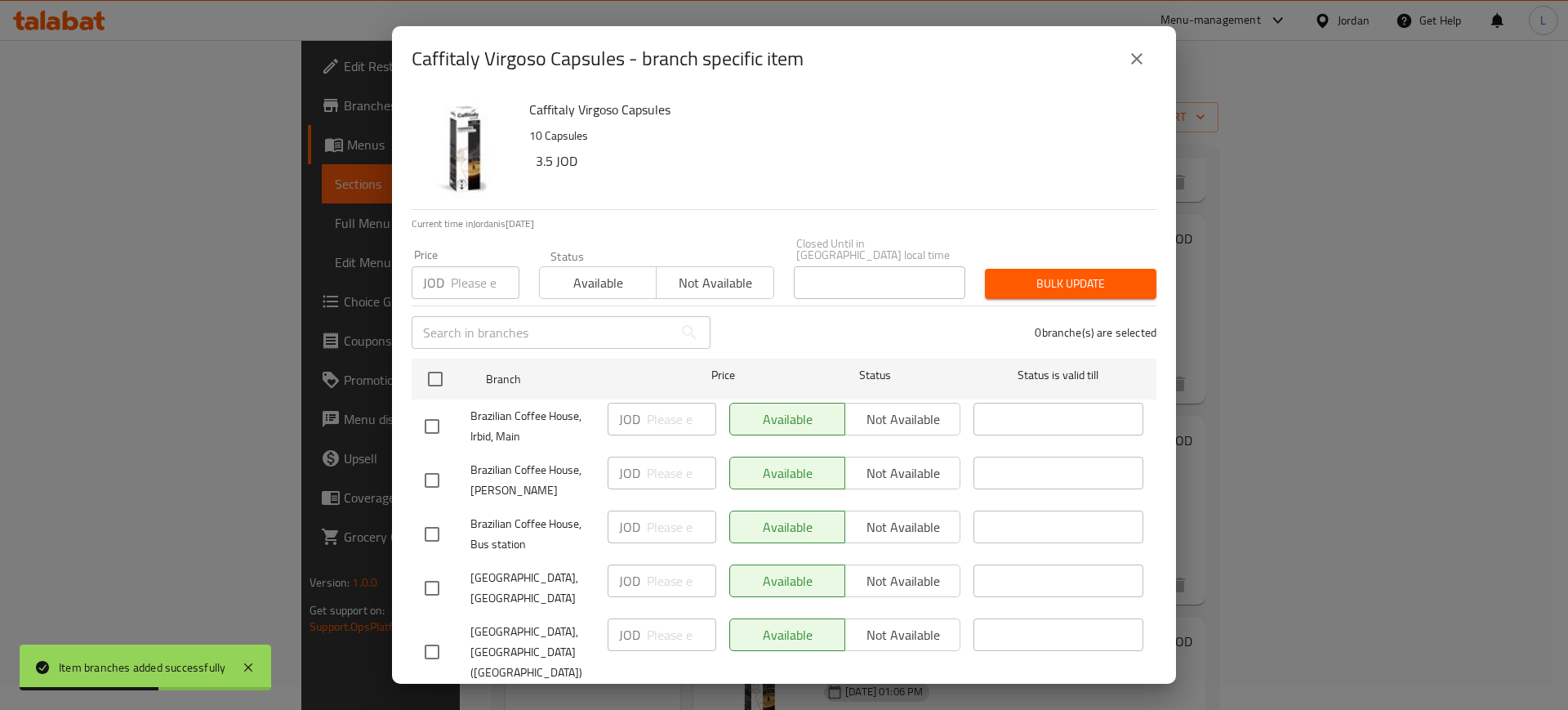
click at [462, 270] on input "number" at bounding box center [485, 282] width 69 height 33
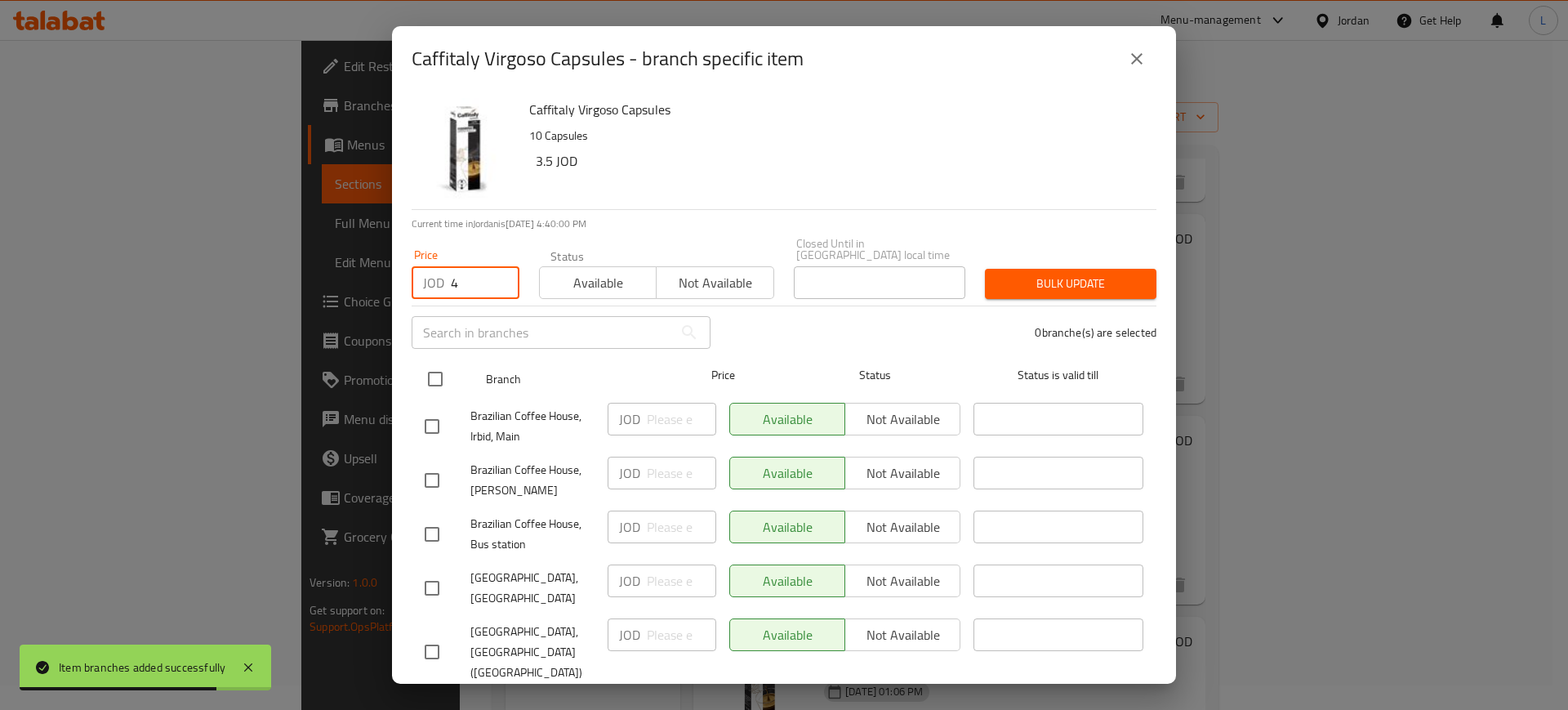
type input "4"
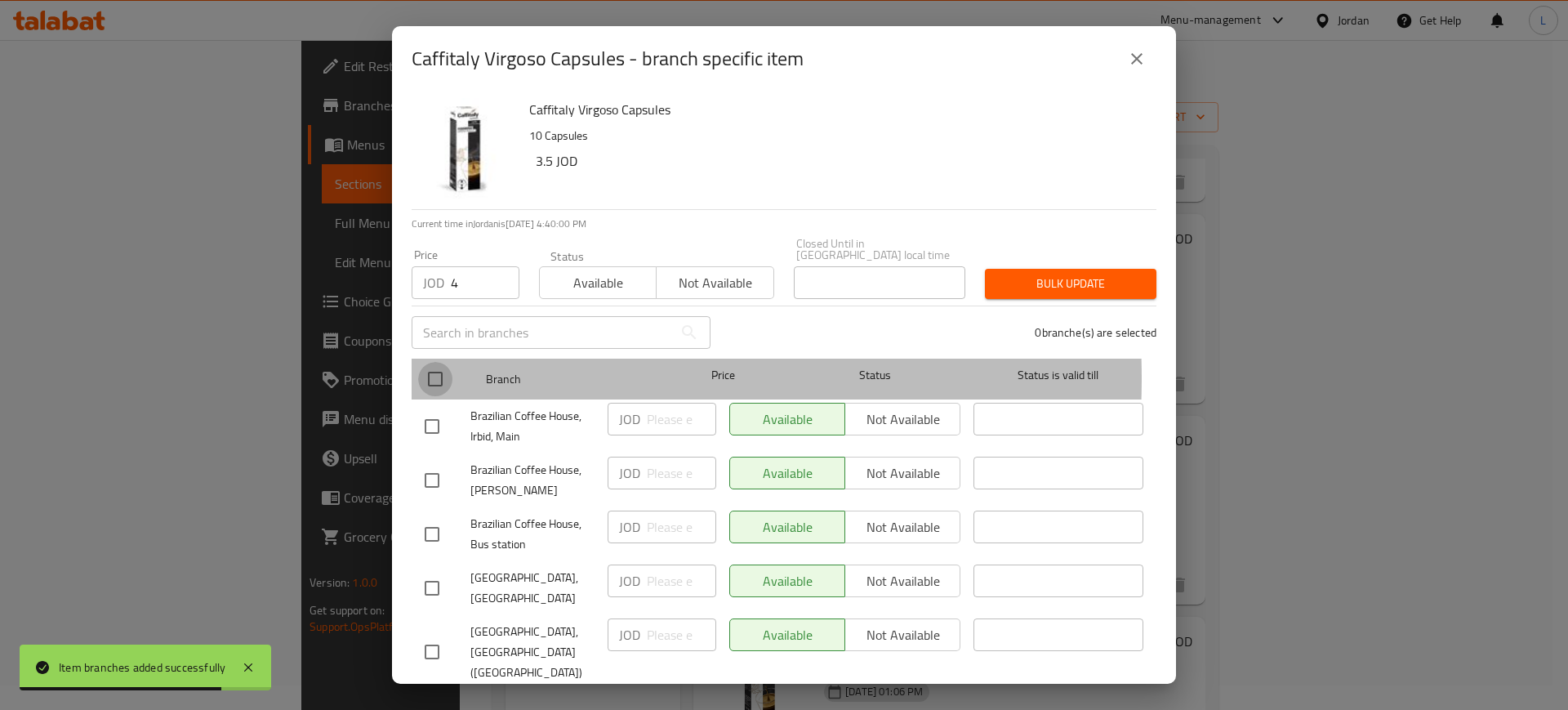
click at [433, 367] on input "checkbox" at bounding box center [435, 379] width 34 height 34
checkbox input "true"
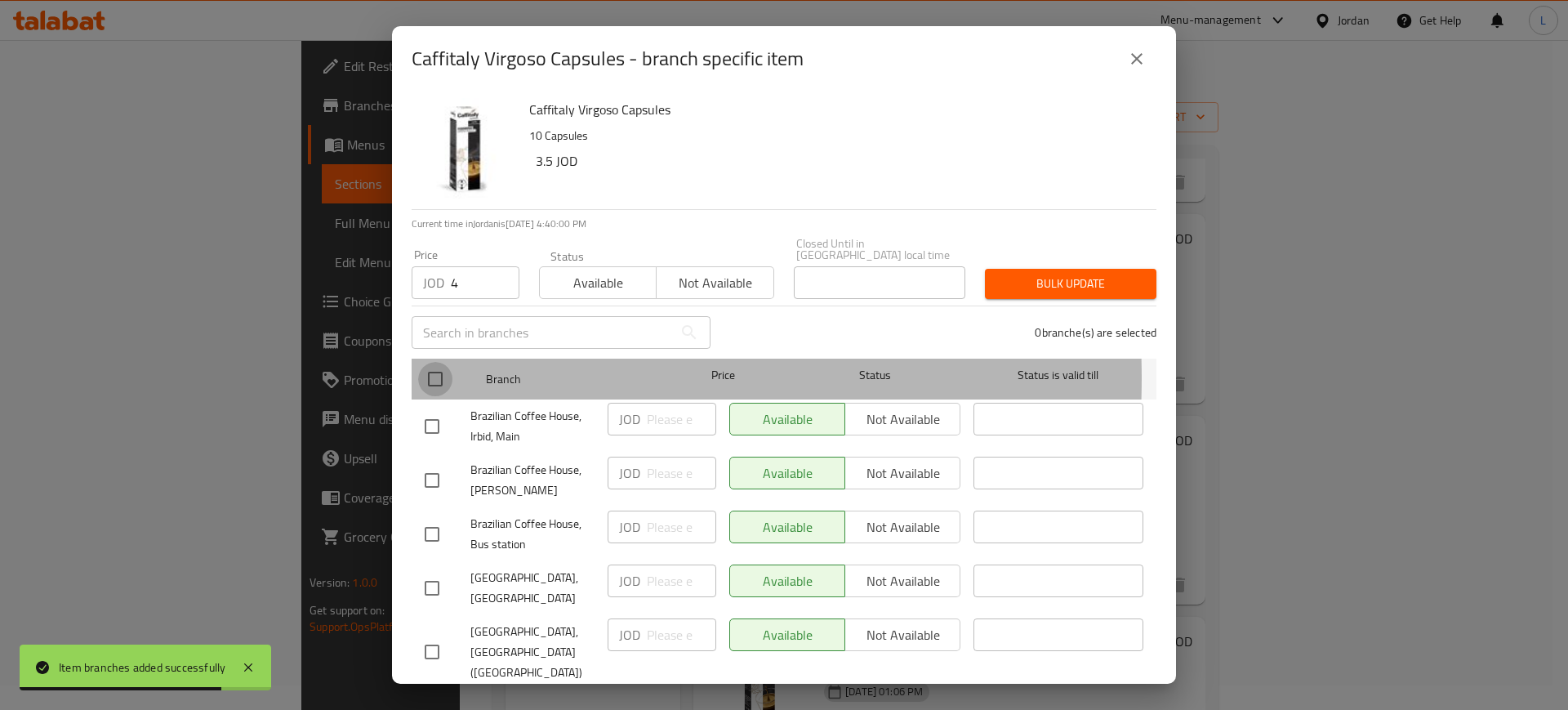
checkbox input "true"
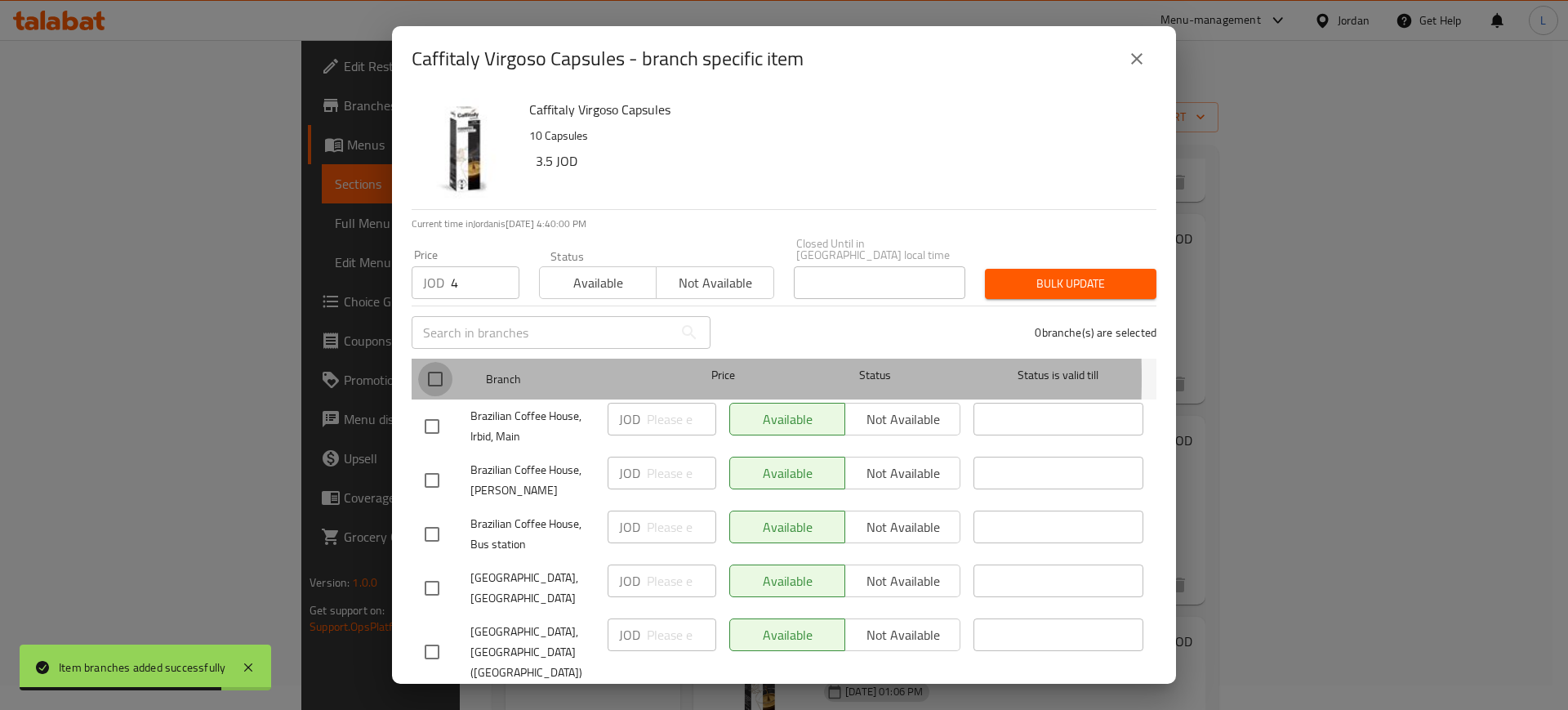
checkbox input "true"
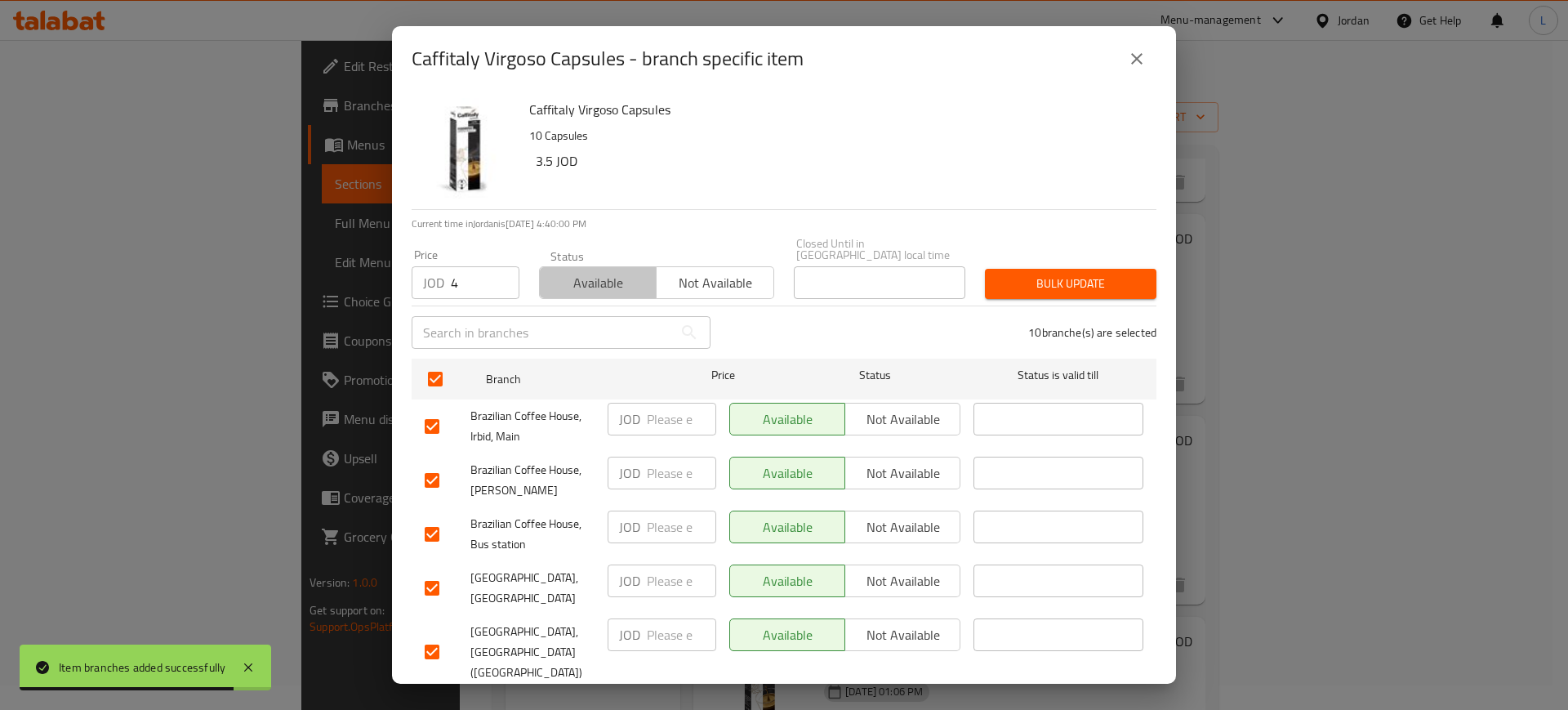
click at [595, 271] on span "Available" at bounding box center [598, 283] width 104 height 24
click at [1003, 268] on button "Bulk update" at bounding box center [1071, 283] width 172 height 30
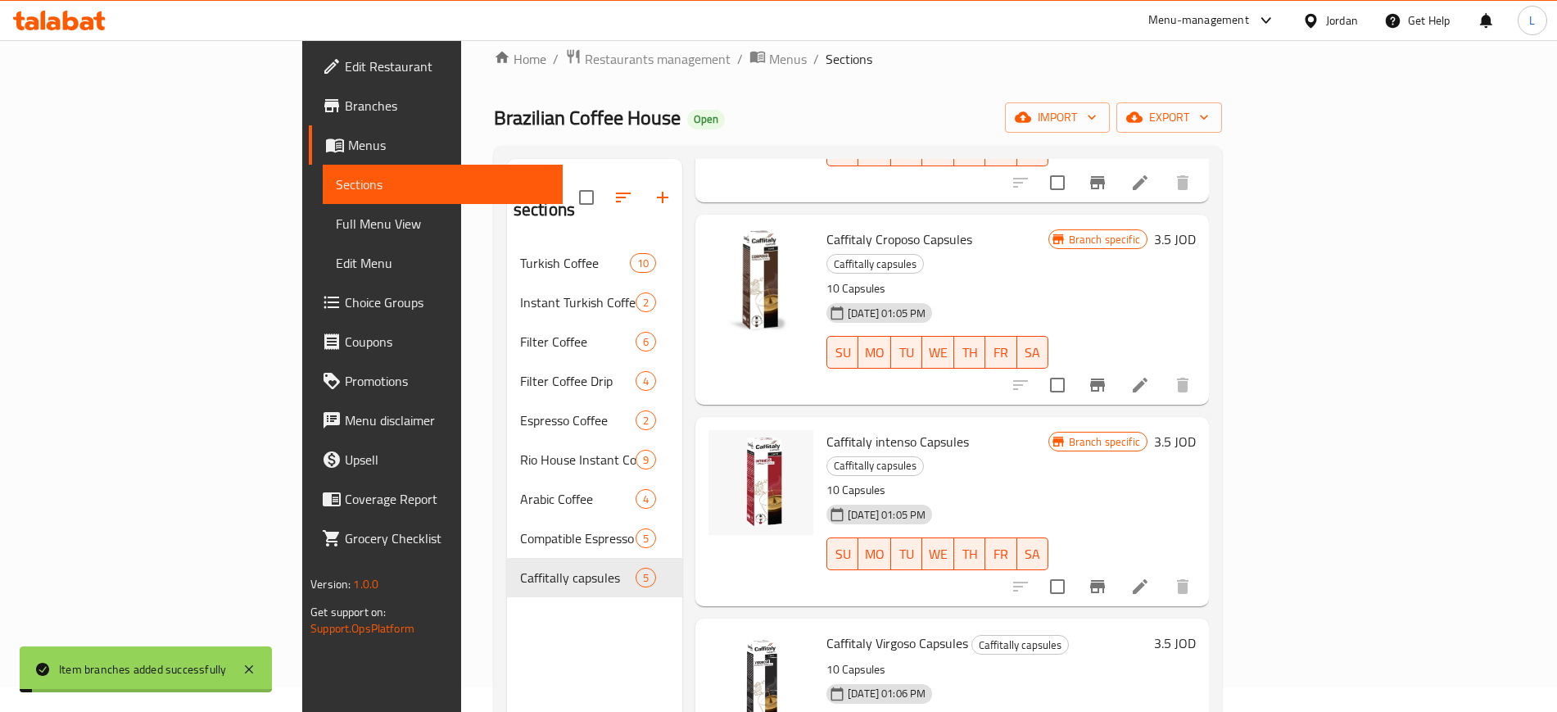
scroll to position [229, 0]
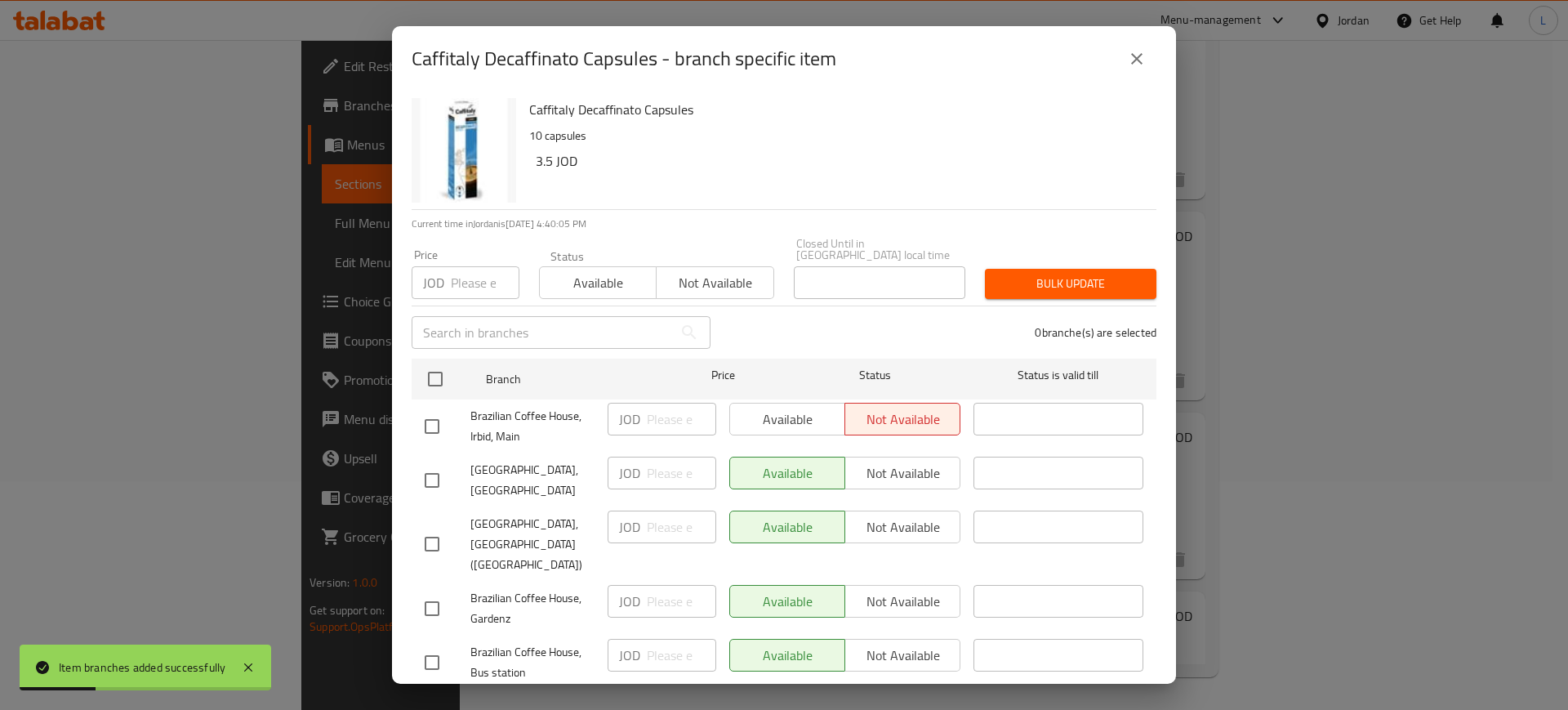
click at [466, 277] on input "number" at bounding box center [485, 282] width 69 height 33
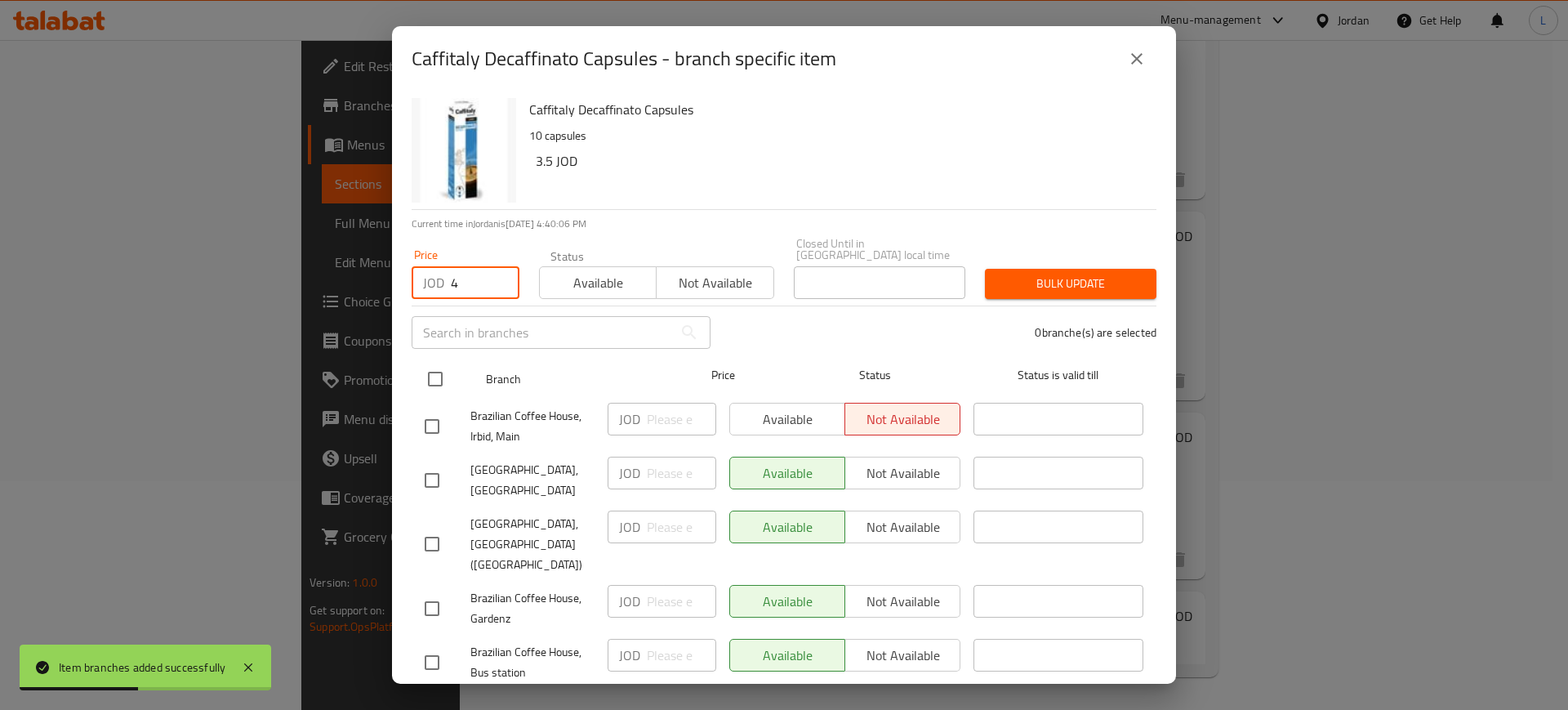
type input "4"
click at [431, 366] on input "checkbox" at bounding box center [435, 379] width 34 height 34
checkbox input "true"
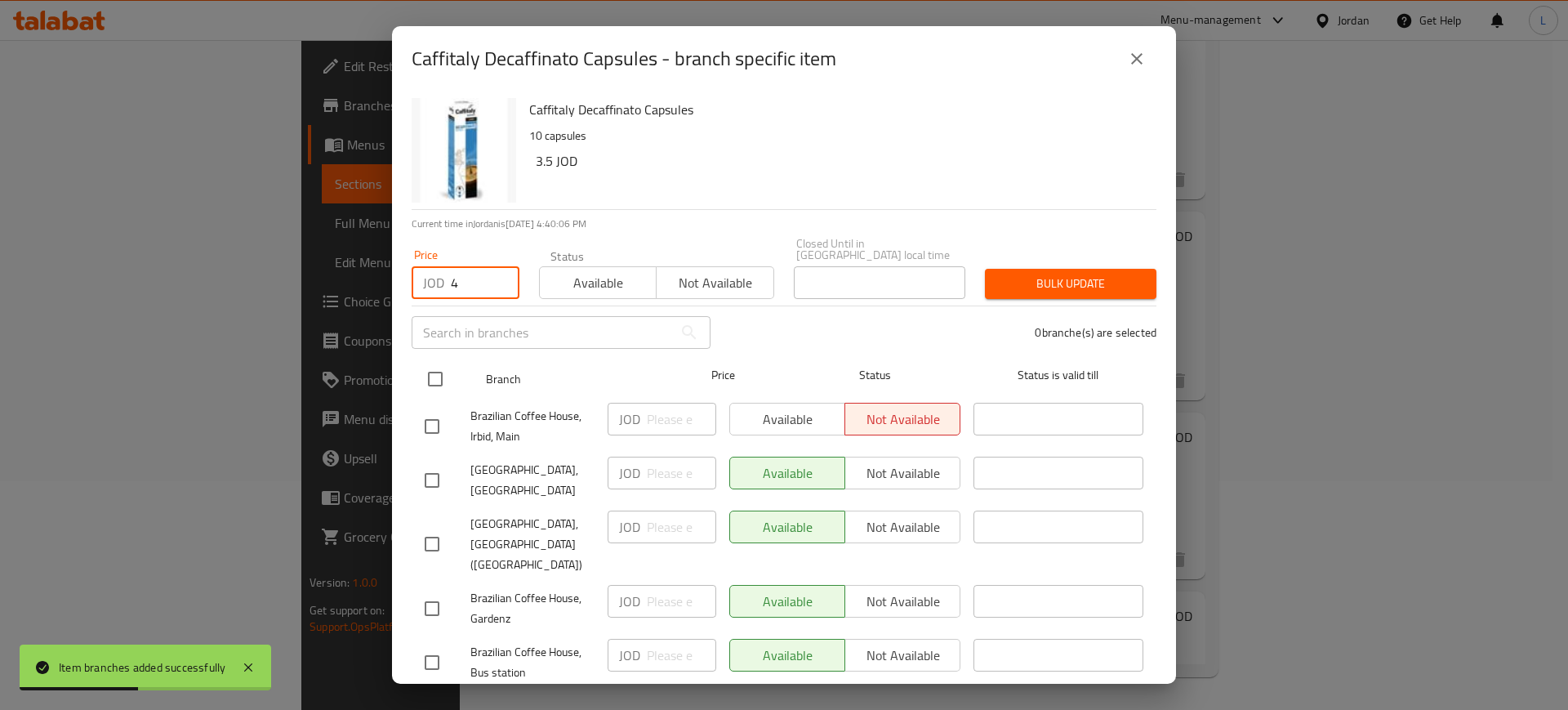
checkbox input "true"
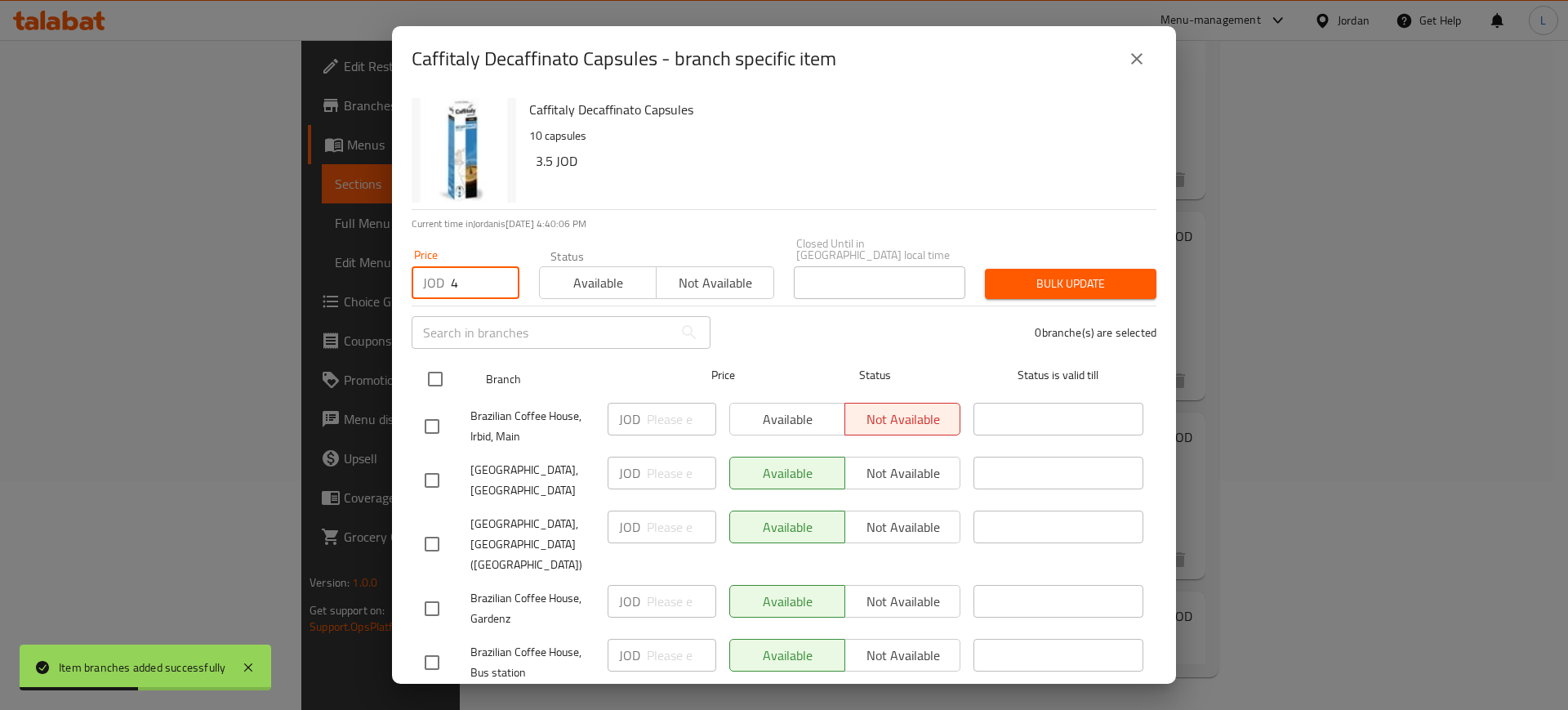
checkbox input "true"
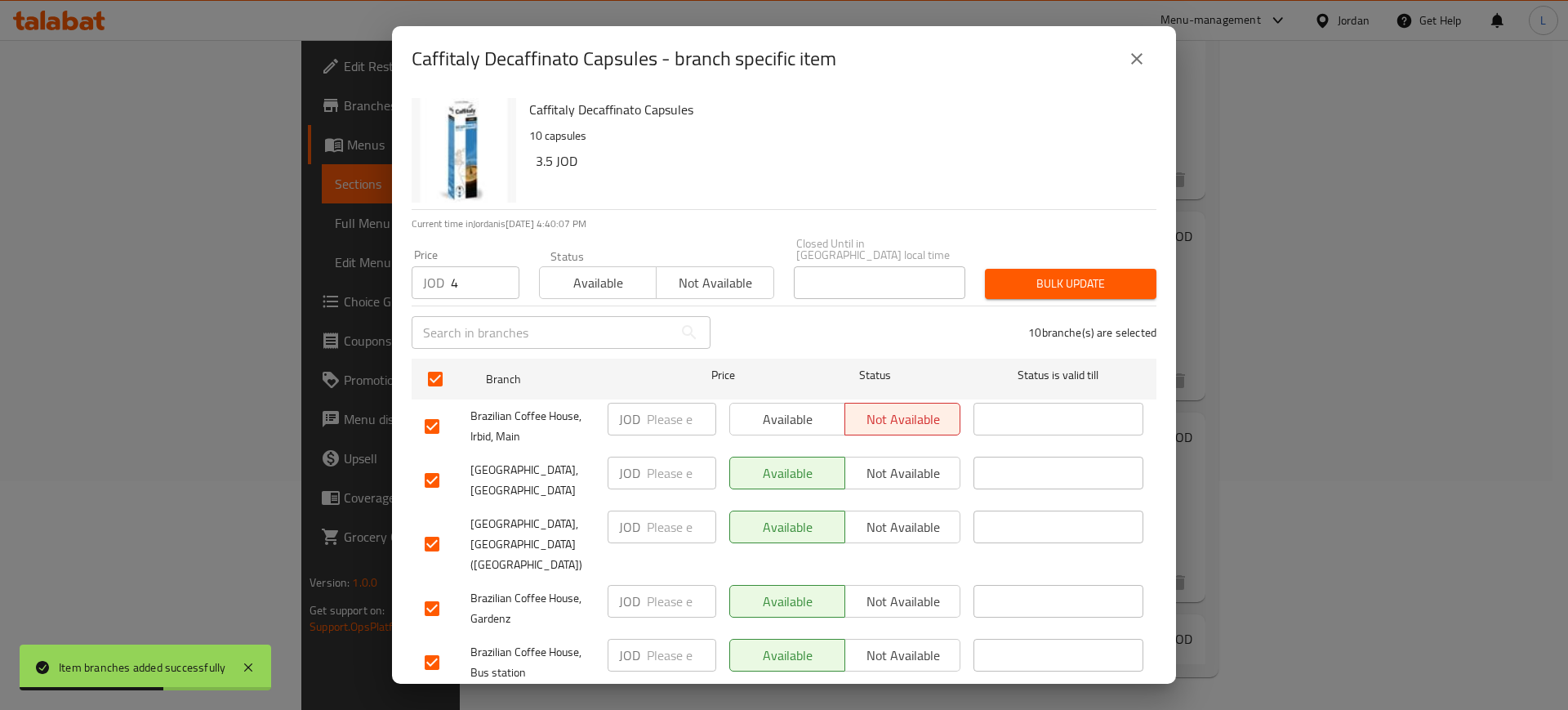
click at [1087, 275] on span "Bulk update" at bounding box center [1071, 283] width 146 height 20
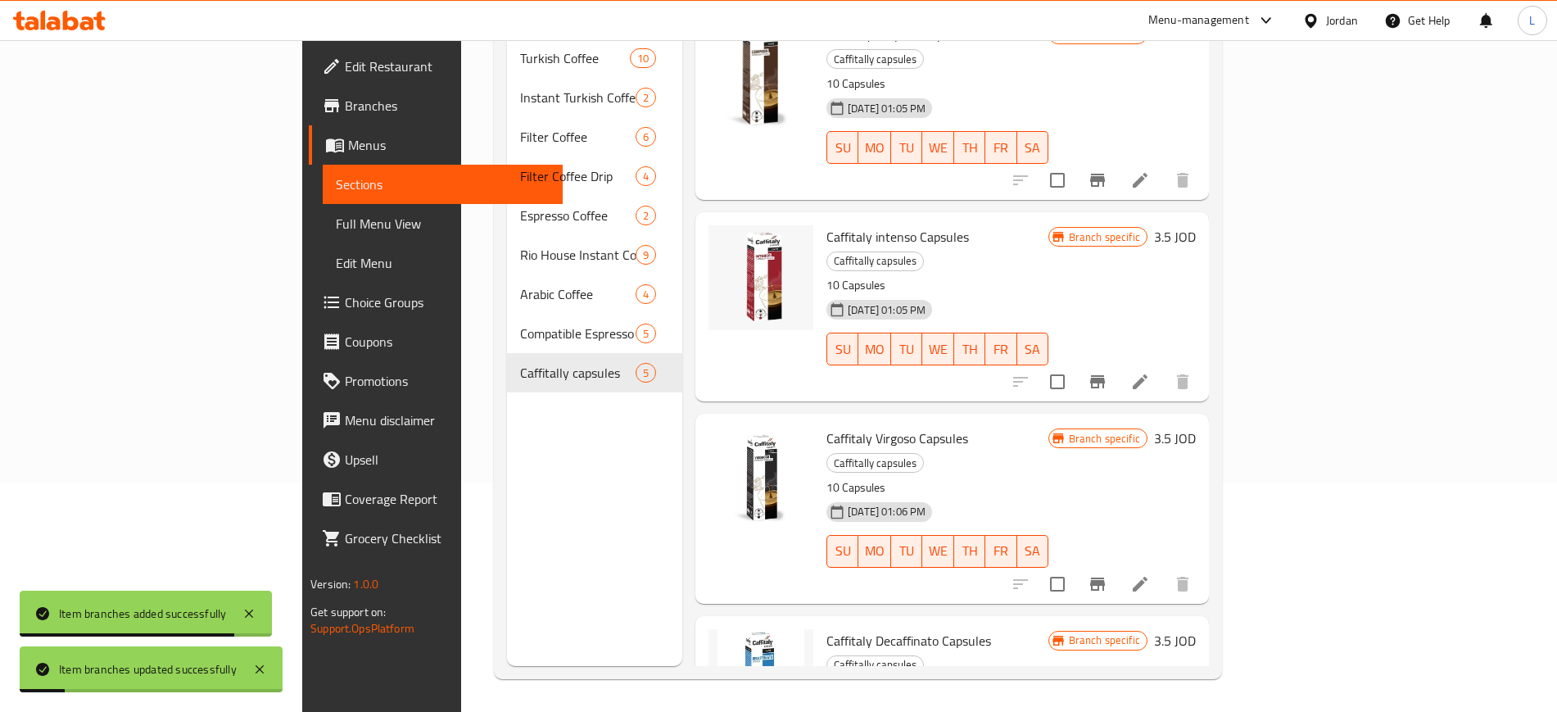
click at [1105, 577] on icon "Branch-specific-item" at bounding box center [1097, 583] width 15 height 13
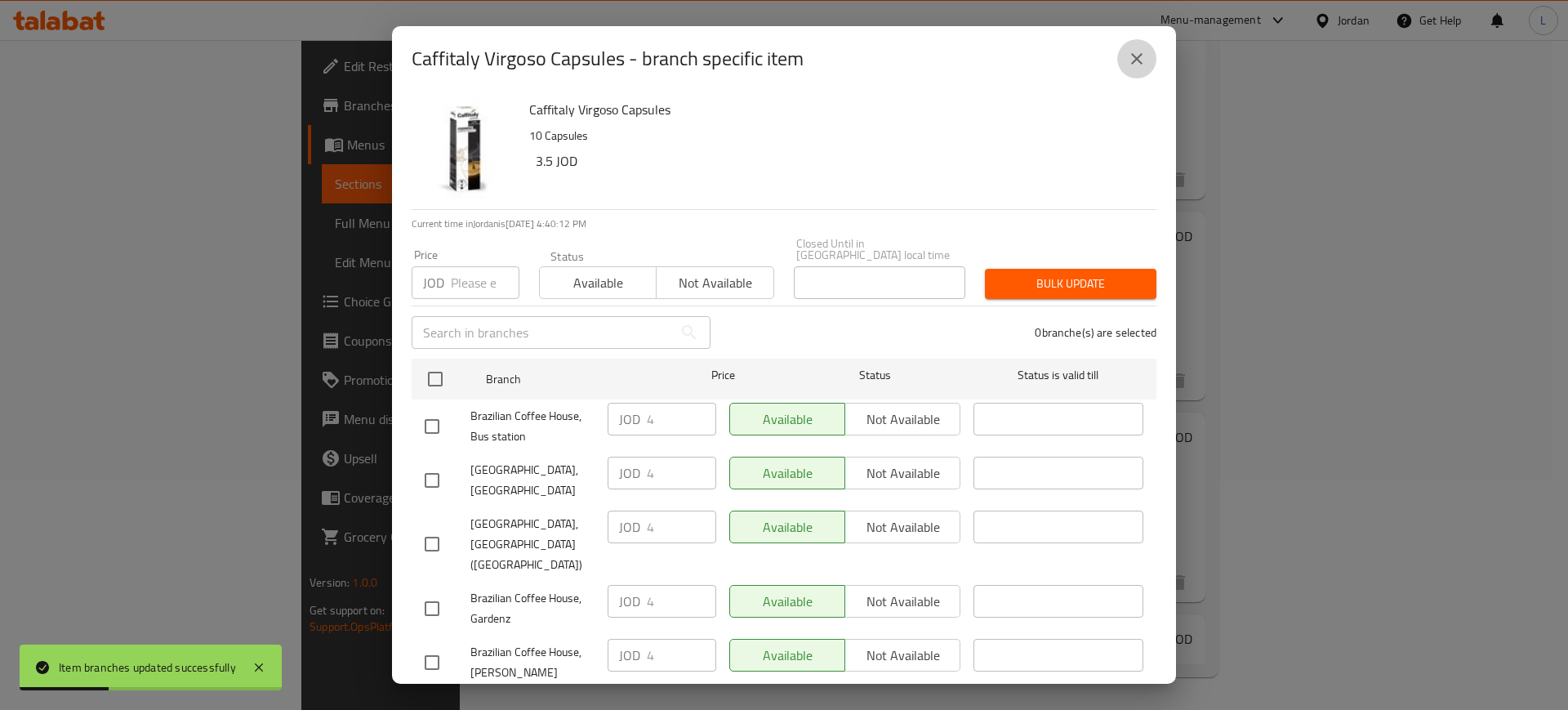
click at [1138, 56] on icon "close" at bounding box center [1137, 59] width 20 height 20
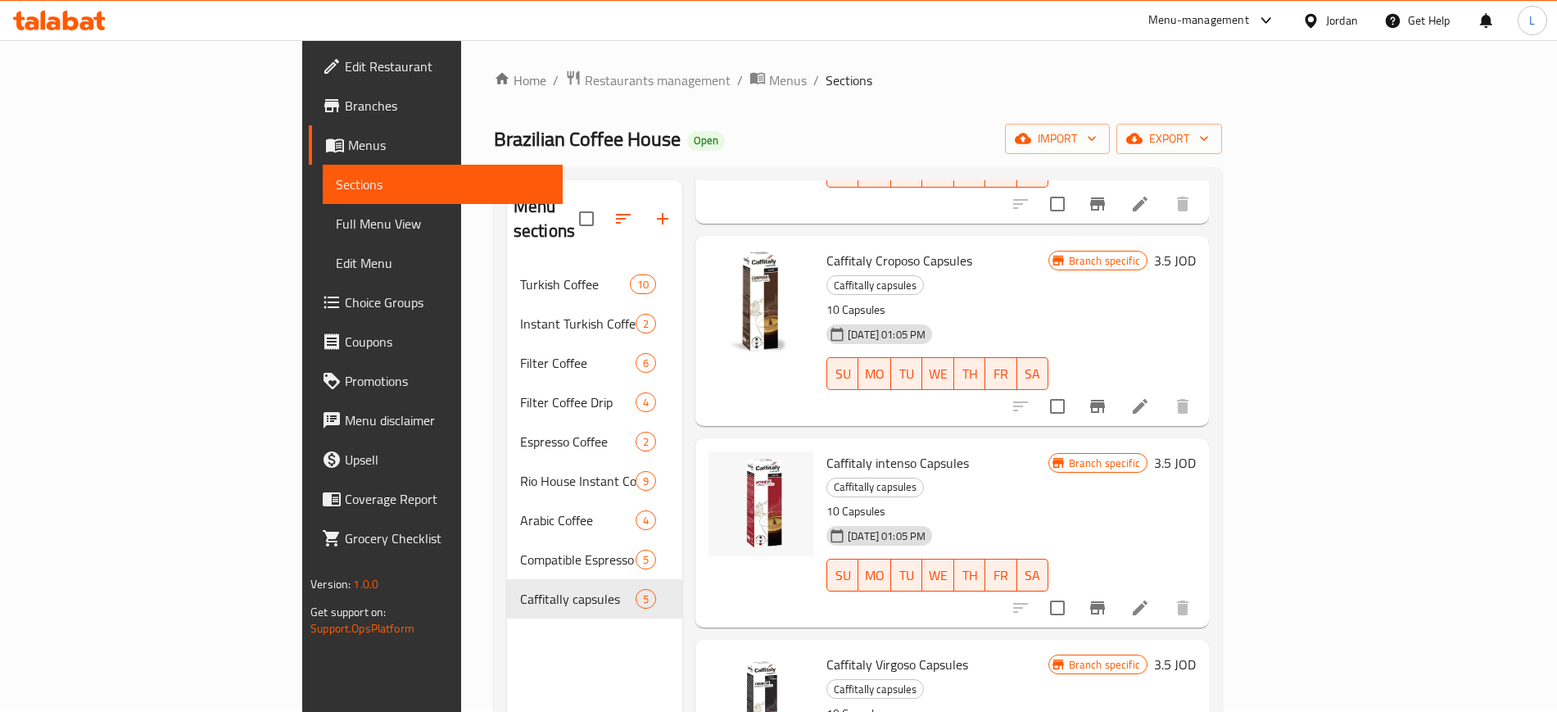
scroll to position [0, 0]
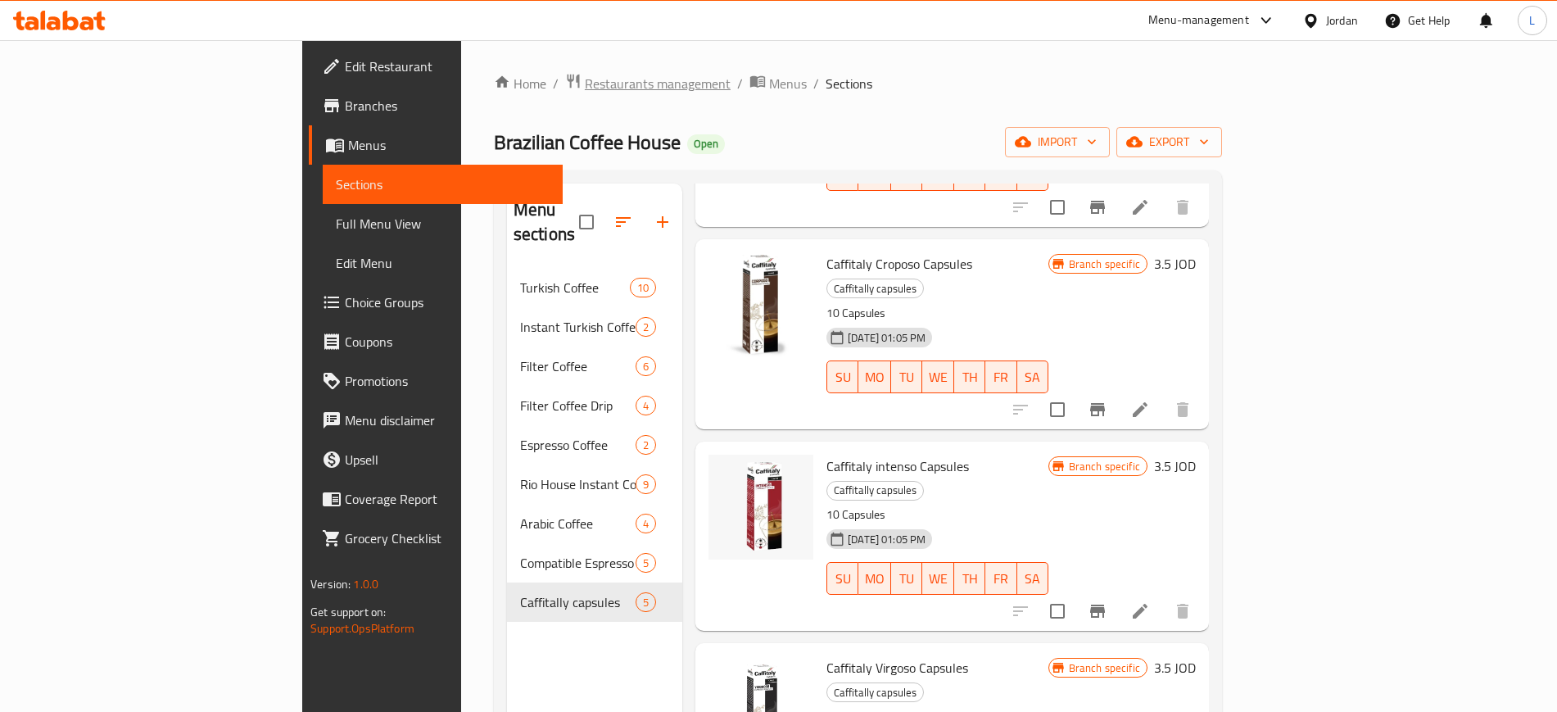
click at [585, 93] on span "Restaurants management" at bounding box center [658, 84] width 146 height 20
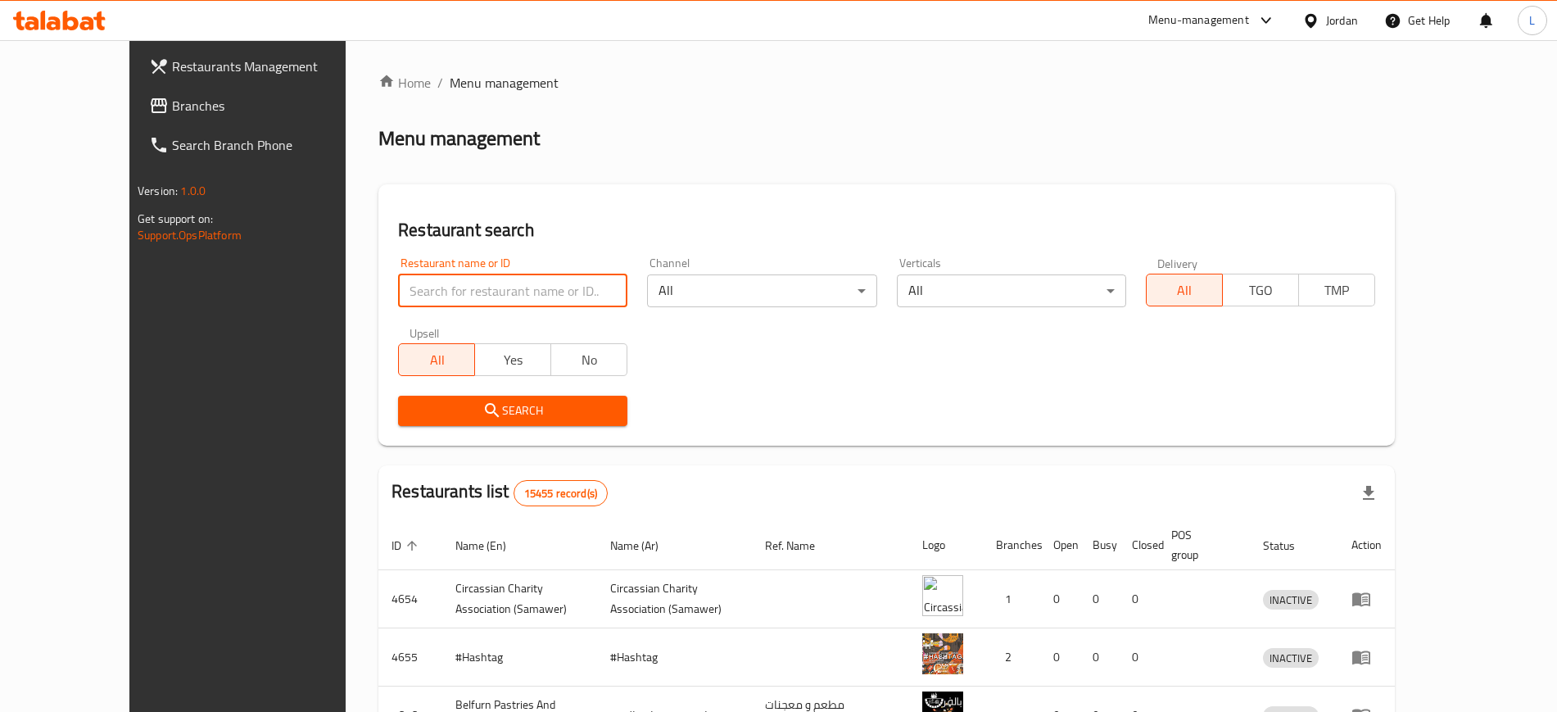
click at [460, 287] on input "search" at bounding box center [512, 290] width 229 height 33
type input "س"
click at [453, 425] on button "Search" at bounding box center [512, 411] width 229 height 30
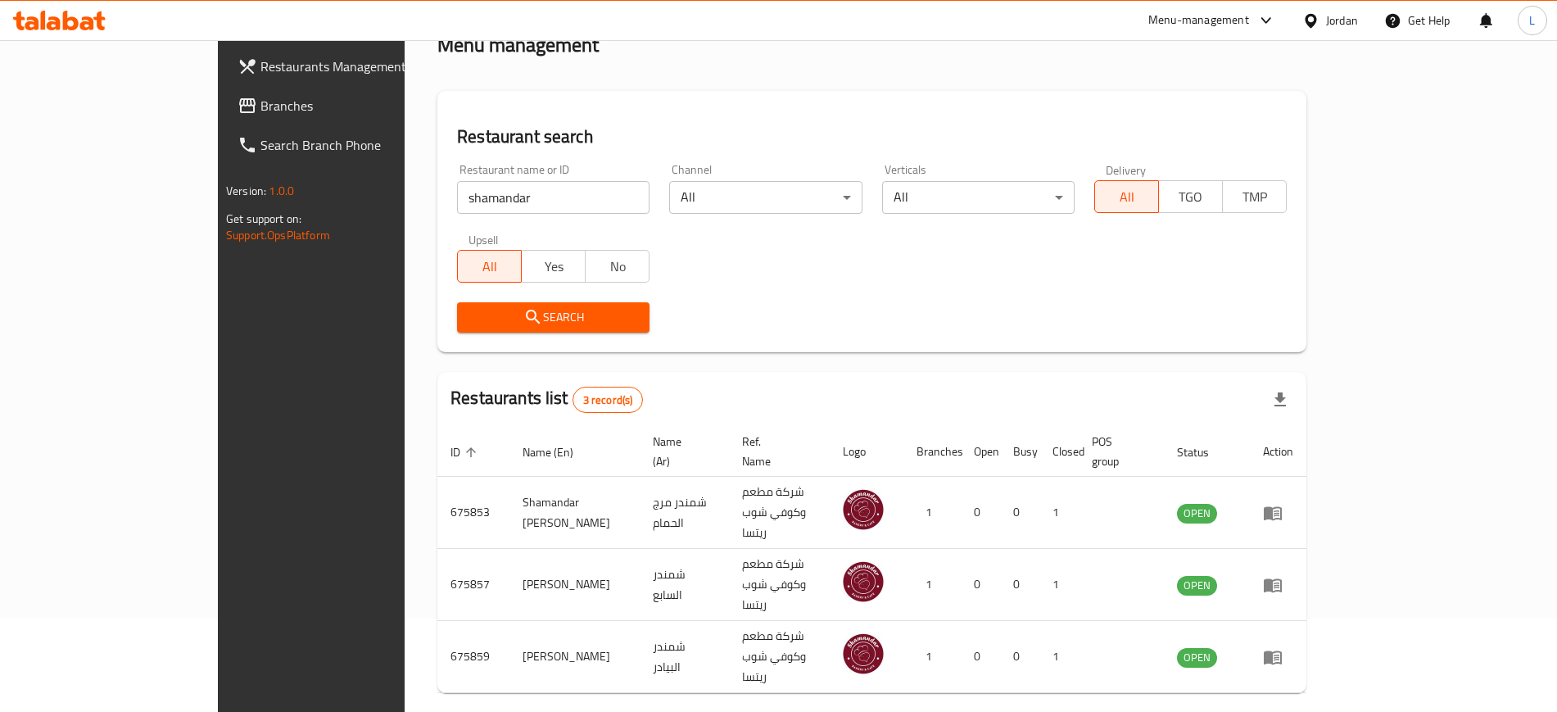
scroll to position [103, 0]
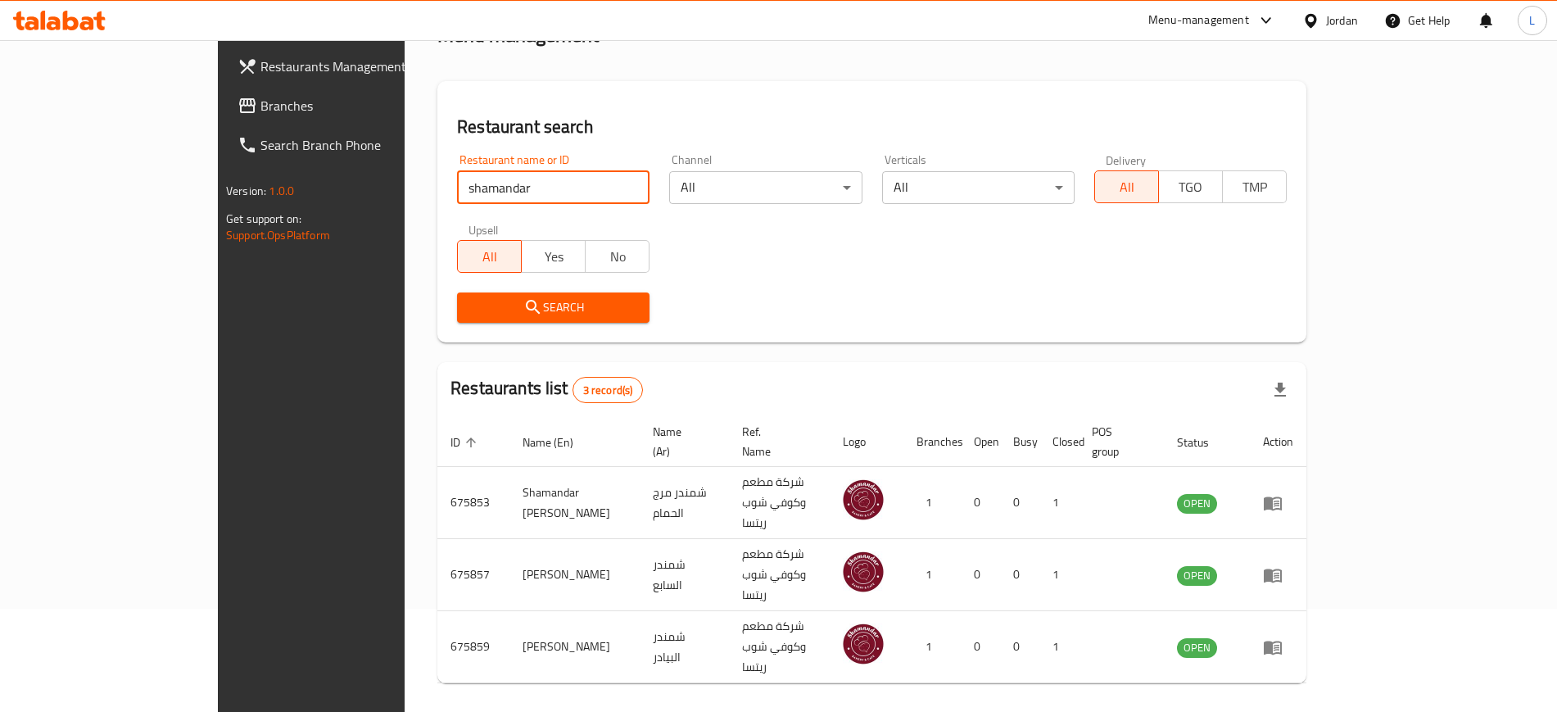
drag, startPoint x: 408, startPoint y: 182, endPoint x: 355, endPoint y: 189, distance: 52.9
click at [457, 189] on input "shamandar" at bounding box center [553, 187] width 192 height 33
type input "shamn"
click at [470, 310] on span "Search" at bounding box center [553, 307] width 166 height 20
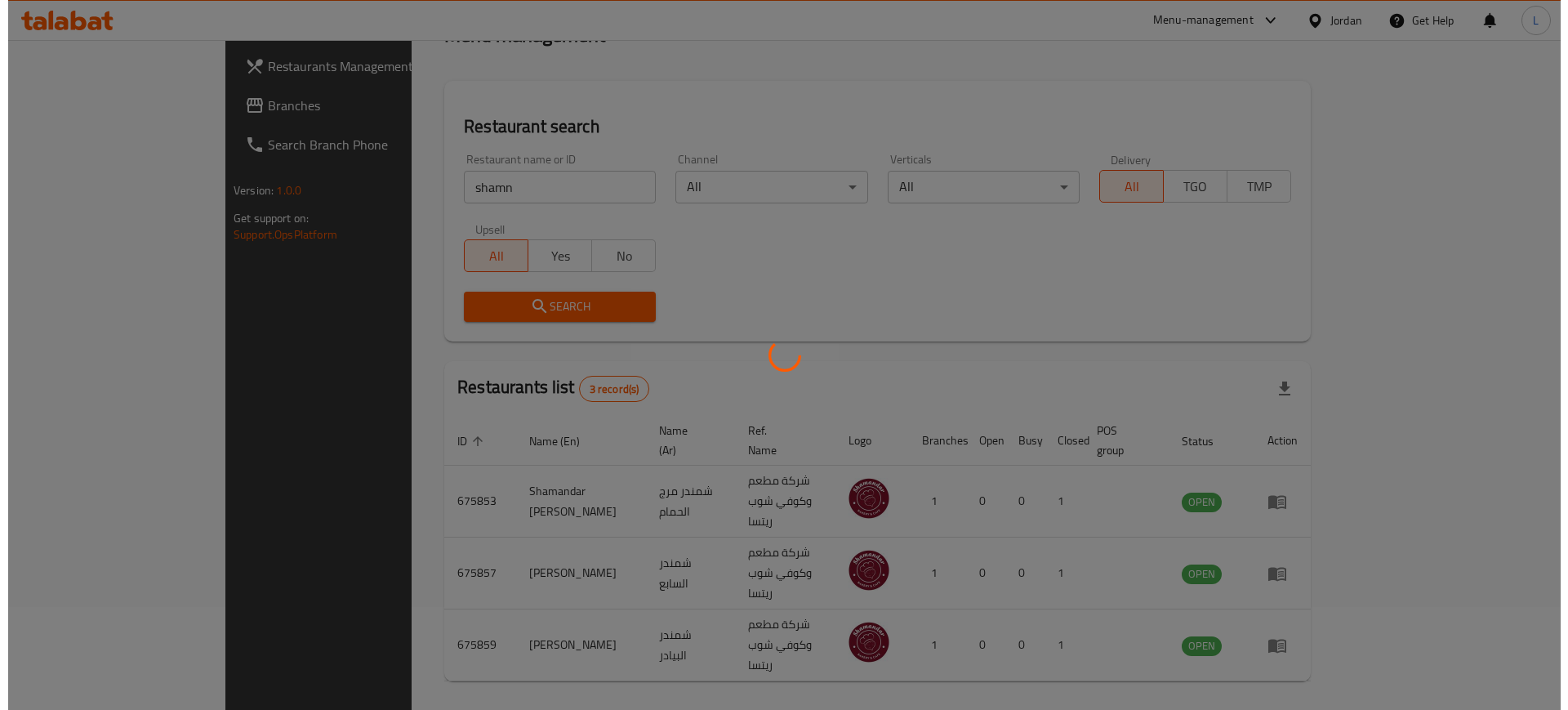
scroll to position [0, 0]
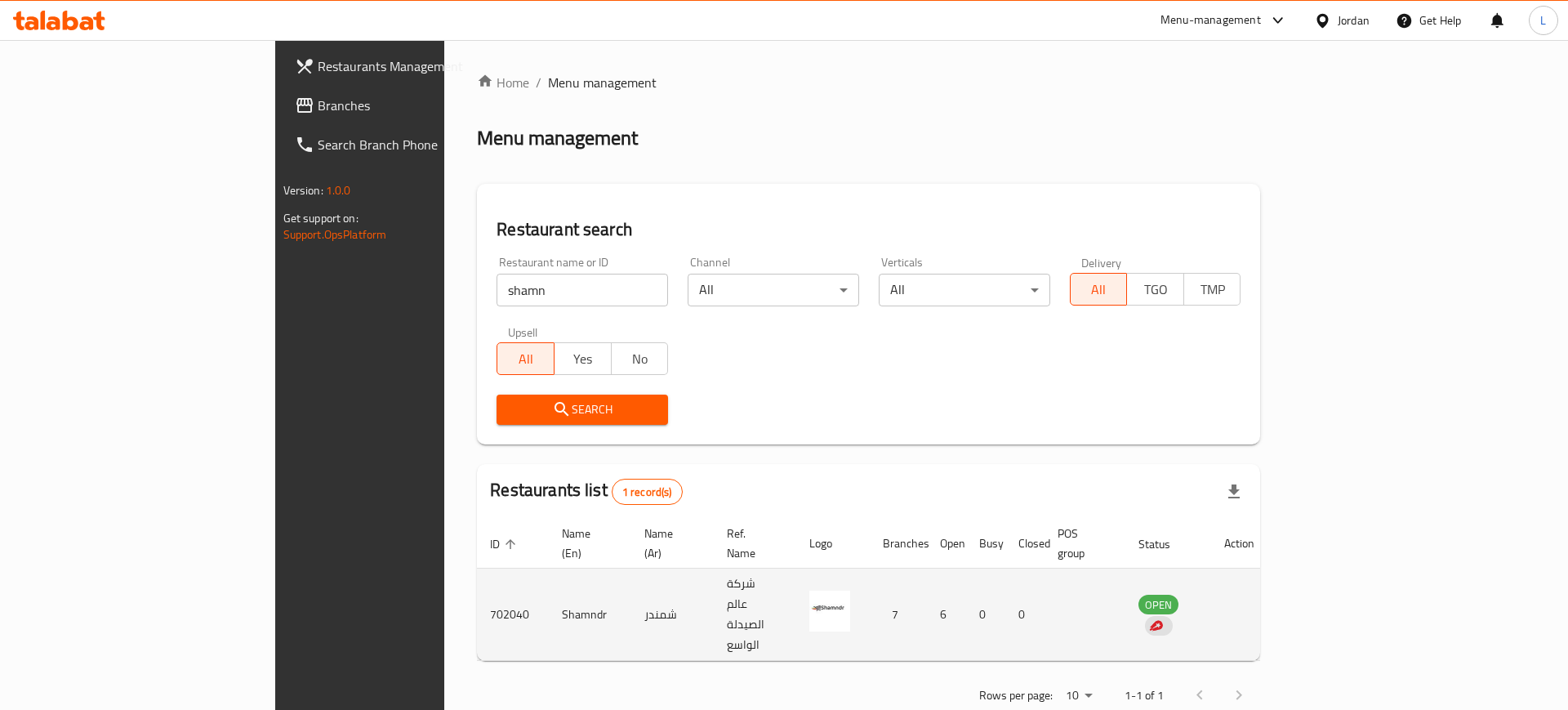
click at [549, 574] on td "Shamndr" at bounding box center [589, 614] width 83 height 93
copy td "Shamndr"
click at [477, 569] on td "702040" at bounding box center [513, 614] width 72 height 93
click at [477, 570] on td "702040" at bounding box center [513, 614] width 72 height 93
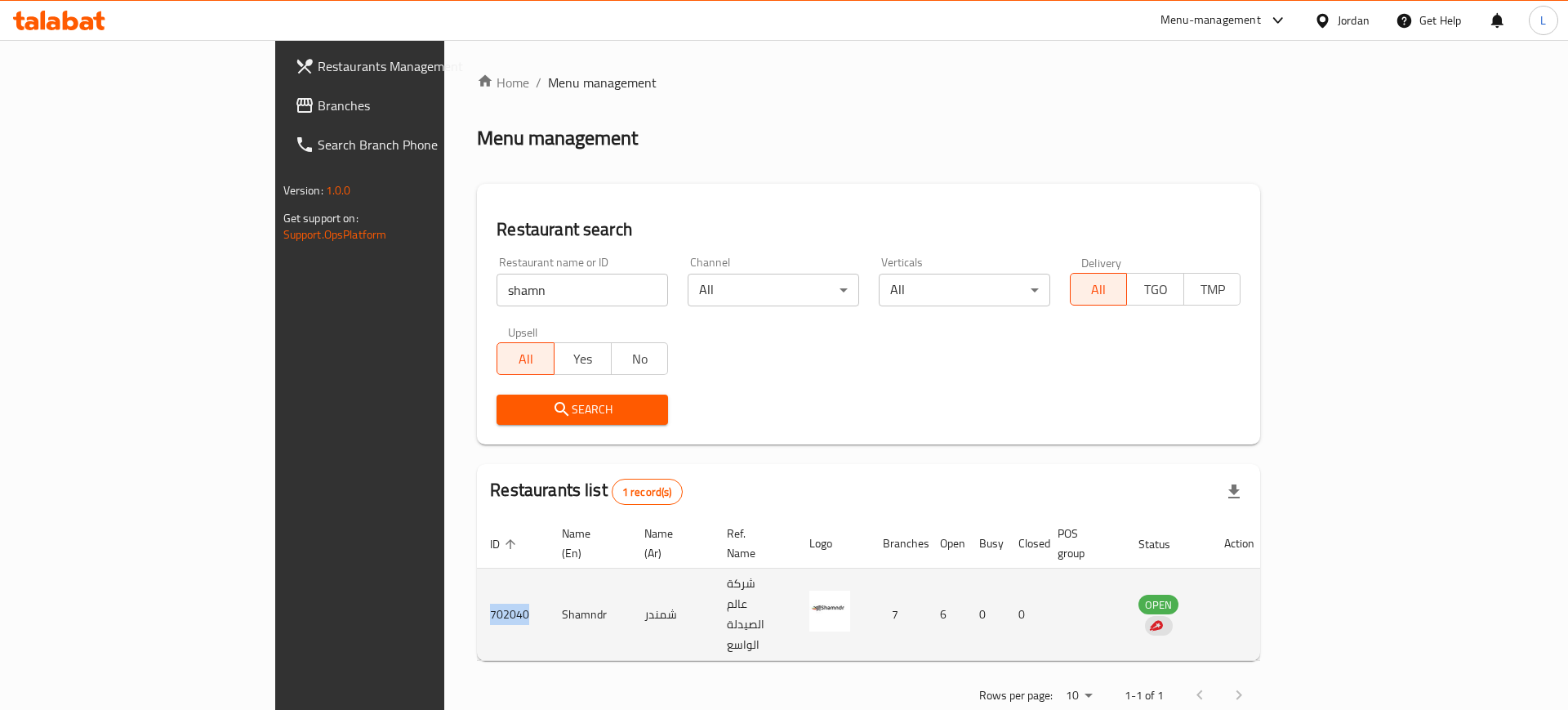
copy td "702040"
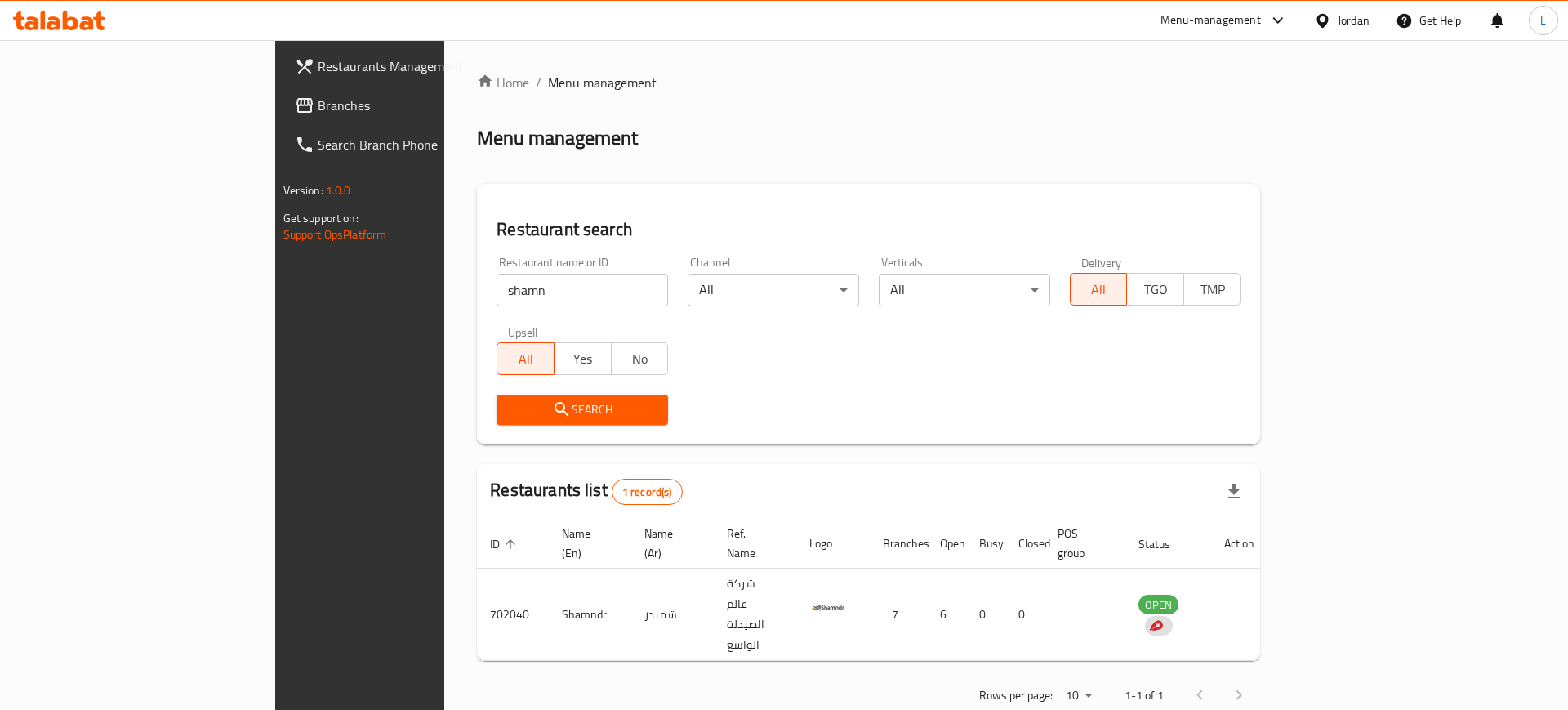
click at [1222, 19] on div "Menu-management" at bounding box center [1211, 21] width 101 height 20
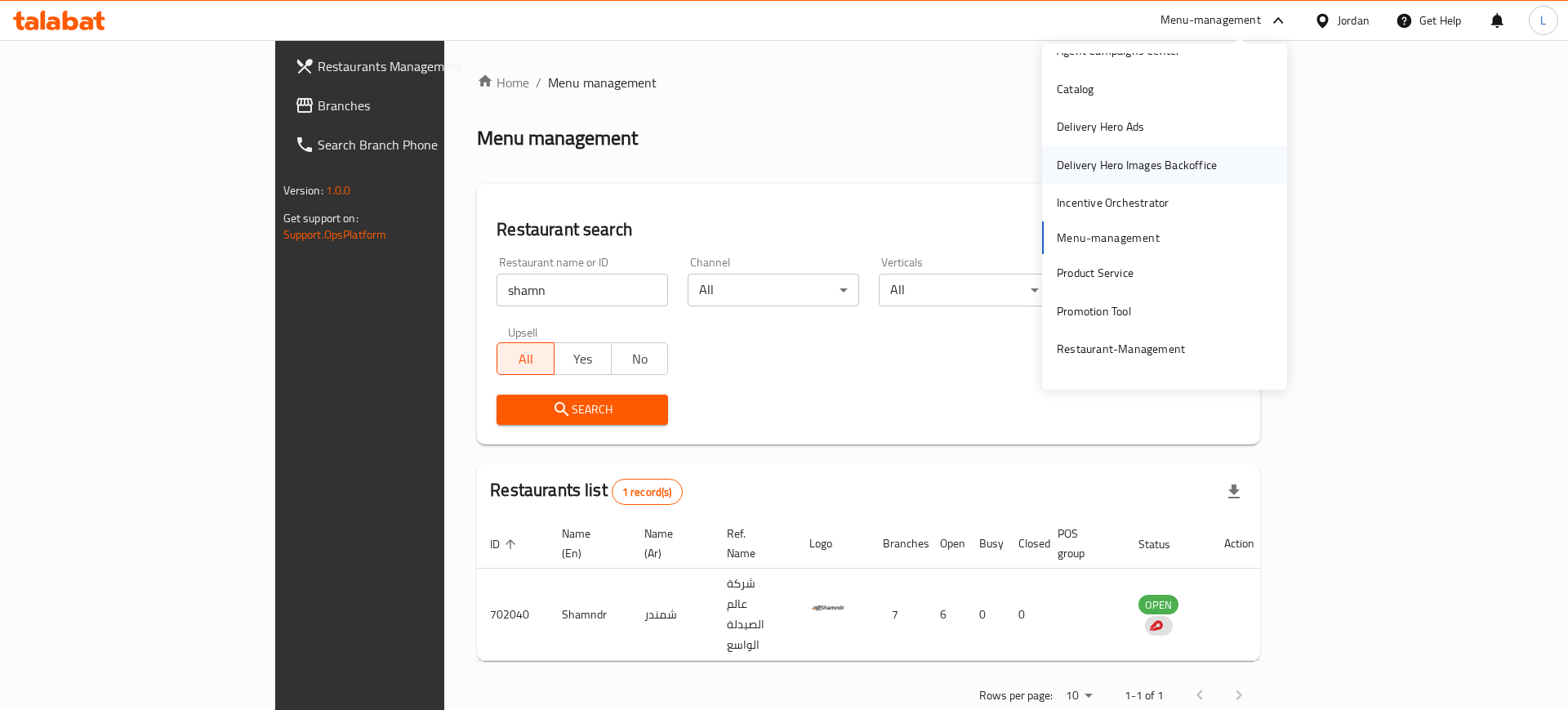
scroll to position [85, 0]
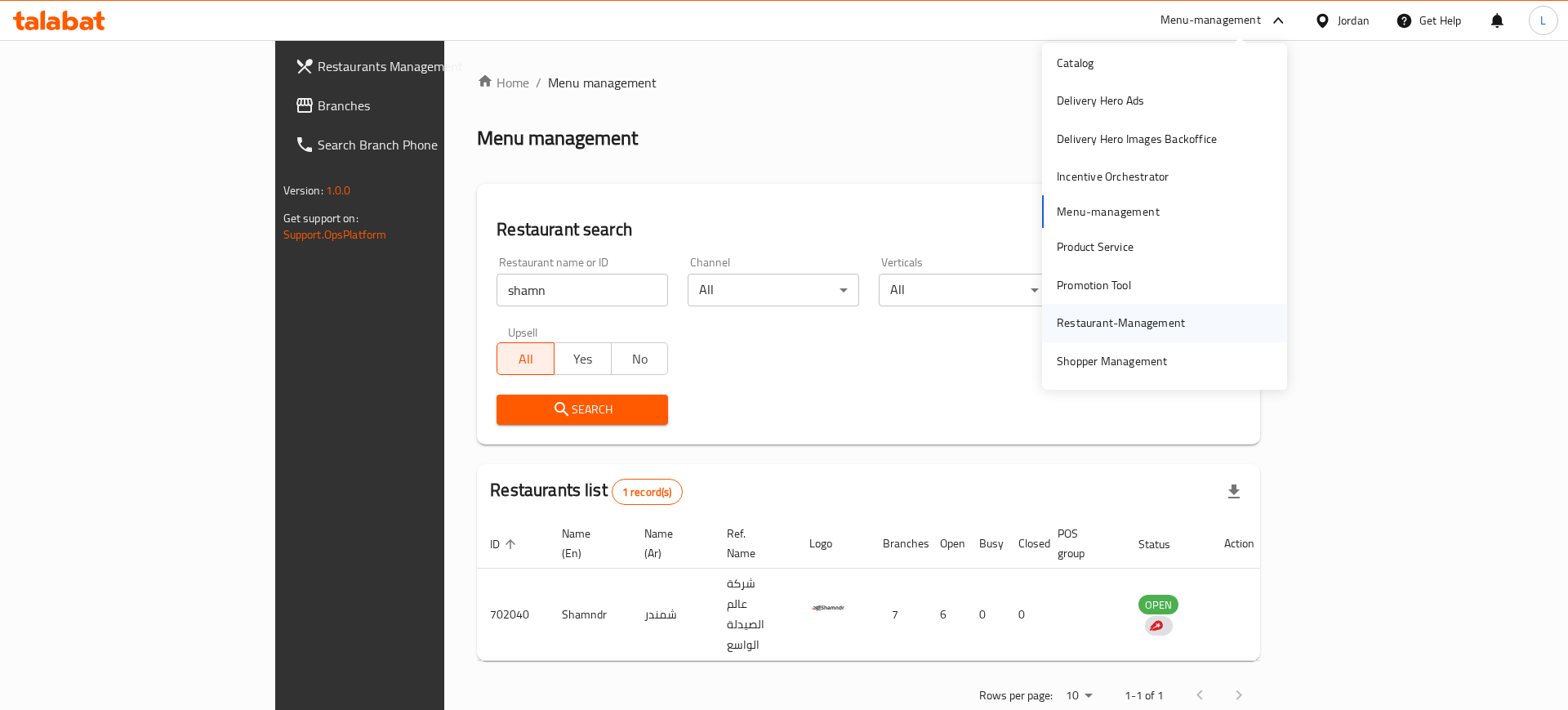
click at [1109, 322] on div "Restaurant-Management" at bounding box center [1121, 322] width 129 height 18
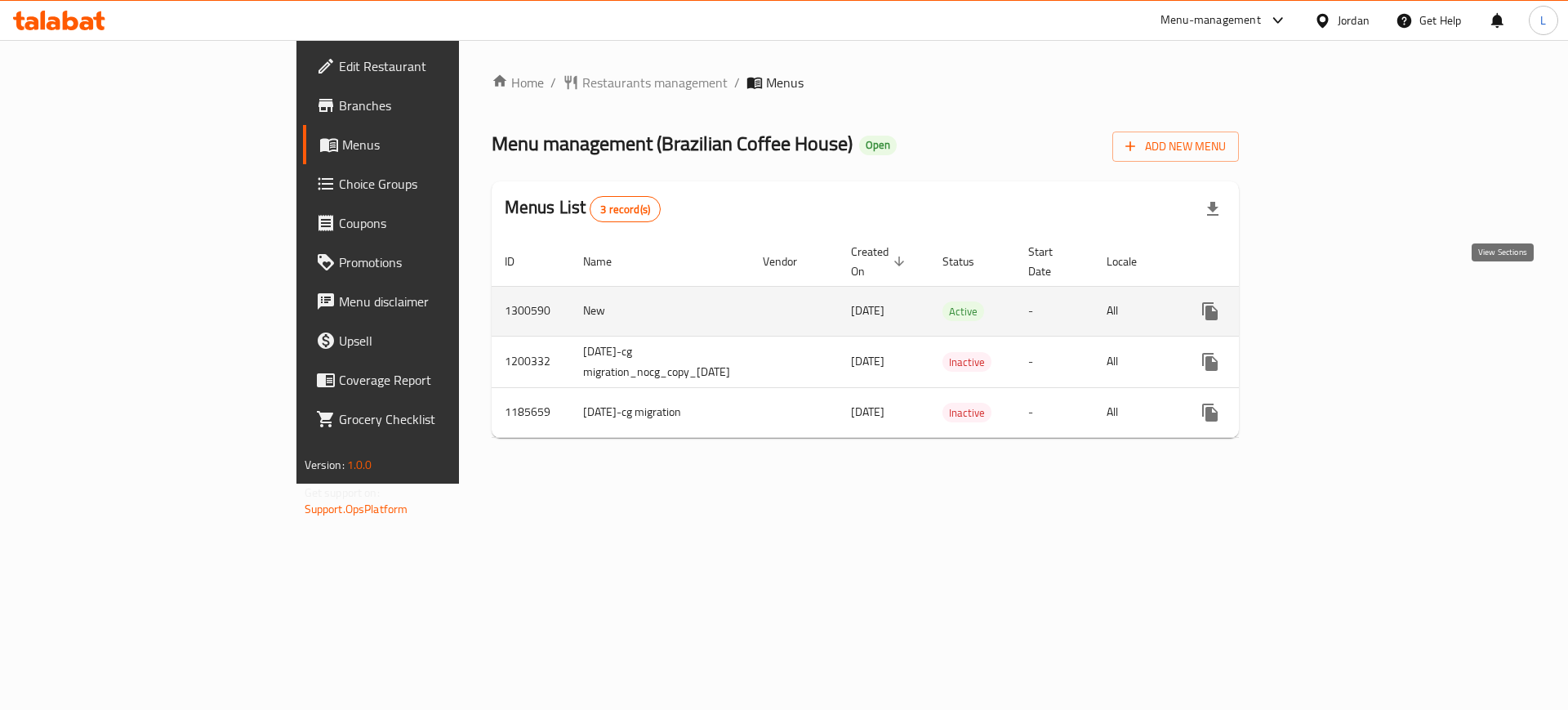
click at [1338, 301] on icon "enhanced table" at bounding box center [1329, 311] width 20 height 20
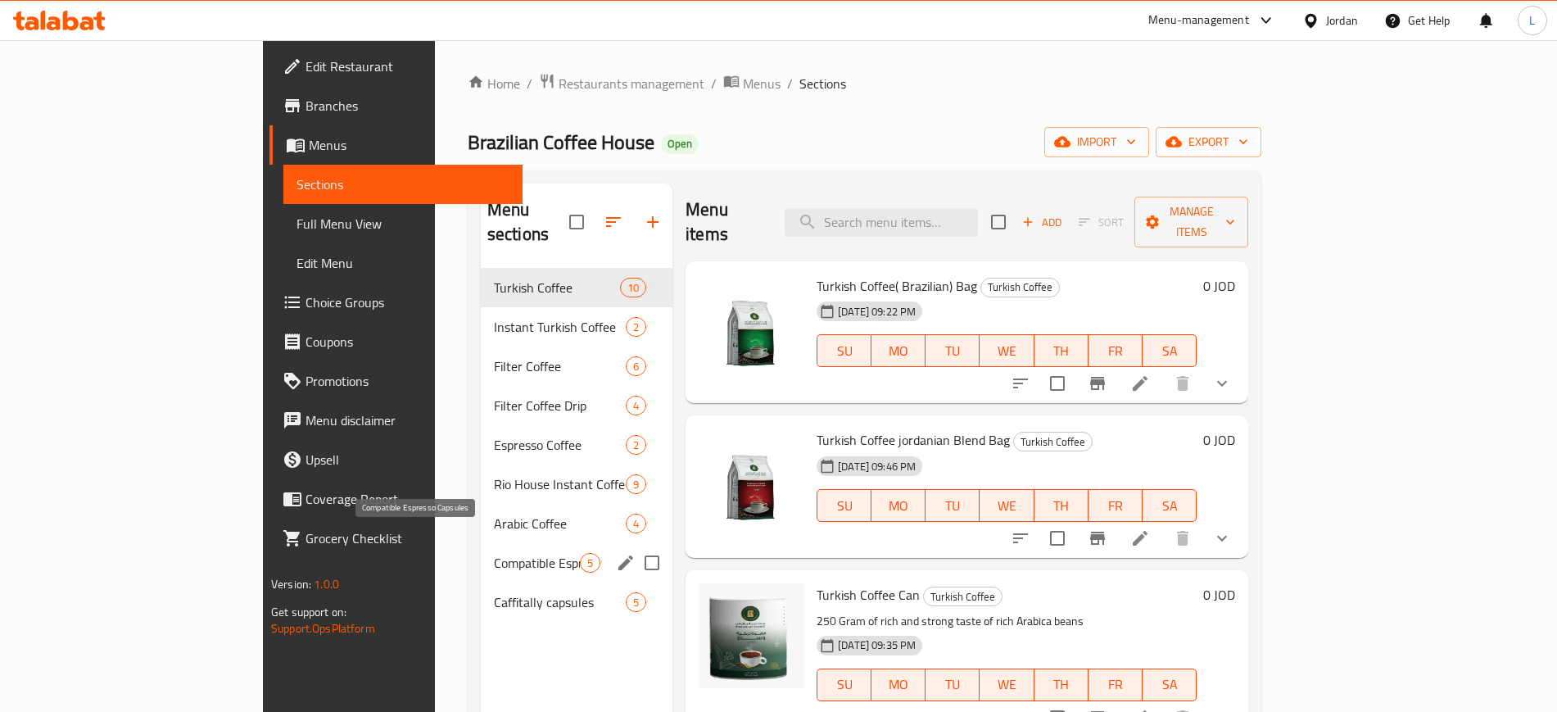
click at [494, 553] on span "Compatible Espresso Capsules" at bounding box center [537, 563] width 86 height 20
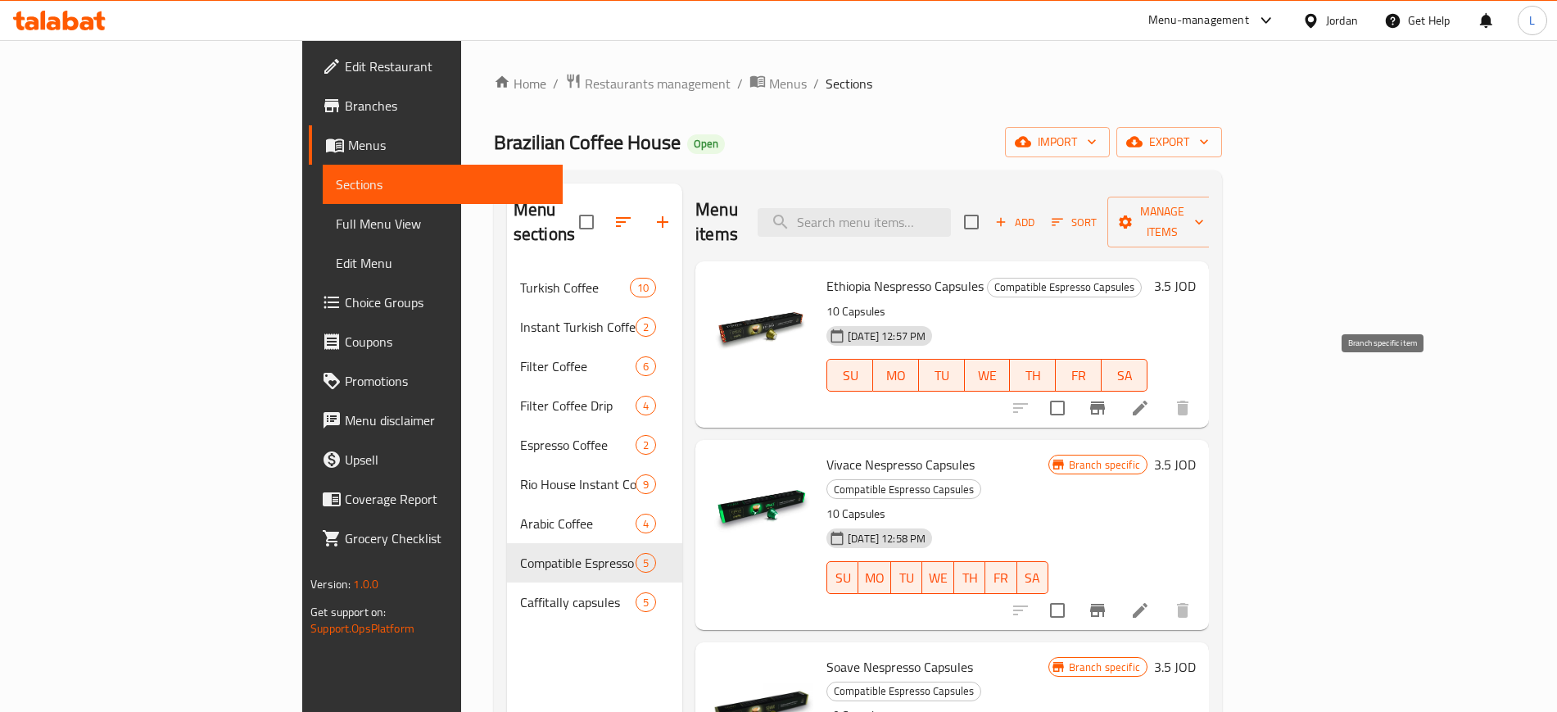
click at [1107, 398] on icon "Branch-specific-item" at bounding box center [1097, 408] width 20 height 20
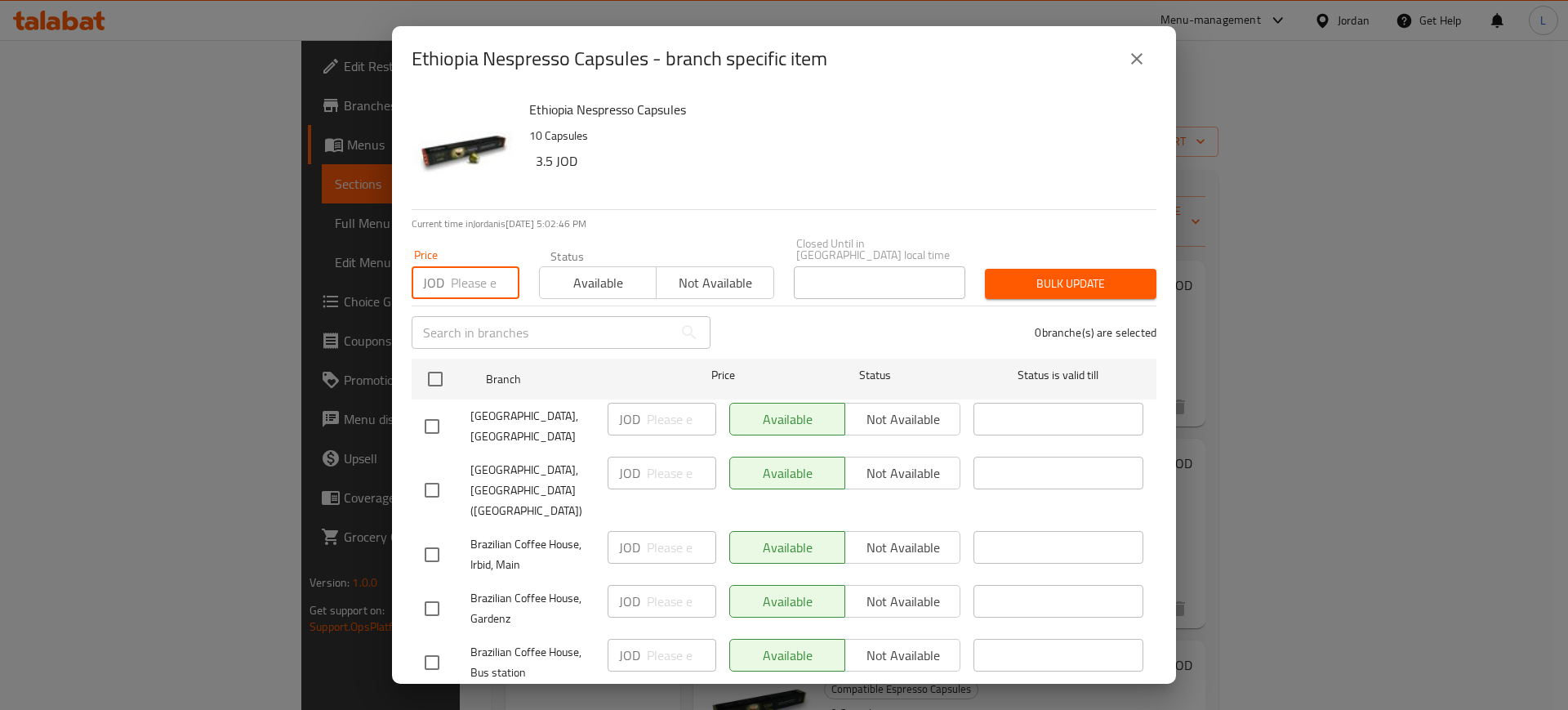
click at [468, 266] on input "number" at bounding box center [485, 282] width 69 height 33
type input "4"
click at [577, 276] on span "Available" at bounding box center [598, 283] width 104 height 24
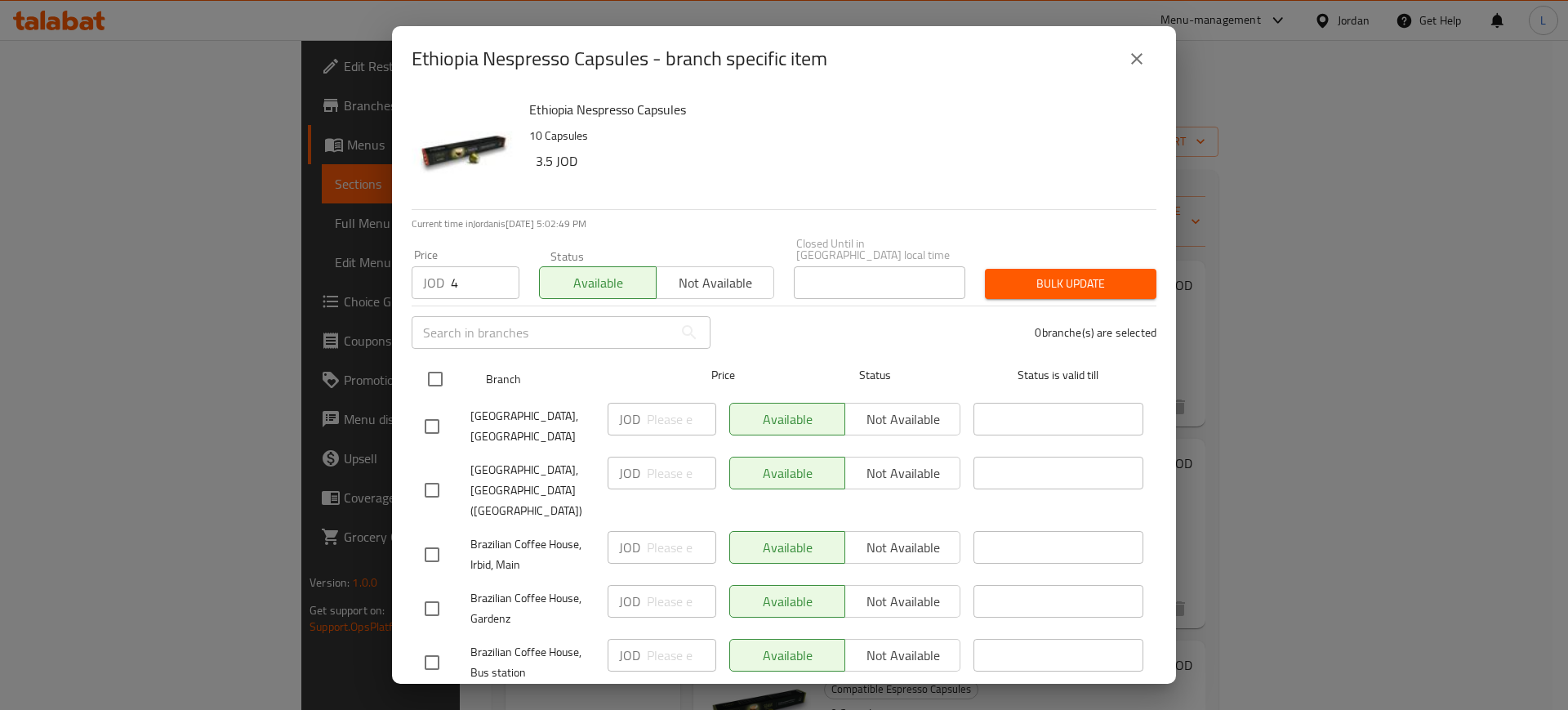
click at [431, 372] on input "checkbox" at bounding box center [435, 379] width 34 height 34
checkbox input "true"
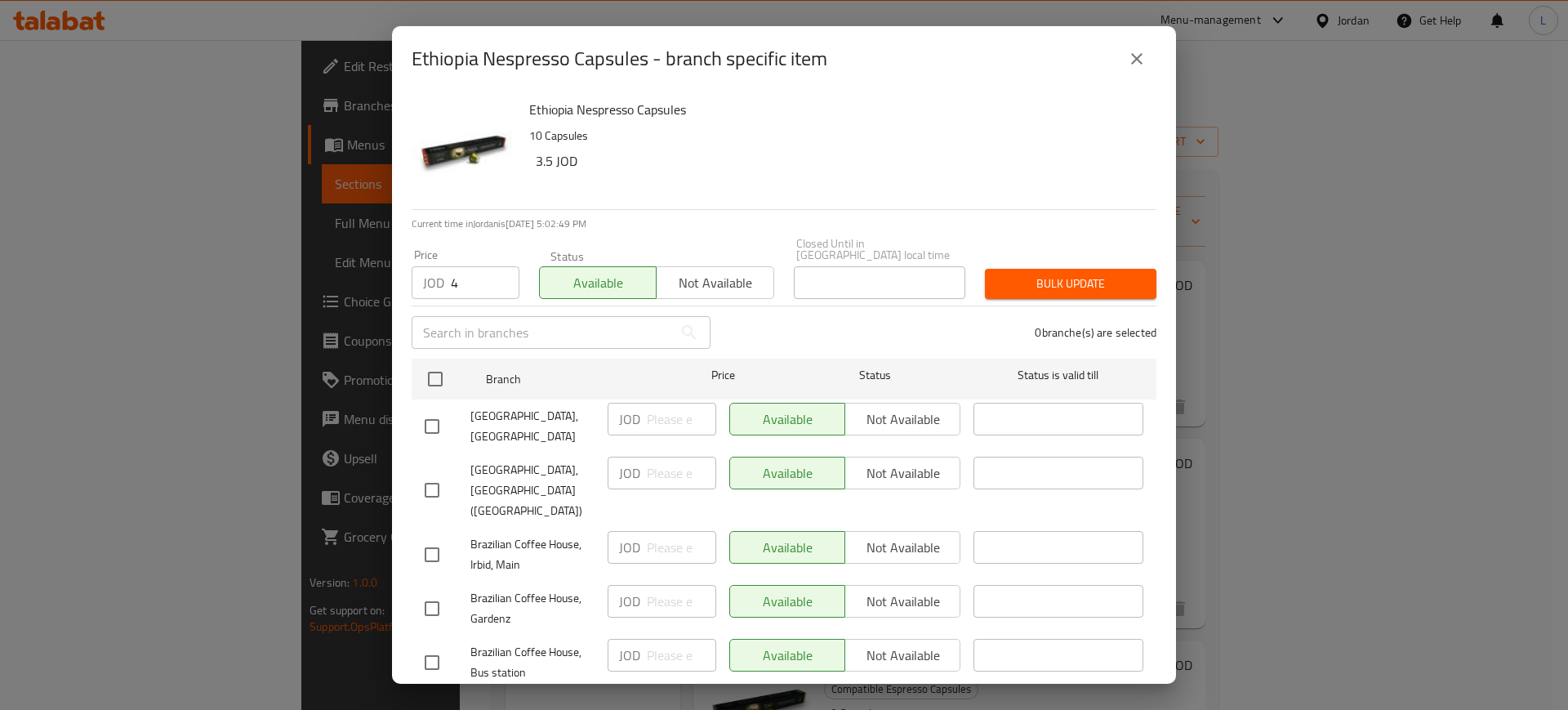
checkbox input "true"
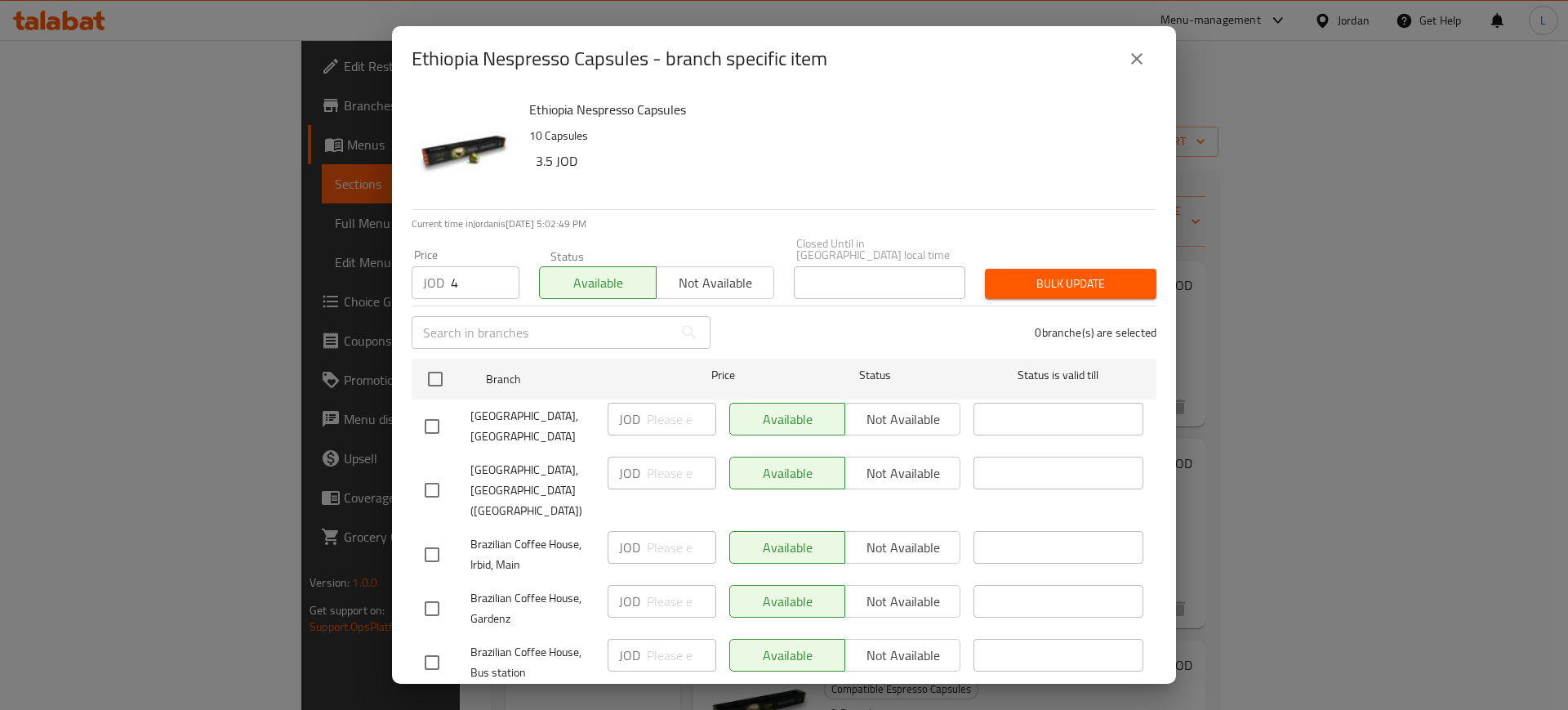
checkbox input "true"
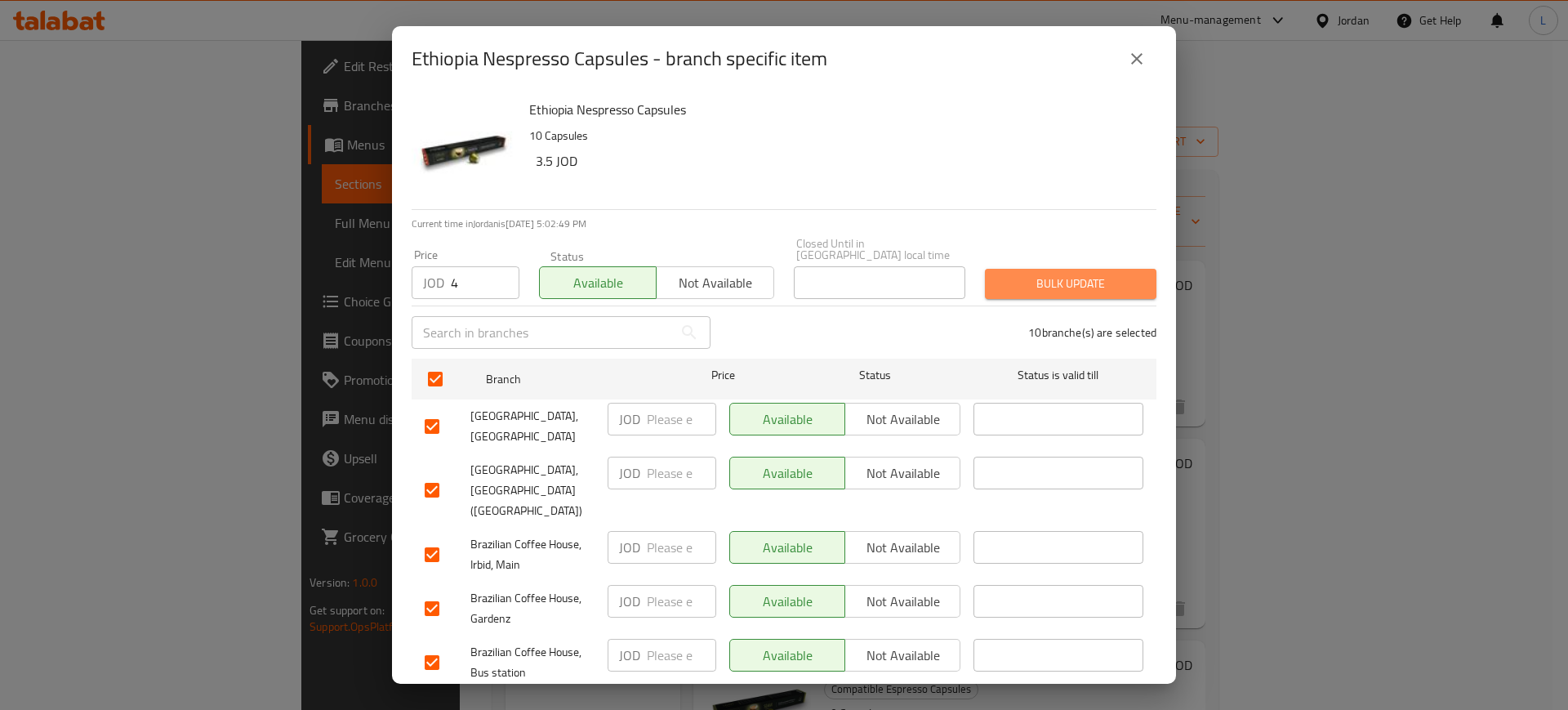
click at [1092, 268] on button "Bulk update" at bounding box center [1071, 283] width 172 height 30
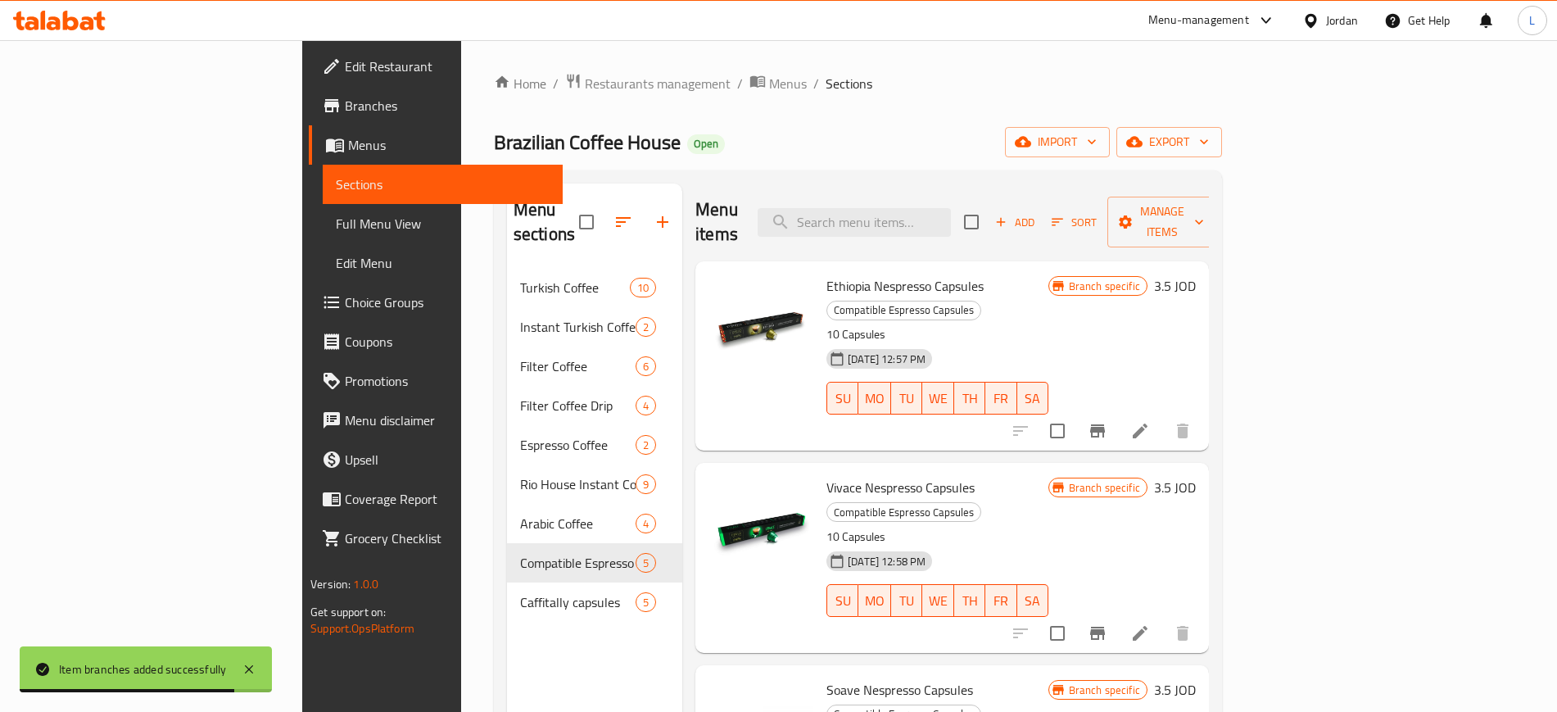
click at [1173, 20] on div "Menu-management" at bounding box center [1198, 21] width 101 height 20
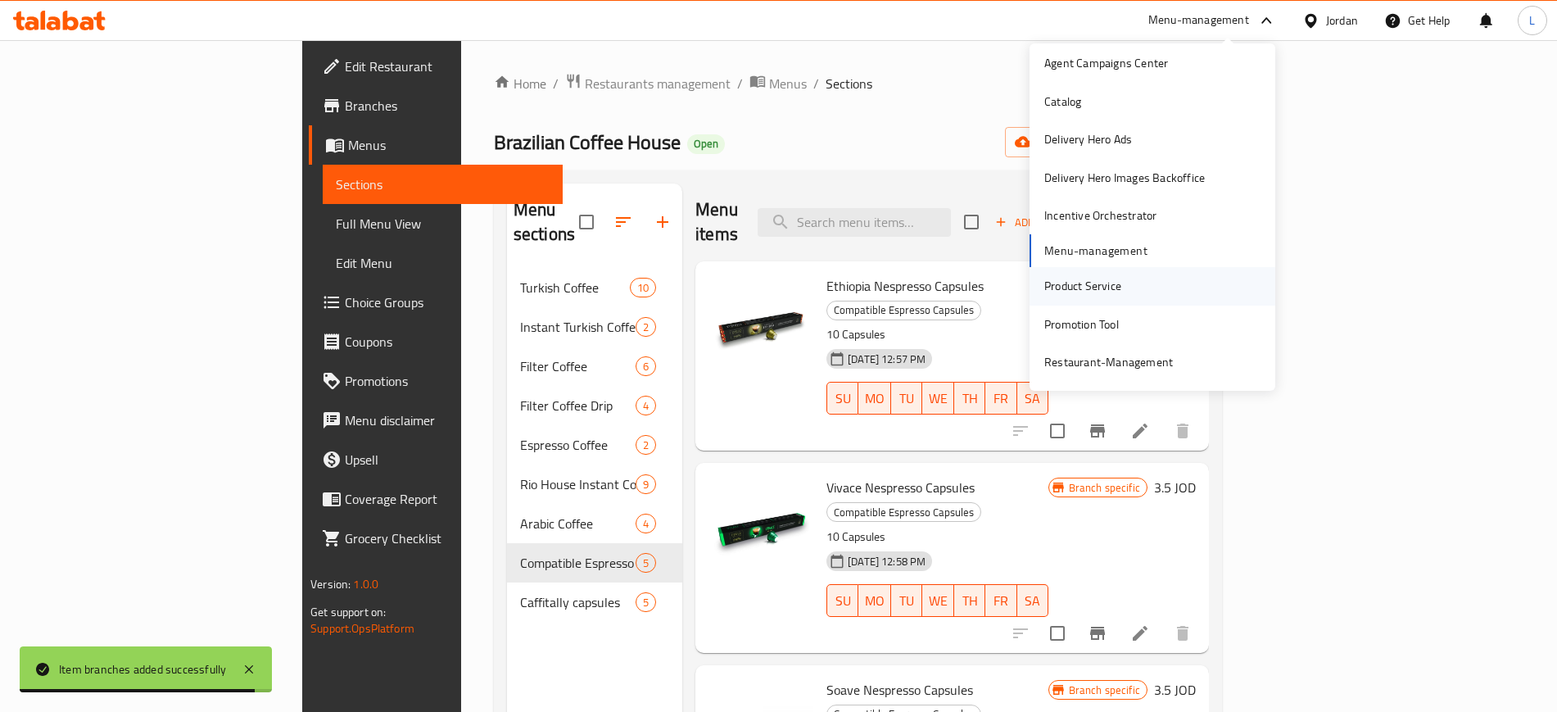
scroll to position [85, 0]
click at [1111, 327] on div "Restaurant-Management" at bounding box center [1108, 323] width 129 height 18
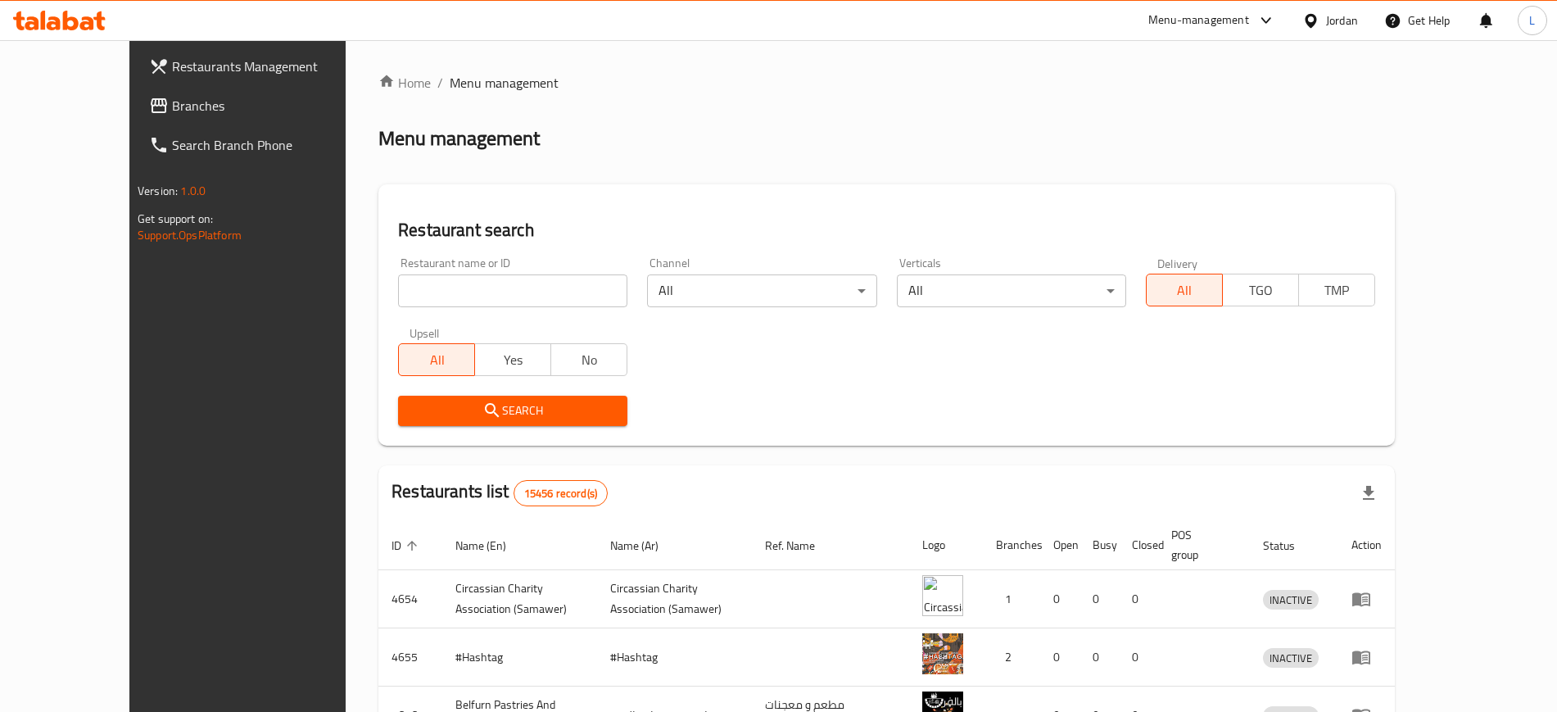
click at [1167, 19] on div "Menu-management" at bounding box center [1198, 21] width 101 height 20
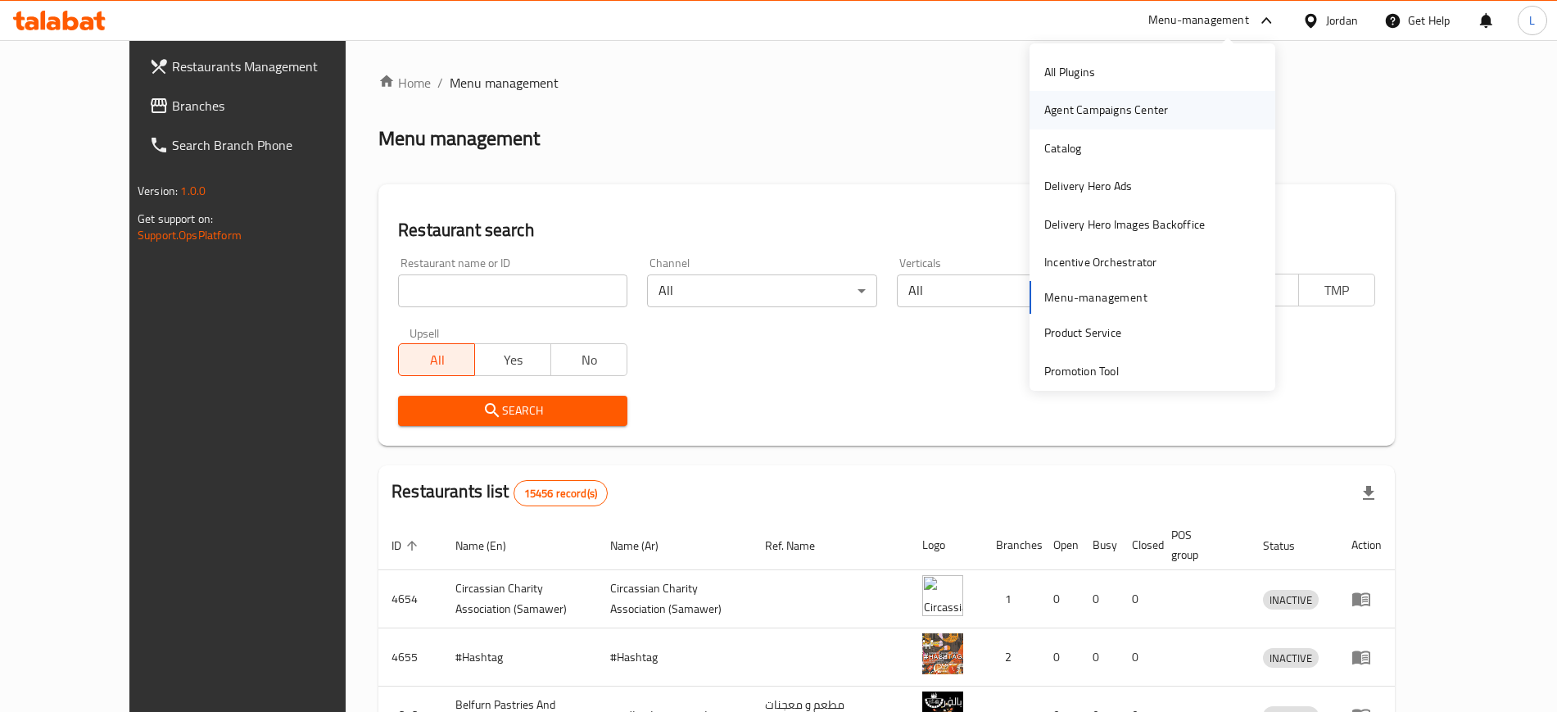
click at [1127, 109] on div "Agent Campaigns Center" at bounding box center [1106, 110] width 124 height 18
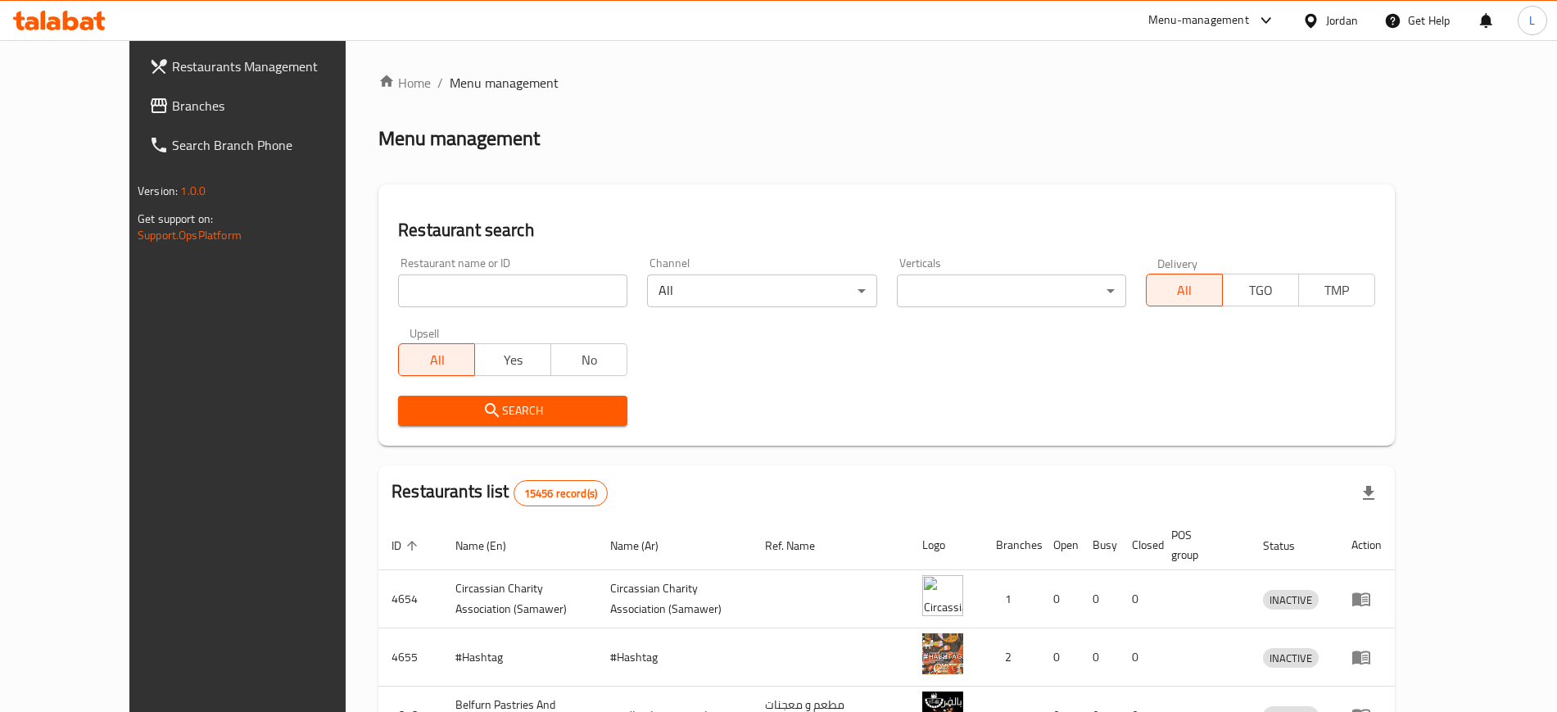
click at [1187, 20] on div "Menu-management" at bounding box center [1198, 21] width 101 height 20
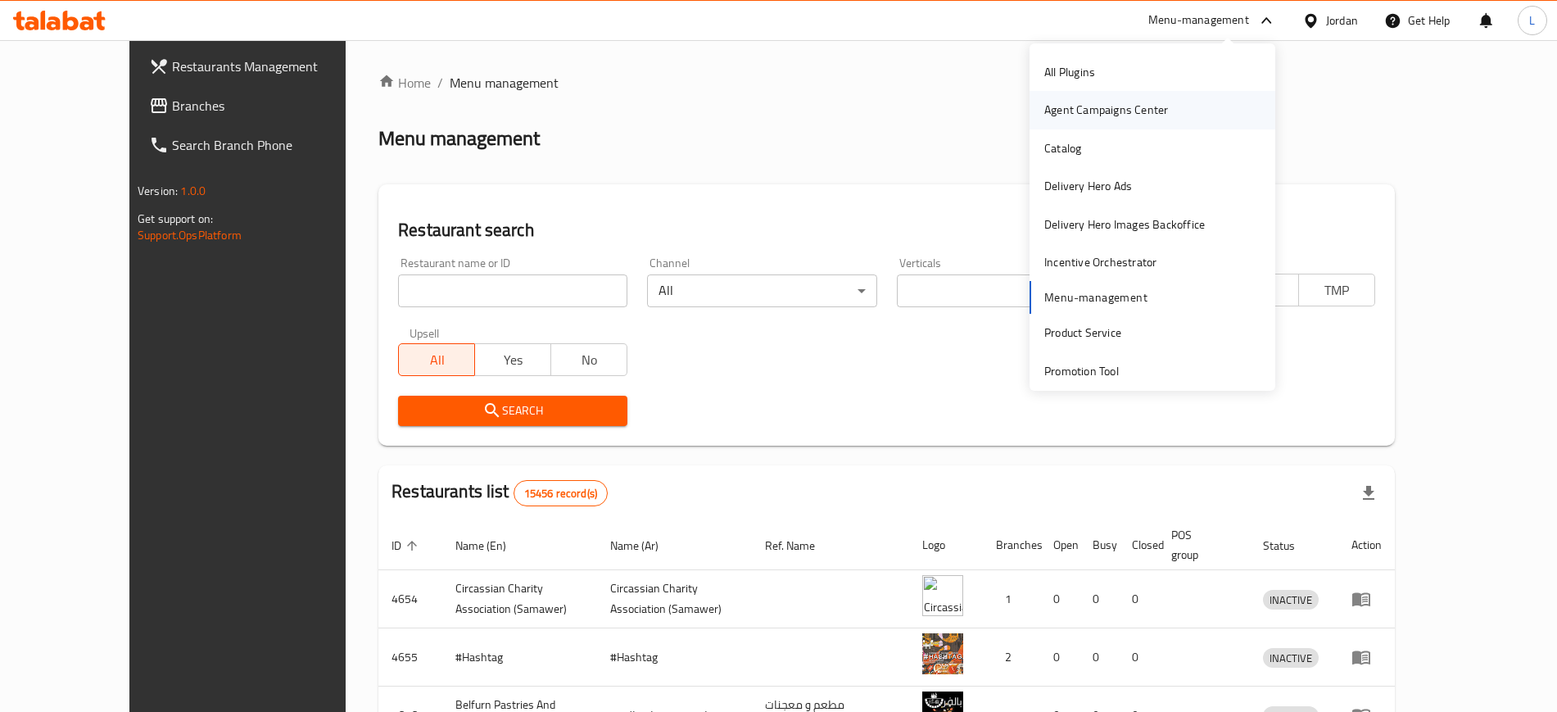
click at [1123, 114] on div "Agent Campaigns Center" at bounding box center [1106, 110] width 124 height 18
